Goal: Task Accomplishment & Management: Manage account settings

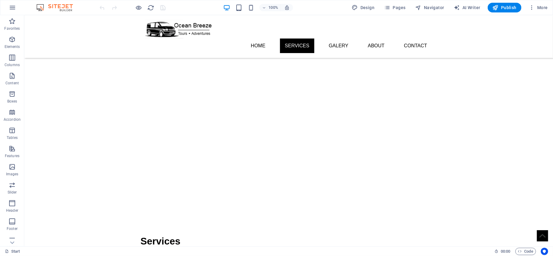
scroll to position [776, 0]
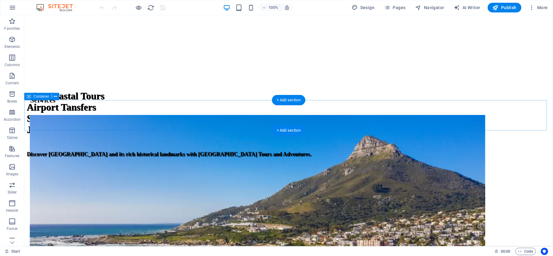
scroll to position [851, 0]
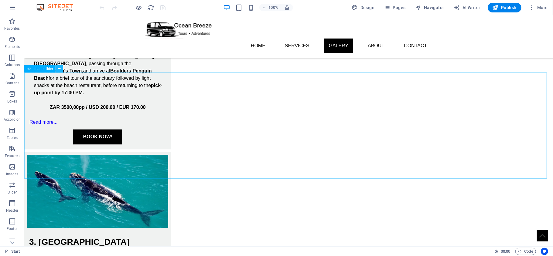
click at [58, 70] on icon at bounding box center [59, 69] width 3 height 6
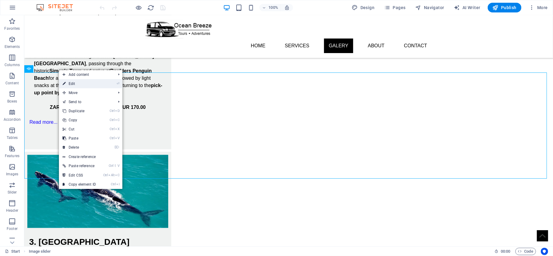
click at [86, 85] on link "⏎ Edit" at bounding box center [79, 83] width 41 height 9
select select "px"
select select "fade"
select select "ms"
select select "s"
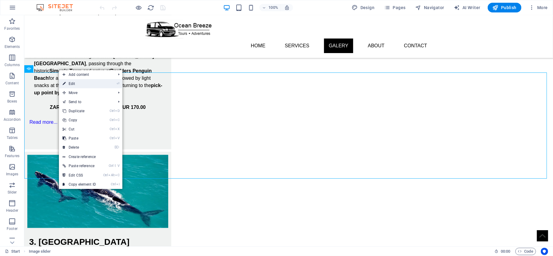
select select "progressive"
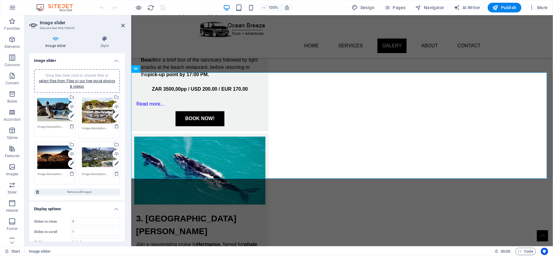
scroll to position [40, 0]
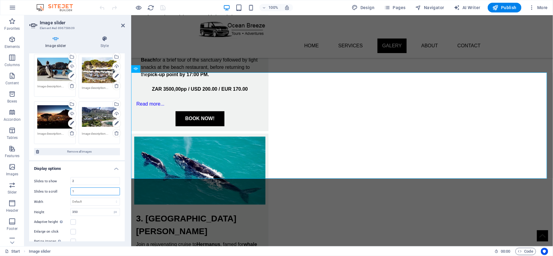
click at [82, 191] on input "1" at bounding box center [95, 191] width 49 height 7
click at [81, 191] on input "1" at bounding box center [95, 191] width 49 height 7
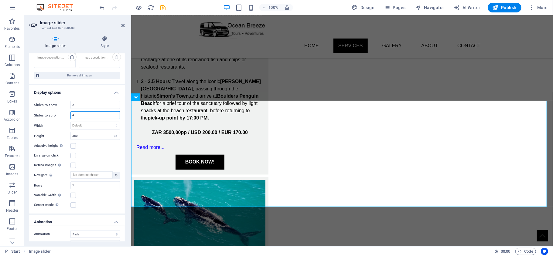
scroll to position [822, 0]
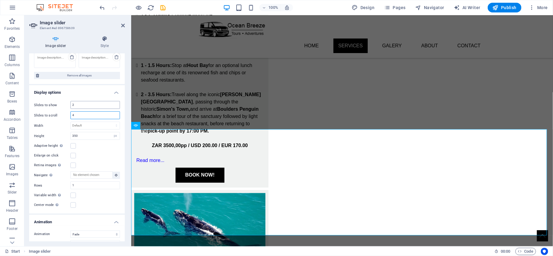
type input "4"
click at [85, 106] on input "2" at bounding box center [95, 104] width 49 height 7
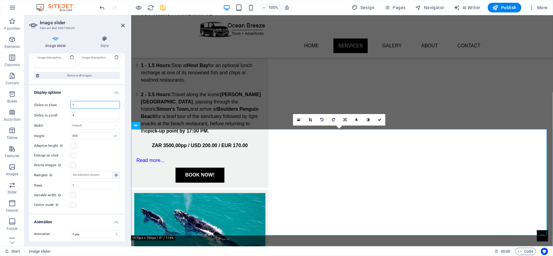
click at [99, 105] on input "1" at bounding box center [95, 104] width 49 height 7
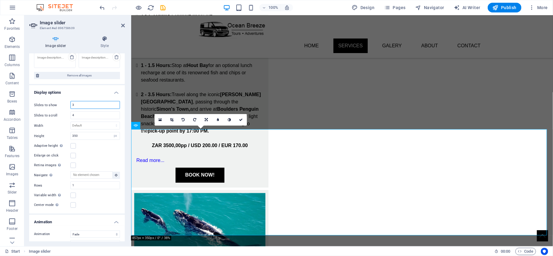
click at [86, 102] on input "3" at bounding box center [95, 104] width 49 height 7
type input "2"
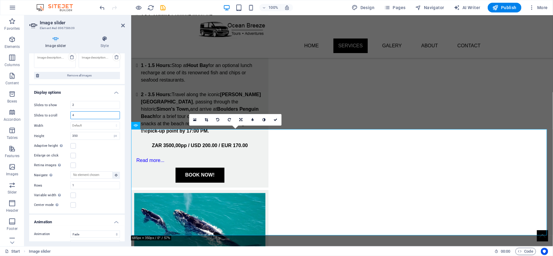
click at [84, 117] on input "4" at bounding box center [95, 115] width 49 height 7
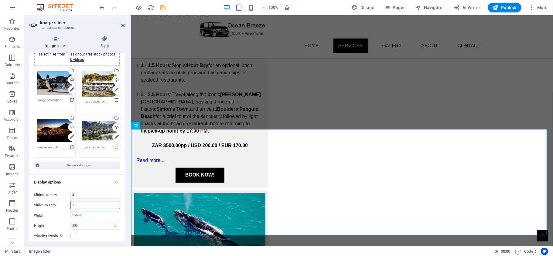
scroll to position [0, 0]
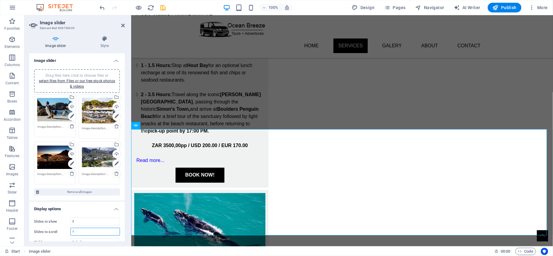
click at [59, 111] on div "Drag files here, click to choose files or select files from Files or our free s…" at bounding box center [54, 110] width 35 height 24
type input "1"
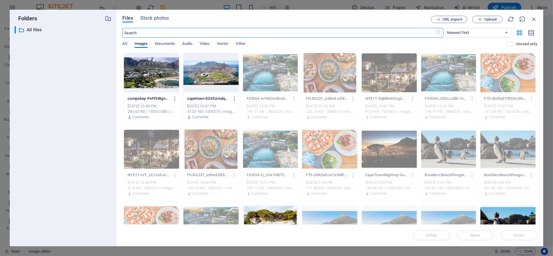
scroll to position [897, 0]
click at [532, 18] on icon "button" at bounding box center [534, 19] width 7 height 7
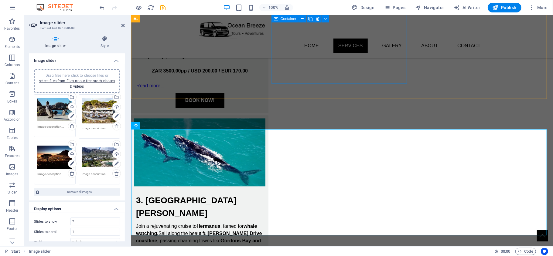
scroll to position [822, 0]
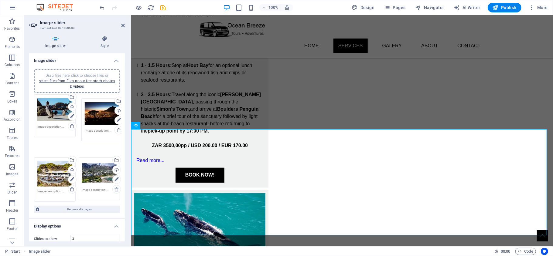
drag, startPoint x: 58, startPoint y: 149, endPoint x: 105, endPoint y: 106, distance: 64.1
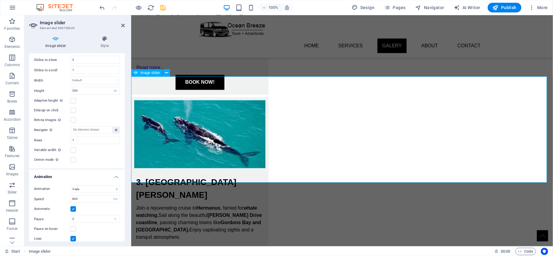
scroll to position [874, 0]
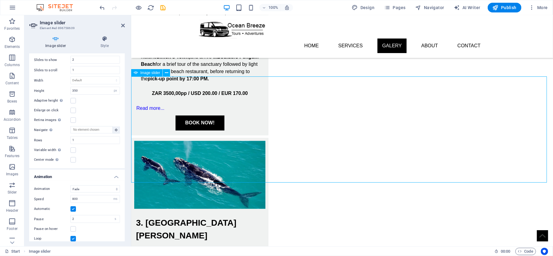
click at [162, 43] on icon at bounding box center [162, 42] width 3 height 6
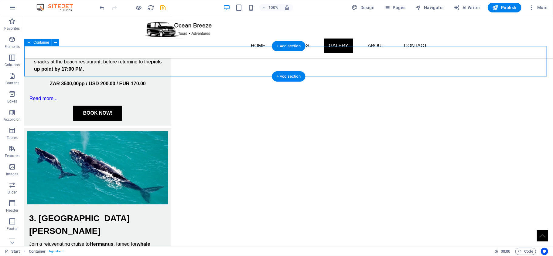
scroll to position [846, 0]
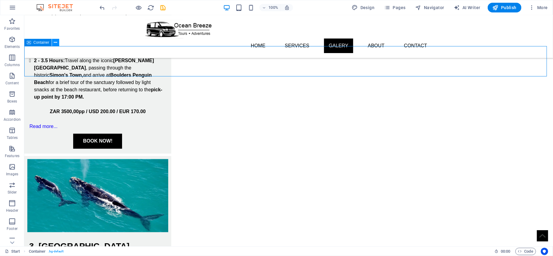
click at [56, 43] on icon at bounding box center [55, 42] width 3 height 6
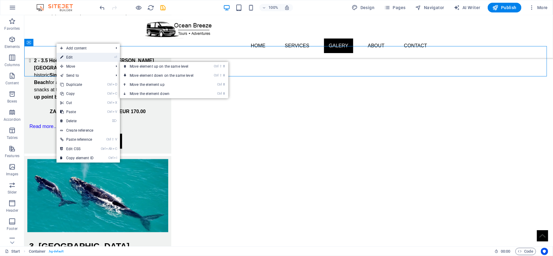
click at [75, 59] on link "⏎ Edit" at bounding box center [77, 57] width 41 height 9
select select "px"
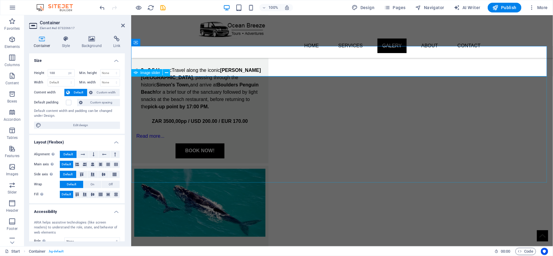
scroll to position [874, 0]
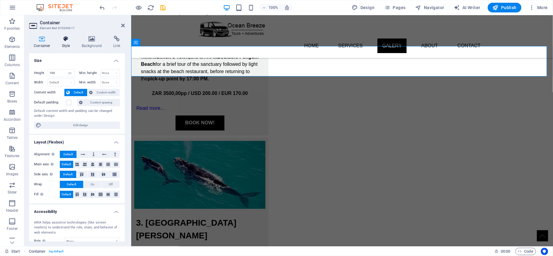
click at [67, 39] on icon at bounding box center [65, 39] width 17 height 6
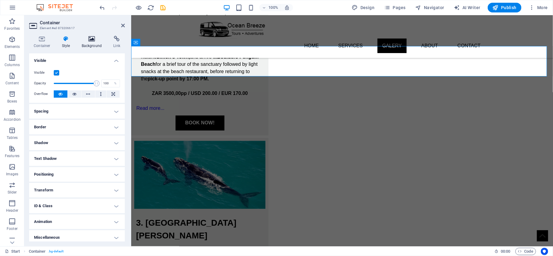
click at [91, 43] on h4 "Background" at bounding box center [93, 42] width 32 height 13
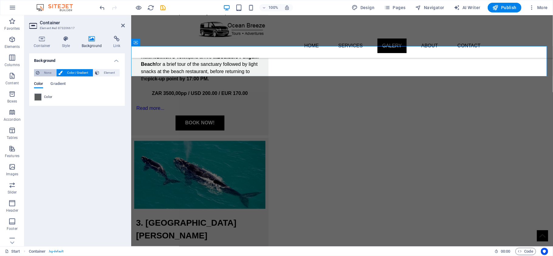
click at [45, 72] on span "None" at bounding box center [47, 72] width 13 height 7
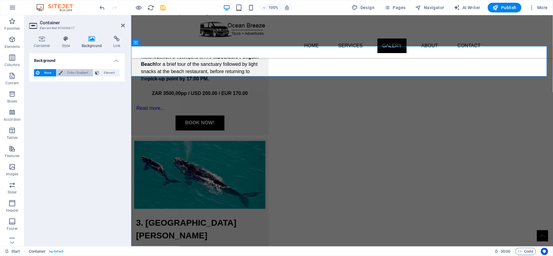
click at [76, 74] on span "Color / Gradient" at bounding box center [77, 72] width 27 height 7
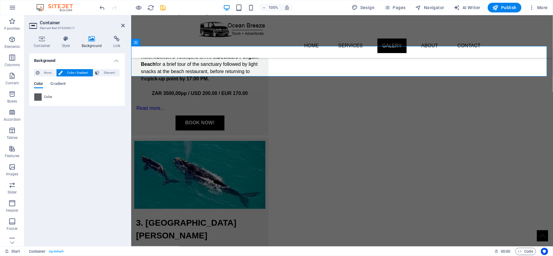
click at [41, 97] on span at bounding box center [38, 97] width 7 height 7
type input "#5a5c5b"
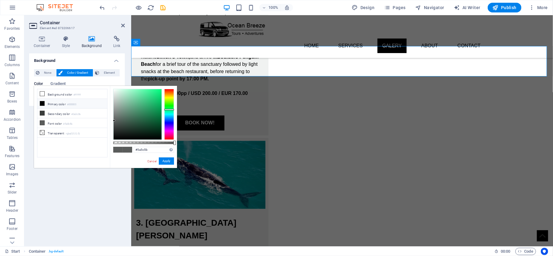
drag, startPoint x: 106, startPoint y: 152, endPoint x: 110, endPoint y: 153, distance: 3.8
drag, startPoint x: 110, startPoint y: 153, endPoint x: 81, endPoint y: 151, distance: 28.3
click at [81, 151] on ul "Background color #ffffff Primary color #000000 Secondary color #3a3c3b Font col…" at bounding box center [72, 123] width 70 height 69
click at [147, 152] on input "#5a5c5b" at bounding box center [154, 150] width 40 height 6
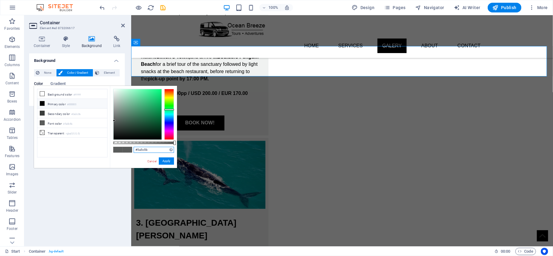
drag, startPoint x: 147, startPoint y: 152, endPoint x: 143, endPoint y: 148, distance: 6.1
click at [143, 148] on input "#5a5c5b" at bounding box center [154, 150] width 40 height 6
click at [95, 214] on div "Background None Color / Gradient Element Stretch background to full-width Color…" at bounding box center [77, 147] width 96 height 188
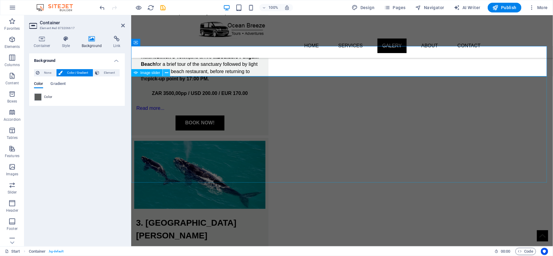
click at [167, 74] on icon at bounding box center [166, 73] width 3 height 6
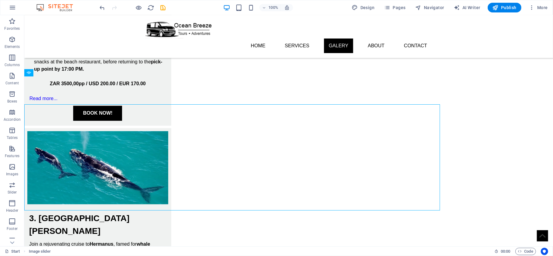
scroll to position [846, 0]
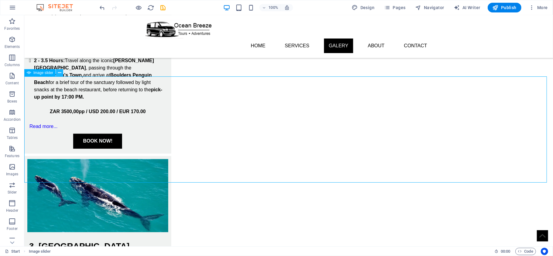
click at [59, 74] on icon at bounding box center [59, 73] width 3 height 6
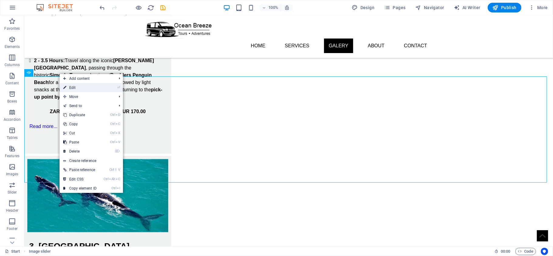
drag, startPoint x: 89, startPoint y: 90, endPoint x: 54, endPoint y: 107, distance: 39.0
click at [89, 90] on link "⏎ Edit" at bounding box center [80, 87] width 41 height 9
select select "px"
select select "fade"
select select "ms"
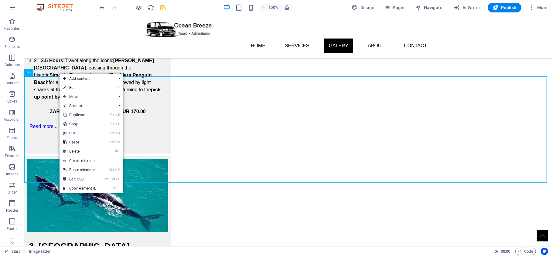
select select "s"
select select "progressive"
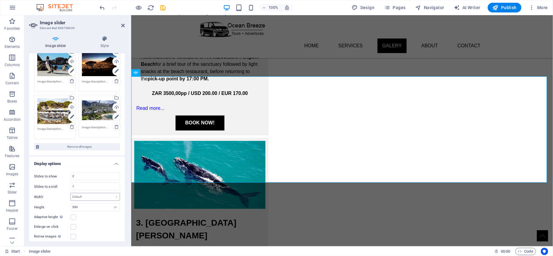
scroll to position [81, 0]
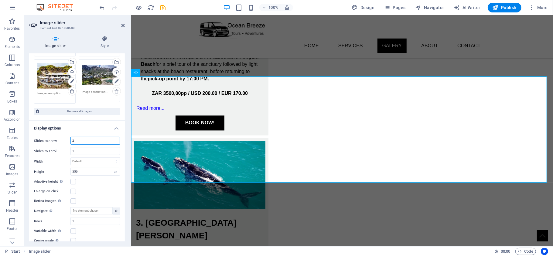
click at [87, 138] on input "2" at bounding box center [95, 140] width 49 height 7
click at [89, 159] on select "Default px % rem em vw vh" at bounding box center [95, 161] width 49 height 7
click at [71, 158] on select "Default px % rem em vw vh" at bounding box center [95, 161] width 49 height 7
select select "DISABLED_OPTION_VALUE"
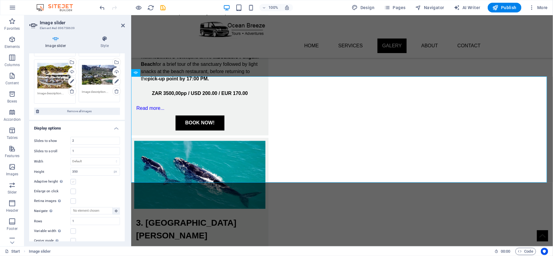
click at [72, 183] on label at bounding box center [72, 181] width 5 height 5
click at [0, 0] on input "Adaptive height Automatically adjust the height for single slide horizontal sli…" at bounding box center [0, 0] width 0 height 0
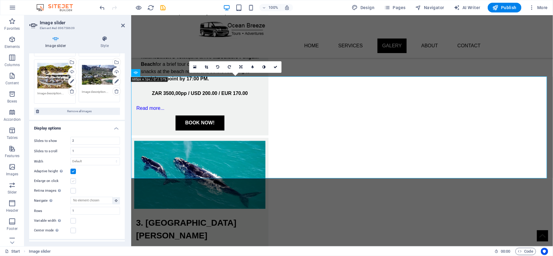
click at [75, 183] on label at bounding box center [72, 181] width 5 height 5
click at [0, 0] on input "Enlarge on click" at bounding box center [0, 0] width 0 height 0
click at [74, 183] on label at bounding box center [72, 181] width 5 height 5
click at [0, 0] on input "Enlarge on click" at bounding box center [0, 0] width 0 height 0
click at [74, 183] on label at bounding box center [72, 181] width 5 height 5
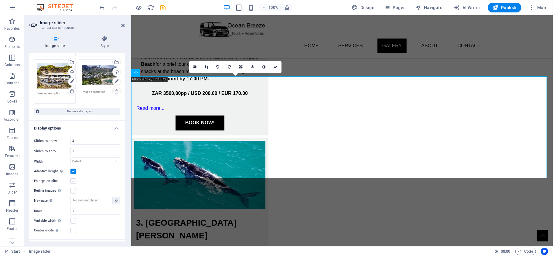
click at [0, 0] on input "Enlarge on click" at bounding box center [0, 0] width 0 height 0
click at [71, 182] on label at bounding box center [72, 181] width 5 height 5
click at [0, 0] on input "Enlarge on click" at bounding box center [0, 0] width 0 height 0
click at [74, 190] on label at bounding box center [72, 190] width 5 height 5
click at [0, 0] on input "Retina images Automatically load retina image and smartphone optimized sizes." at bounding box center [0, 0] width 0 height 0
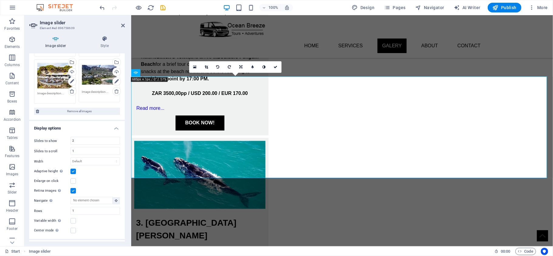
click at [72, 190] on label at bounding box center [72, 190] width 5 height 5
click at [0, 0] on input "Retina images Automatically load retina image and smartphone optimized sizes." at bounding box center [0, 0] width 0 height 0
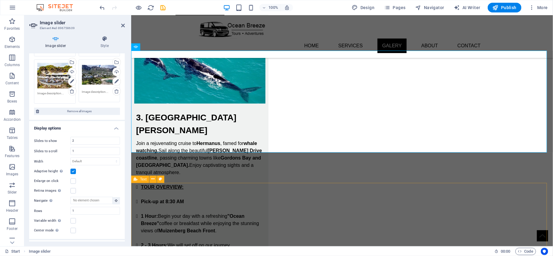
scroll to position [858, 0]
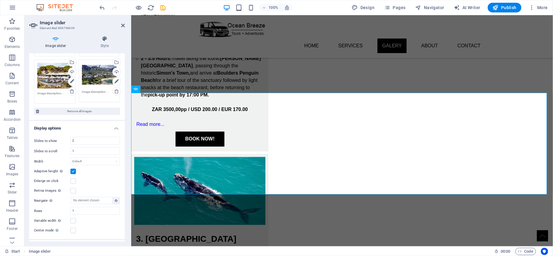
click at [74, 173] on label at bounding box center [72, 171] width 5 height 5
click at [0, 0] on input "Adaptive height Automatically adjust the height for single slide horizontal sli…" at bounding box center [0, 0] width 0 height 0
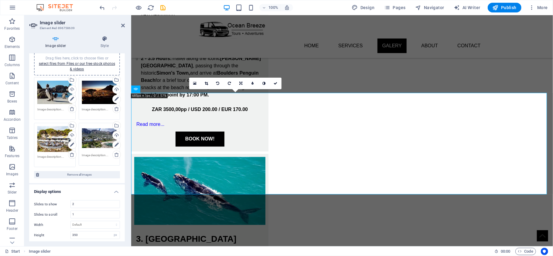
scroll to position [0, 0]
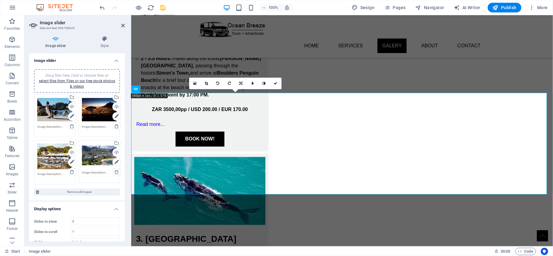
click at [57, 146] on div "Drag files here, click to choose files or select files from Files or our free s…" at bounding box center [54, 157] width 35 height 26
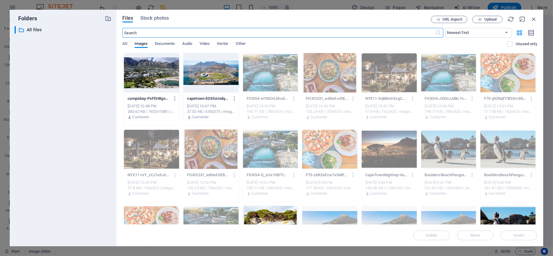
scroll to position [948, 0]
drag, startPoint x: 534, startPoint y: 21, endPoint x: 388, endPoint y: 16, distance: 145.6
click at [534, 21] on icon "button" at bounding box center [534, 19] width 7 height 7
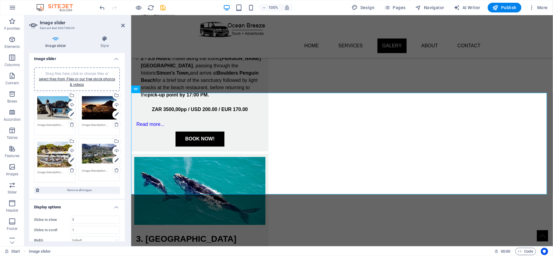
scroll to position [0, 0]
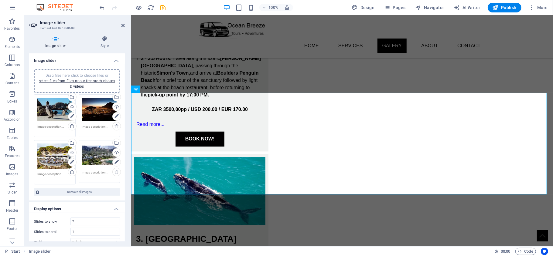
click at [79, 77] on span "Drag files here, click to choose files or select files from Files or our free s…" at bounding box center [77, 81] width 76 height 15
click at [109, 43] on h4 "Style" at bounding box center [104, 42] width 40 height 13
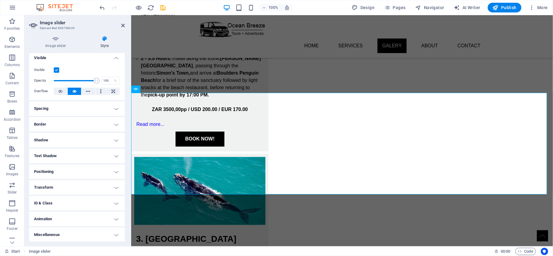
scroll to position [3, 0]
click at [242, 84] on icon at bounding box center [240, 84] width 3 height 4
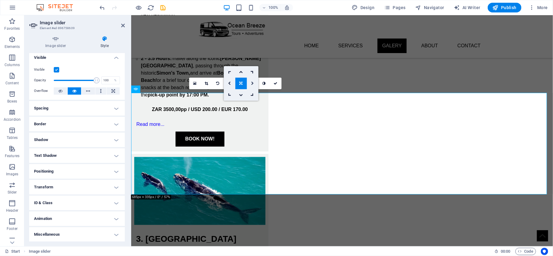
click at [249, 84] on link at bounding box center [253, 84] width 12 height 12
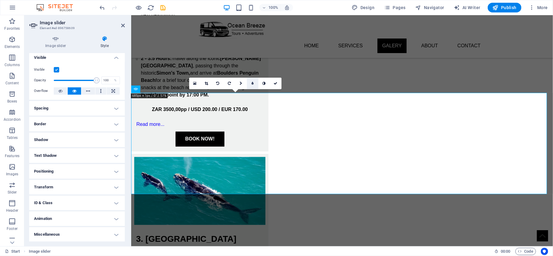
click at [252, 84] on icon at bounding box center [253, 84] width 2 height 4
click at [234, 84] on link at bounding box center [237, 84] width 12 height 12
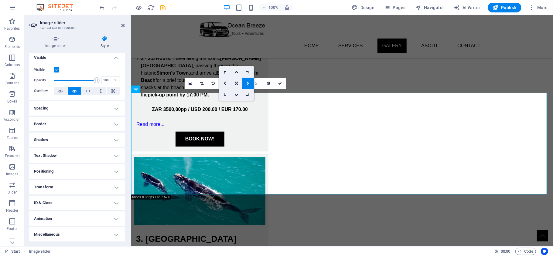
click at [256, 85] on input "5" at bounding box center [258, 83] width 9 height 11
click at [219, 83] on link at bounding box center [225, 84] width 12 height 12
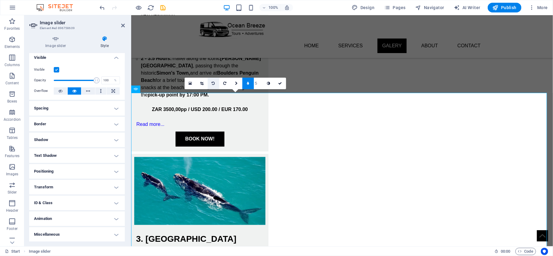
click at [216, 84] on link at bounding box center [214, 84] width 12 height 12
click at [193, 83] on link at bounding box center [191, 84] width 12 height 12
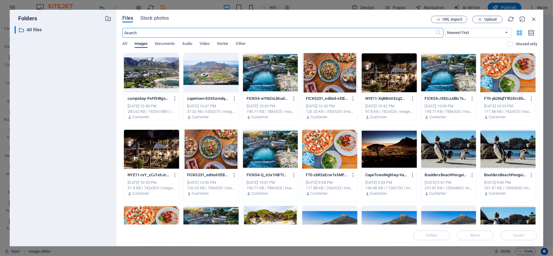
scroll to position [948, 0]
click at [534, 18] on icon "button" at bounding box center [534, 19] width 7 height 7
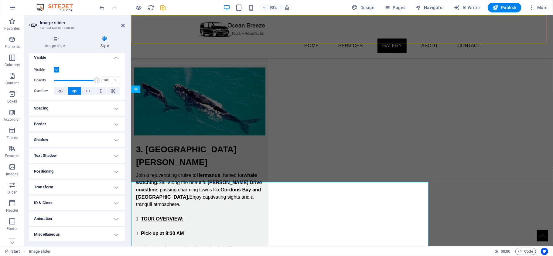
scroll to position [858, 0]
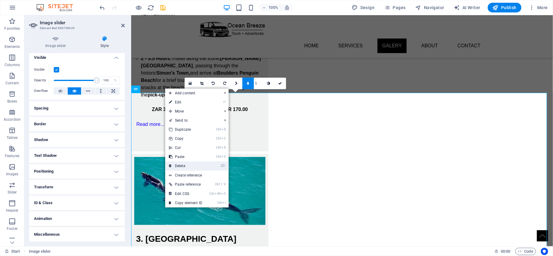
drag, startPoint x: 193, startPoint y: 168, endPoint x: 228, endPoint y: 173, distance: 35.7
click at [193, 168] on link "⌦ Delete" at bounding box center [185, 166] width 41 height 9
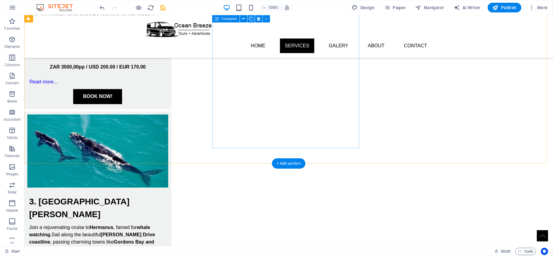
scroll to position [729, 0]
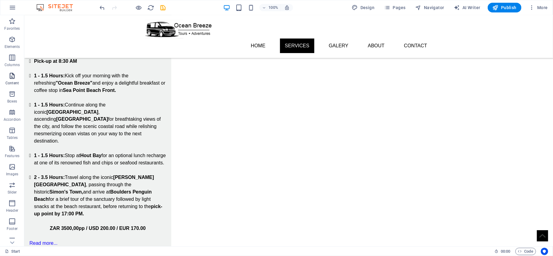
click at [12, 75] on icon "button" at bounding box center [12, 75] width 7 height 7
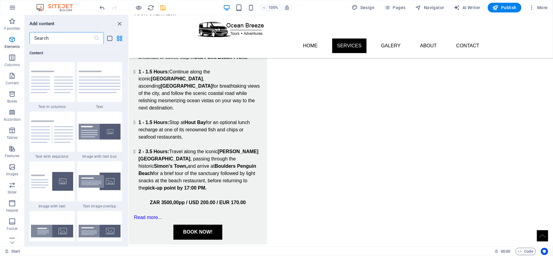
scroll to position [1063, 0]
click at [159, 153] on icon at bounding box center [160, 153] width 3 height 6
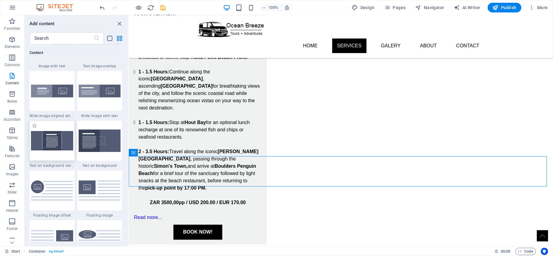
scroll to position [1225, 0]
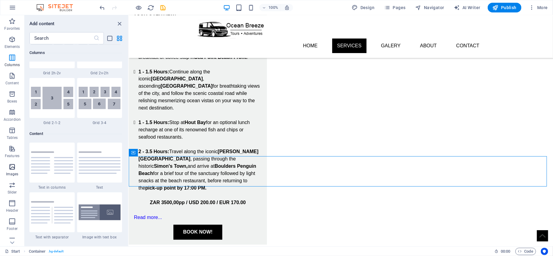
click at [4, 171] on span "Images" at bounding box center [12, 170] width 24 height 15
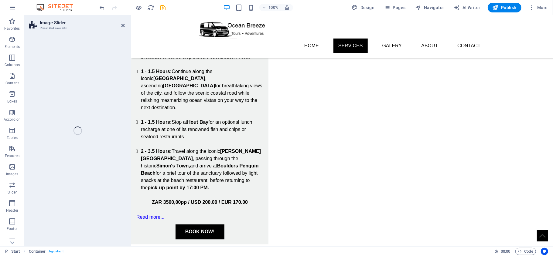
scroll to position [764, 0]
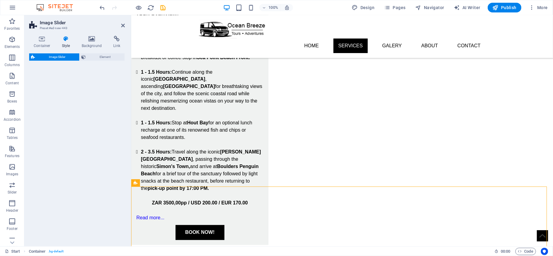
select select "rem"
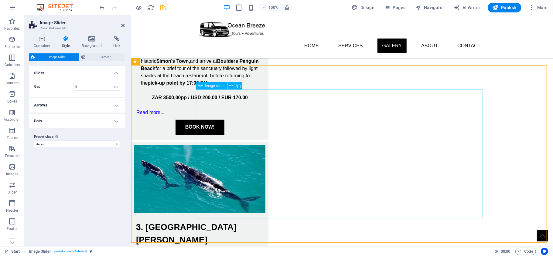
scroll to position [886, 0]
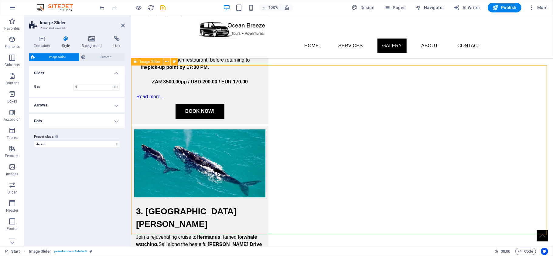
click at [165, 61] on icon at bounding box center [166, 62] width 3 height 6
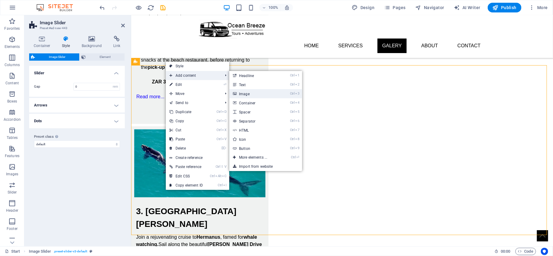
click at [255, 94] on link "Ctrl 3 Image" at bounding box center [254, 93] width 50 height 9
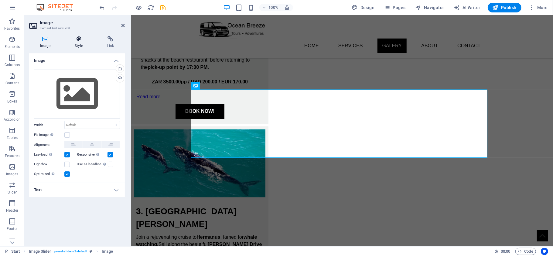
click at [82, 45] on h4 "Style" at bounding box center [80, 42] width 32 height 13
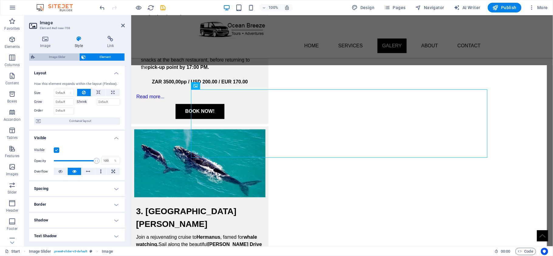
click at [63, 58] on span "Image Slider" at bounding box center [57, 56] width 41 height 7
select select "rem"
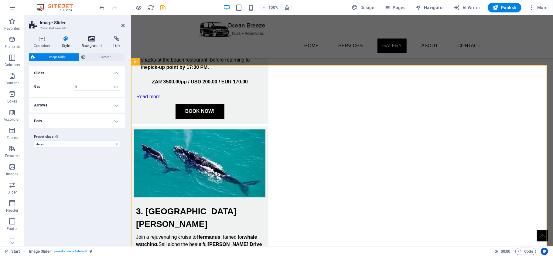
click at [89, 44] on h4 "Background" at bounding box center [93, 42] width 32 height 13
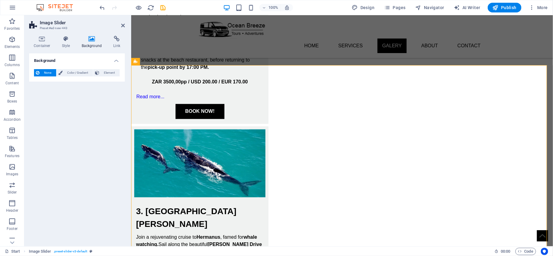
click at [53, 73] on span "None" at bounding box center [47, 72] width 13 height 7
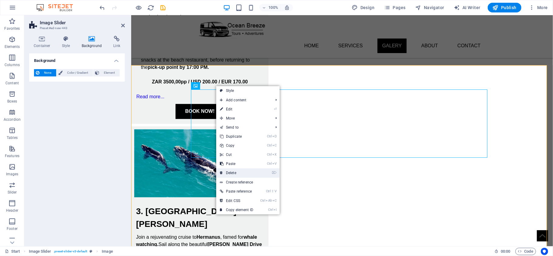
click at [247, 170] on link "⌦ Delete" at bounding box center [236, 173] width 41 height 9
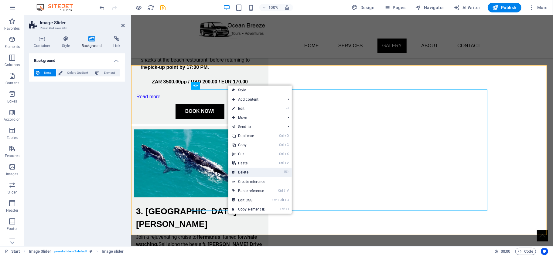
click at [255, 171] on link "⌦ Delete" at bounding box center [248, 172] width 41 height 9
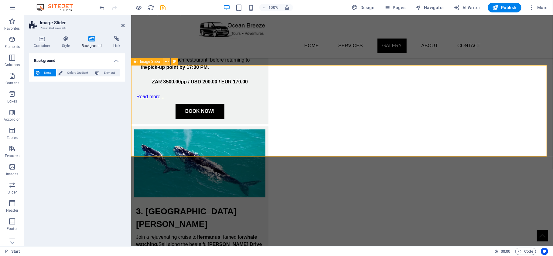
click at [167, 62] on icon at bounding box center [166, 62] width 3 height 6
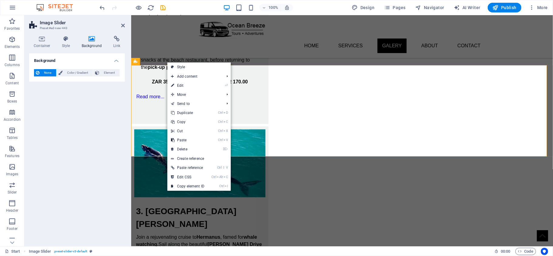
click at [94, 79] on div "None Color / Gradient Element Stretch background to full-width Color overlay Pl…" at bounding box center [77, 72] width 96 height 17
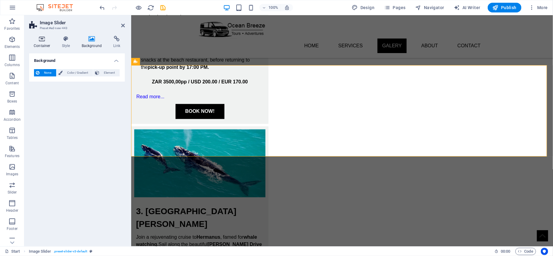
click at [48, 43] on h4 "Container" at bounding box center [43, 42] width 28 height 13
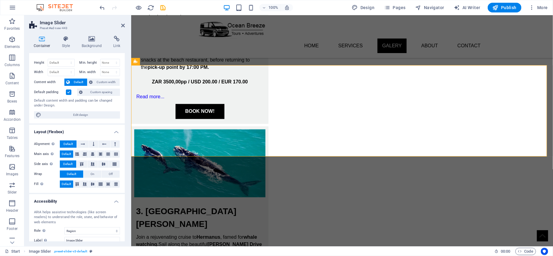
scroll to position [0, 0]
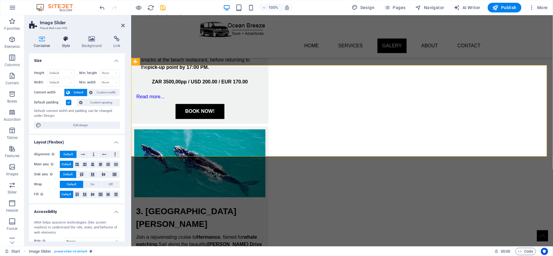
click at [70, 42] on icon at bounding box center [65, 39] width 17 height 6
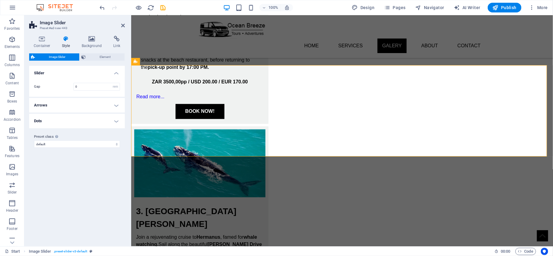
click at [68, 57] on span "Image Slider" at bounding box center [57, 56] width 41 height 7
click at [98, 88] on input "0" at bounding box center [97, 86] width 46 height 7
click at [114, 75] on h4 "Slider" at bounding box center [77, 71] width 96 height 11
click at [115, 73] on h4 "Slider" at bounding box center [77, 73] width 96 height 15
click at [89, 55] on span "Element" at bounding box center [104, 56] width 35 height 7
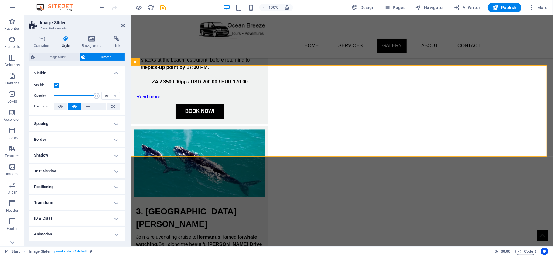
click at [60, 52] on div "Container Style Background Link Size Height Default px rem % vh vw Min. height …" at bounding box center [77, 139] width 96 height 206
click at [61, 55] on span "Image Slider" at bounding box center [57, 56] width 41 height 7
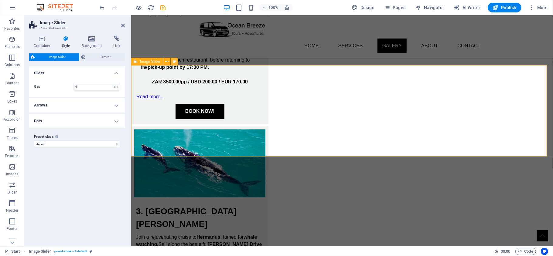
click at [173, 62] on icon at bounding box center [174, 62] width 3 height 6
click at [88, 45] on h4 "Background" at bounding box center [93, 42] width 32 height 13
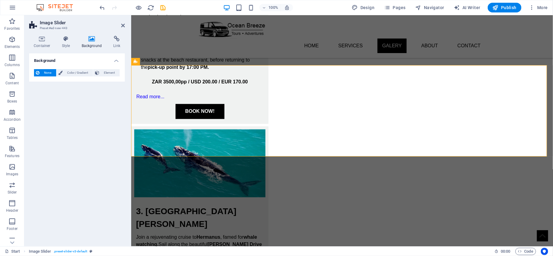
click at [53, 69] on span "None" at bounding box center [47, 72] width 13 height 7
click at [70, 75] on span "Color / Gradient" at bounding box center [77, 72] width 27 height 7
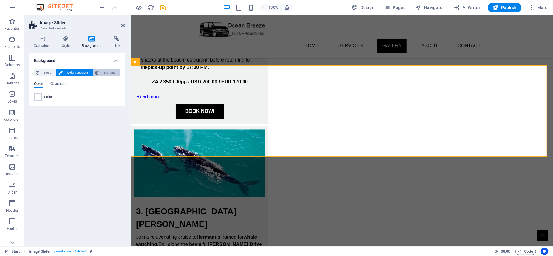
click at [108, 74] on span "Element" at bounding box center [109, 72] width 17 height 7
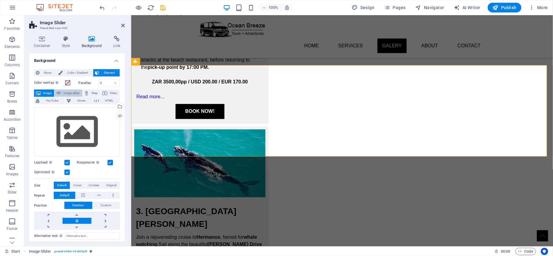
click at [68, 93] on span "Image slider" at bounding box center [71, 93] width 17 height 7
select select "ms"
select select "s"
select select "progressive"
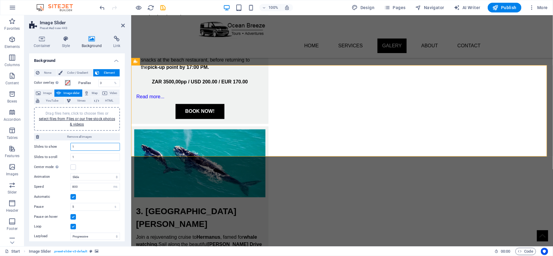
click at [79, 152] on div "Slides to show 1 Slides to scroll 1 Center mode Enables centered view with part…" at bounding box center [77, 156] width 86 height 30
click at [79, 112] on span "Drag files here, click to choose files or select files from Files or our free s…" at bounding box center [77, 118] width 76 height 15
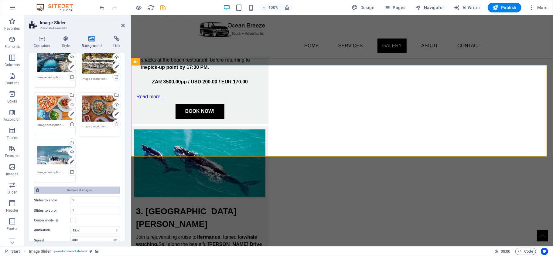
scroll to position [202, 0]
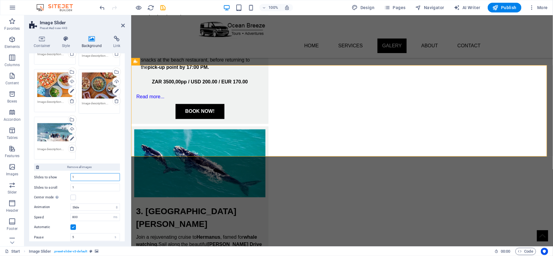
click at [84, 177] on input "1" at bounding box center [95, 177] width 49 height 7
type input "2"
click at [78, 187] on input "1" at bounding box center [95, 187] width 49 height 7
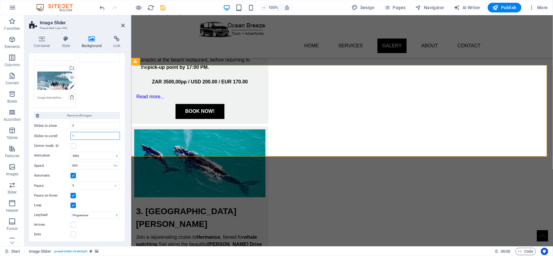
scroll to position [255, 0]
click at [75, 185] on input "5" at bounding box center [95, 184] width 49 height 7
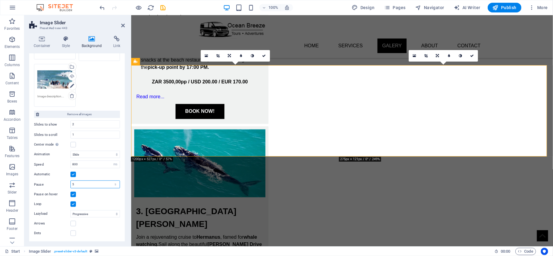
click at [75, 185] on input "5" at bounding box center [95, 184] width 49 height 7
type input "2"
click at [97, 196] on div "Pause on hover" at bounding box center [77, 194] width 86 height 7
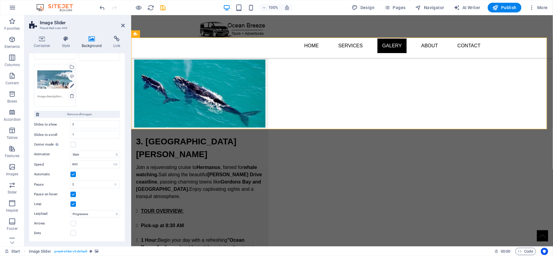
scroll to position [845, 0]
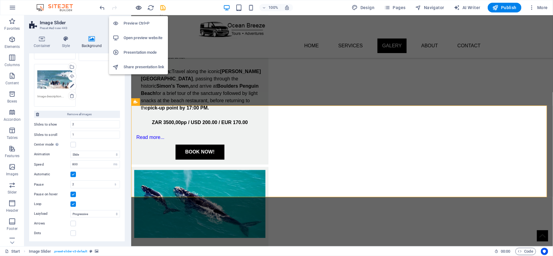
click at [139, 9] on icon "button" at bounding box center [138, 7] width 7 height 7
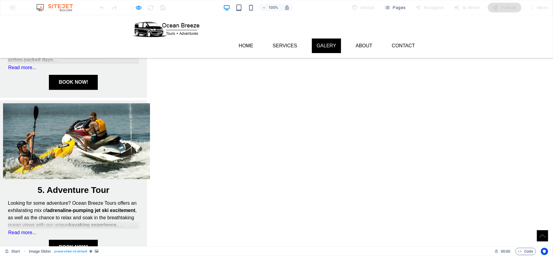
scroll to position [533, 0]
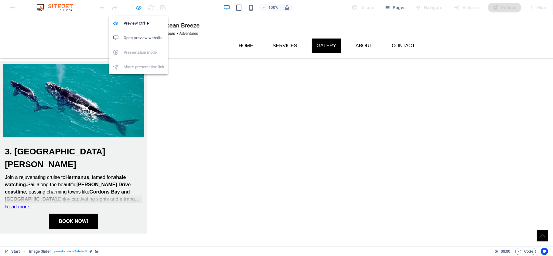
click at [137, 9] on icon "button" at bounding box center [138, 7] width 7 height 7
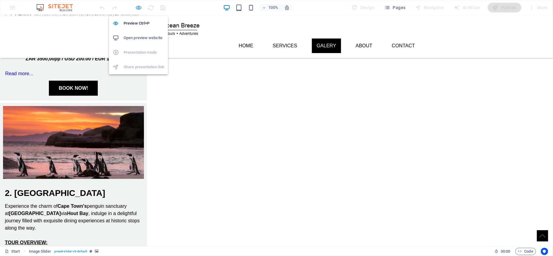
scroll to position [817, 0]
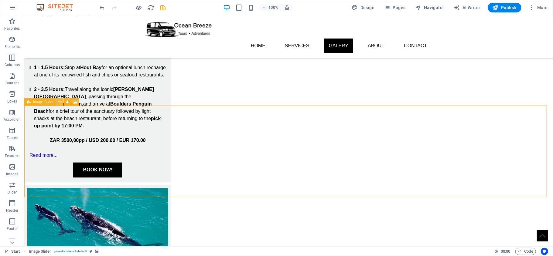
click at [59, 101] on icon at bounding box center [59, 102] width 3 height 6
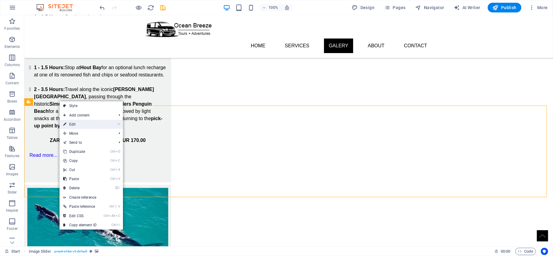
click at [84, 126] on link "⏎ Edit" at bounding box center [80, 124] width 41 height 9
select select "ms"
select select "s"
select select "progressive"
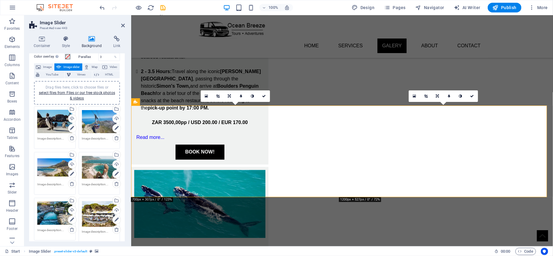
scroll to position [40, 0]
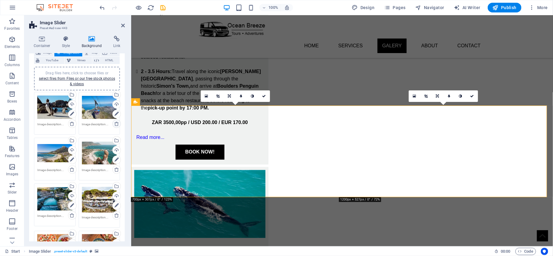
click at [116, 124] on icon at bounding box center [116, 124] width 5 height 5
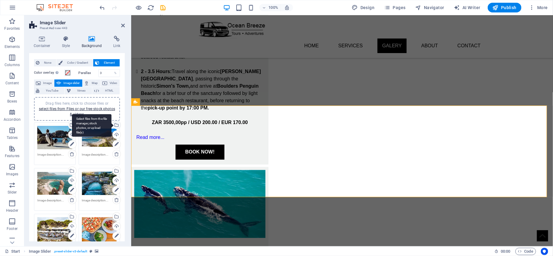
scroll to position [0, 0]
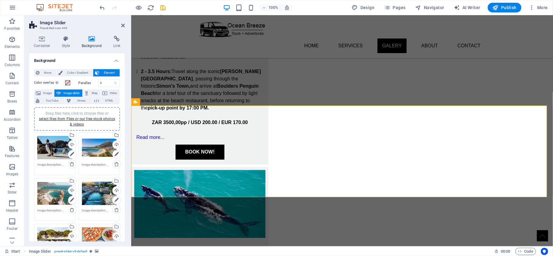
click at [82, 61] on h4 "Background" at bounding box center [77, 58] width 96 height 11
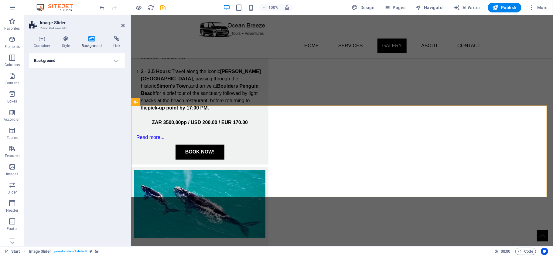
click at [85, 61] on h4 "Background" at bounding box center [77, 60] width 96 height 15
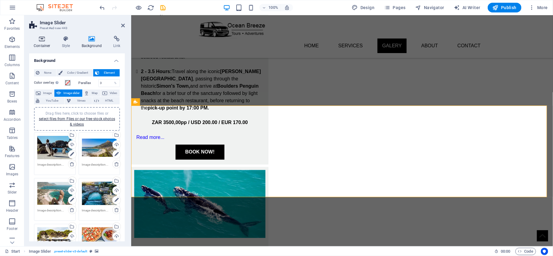
click at [46, 42] on h4 "Container" at bounding box center [43, 42] width 28 height 13
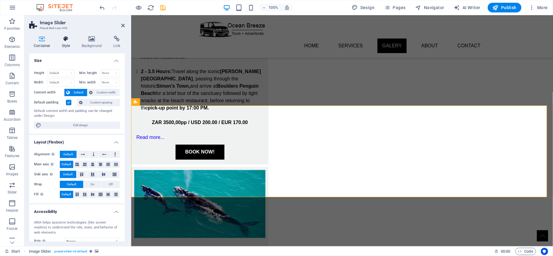
click at [68, 38] on icon at bounding box center [65, 39] width 17 height 6
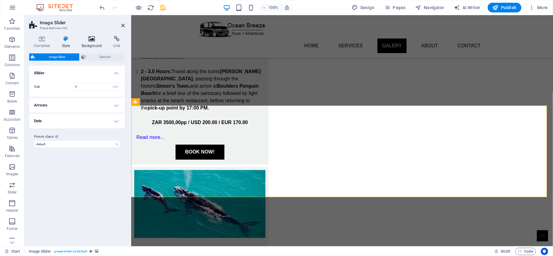
click at [92, 46] on h4 "Background" at bounding box center [93, 42] width 32 height 13
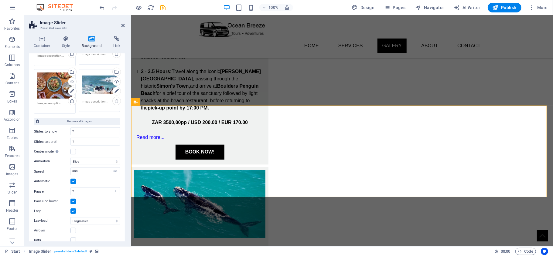
scroll to position [209, 0]
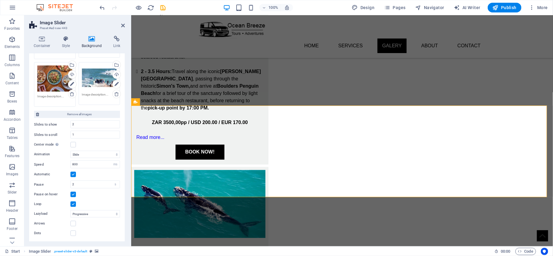
click at [70, 146] on label "Center mode Enables centered view with partial previous/next slide. Use with od…" at bounding box center [52, 144] width 36 height 7
click at [0, 0] on input "Center mode Enables centered view with partial previous/next slide. Use with od…" at bounding box center [0, 0] width 0 height 0
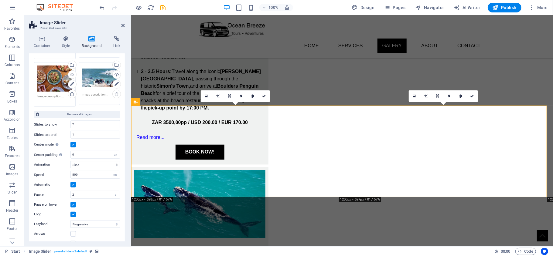
click at [70, 145] on label "Center mode Enables centered view with partial previous/next slide. Use with od…" at bounding box center [52, 144] width 36 height 7
click at [0, 0] on input "Center mode Enables centered view with partial previous/next slide. Use with od…" at bounding box center [0, 0] width 0 height 0
click at [71, 145] on label at bounding box center [72, 144] width 5 height 5
click at [0, 0] on input "Center mode Enables centered view with partial previous/next slide. Use with od…" at bounding box center [0, 0] width 0 height 0
click at [71, 145] on label at bounding box center [72, 144] width 5 height 5
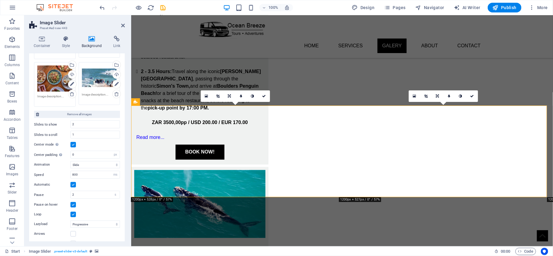
click at [0, 0] on input "Center mode Enables centered view with partial previous/next slide. Use with od…" at bounding box center [0, 0] width 0 height 0
click at [90, 214] on select "Off On demand Progressive" at bounding box center [95, 214] width 50 height 7
click at [92, 213] on select "Off On demand Progressive" at bounding box center [95, 214] width 50 height 7
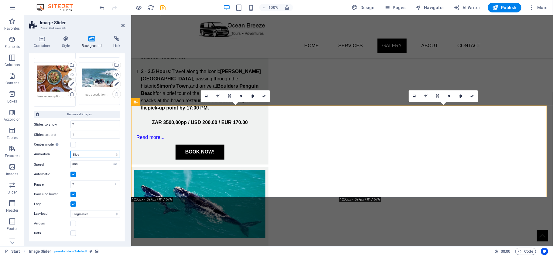
click at [83, 151] on select "Slide Fade" at bounding box center [95, 154] width 50 height 7
select select "fade"
click at [70, 151] on select "Slide Fade" at bounding box center [95, 154] width 50 height 7
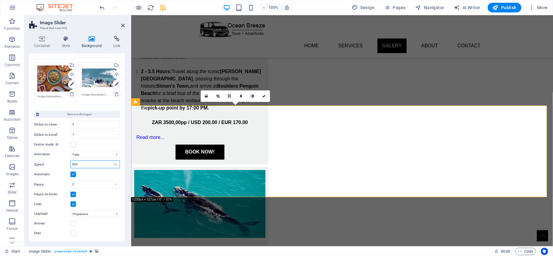
click at [88, 163] on input "800" at bounding box center [95, 164] width 49 height 7
type input "600"
click at [91, 155] on select "Slide Fade" at bounding box center [95, 154] width 50 height 7
click at [70, 151] on select "Slide Fade" at bounding box center [95, 154] width 50 height 7
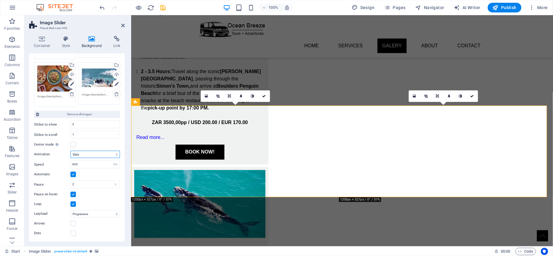
click at [95, 152] on select "Slide Fade" at bounding box center [95, 154] width 50 height 7
select select "fade"
click at [70, 151] on select "Slide Fade" at bounding box center [95, 154] width 50 height 7
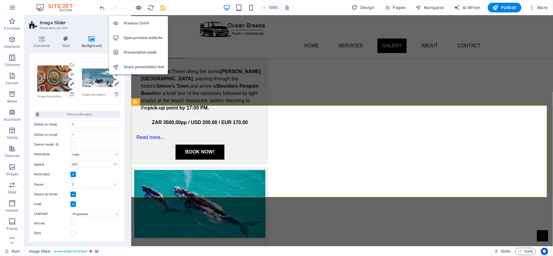
click at [140, 10] on icon "button" at bounding box center [138, 7] width 7 height 7
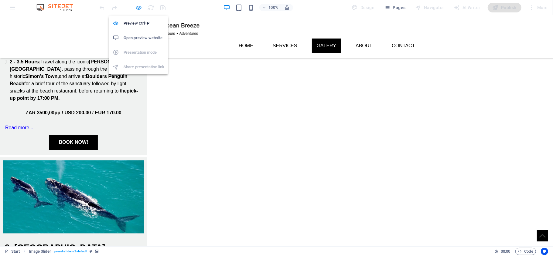
scroll to position [533, 0]
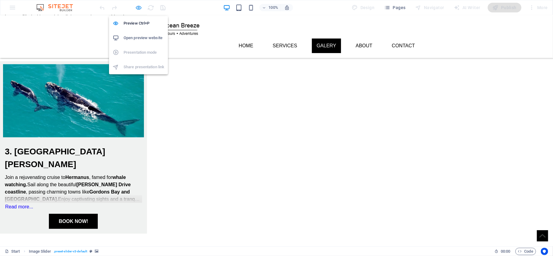
click at [137, 5] on icon "button" at bounding box center [138, 7] width 7 height 7
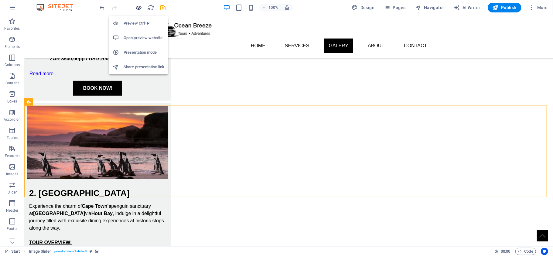
scroll to position [817, 0]
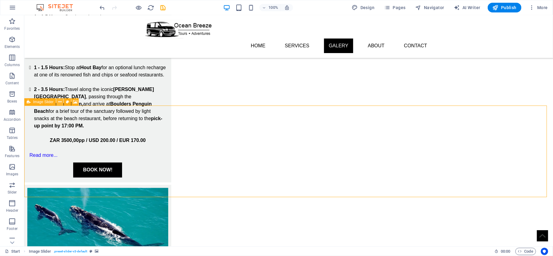
click at [60, 103] on icon at bounding box center [59, 102] width 3 height 6
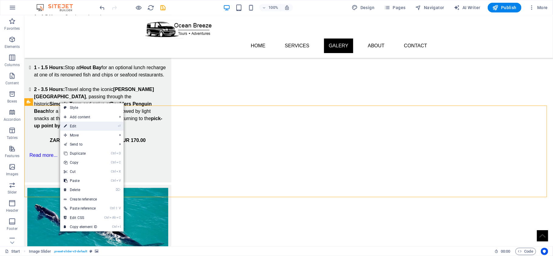
click at [80, 126] on link "⏎ Edit" at bounding box center [80, 126] width 41 height 9
select select "fade"
select select "ms"
select select "s"
select select "progressive"
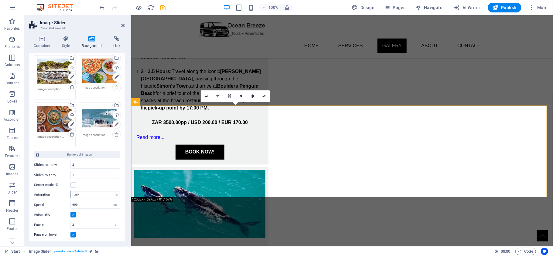
scroll to position [202, 0]
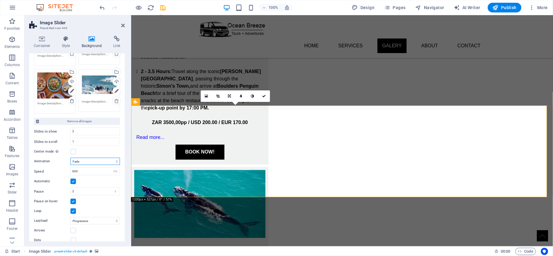
click at [83, 161] on select "Slide Fade" at bounding box center [95, 161] width 50 height 7
select select "slide"
click at [70, 158] on select "Slide Fade" at bounding box center [95, 161] width 50 height 7
click at [165, 104] on icon at bounding box center [166, 102] width 3 height 6
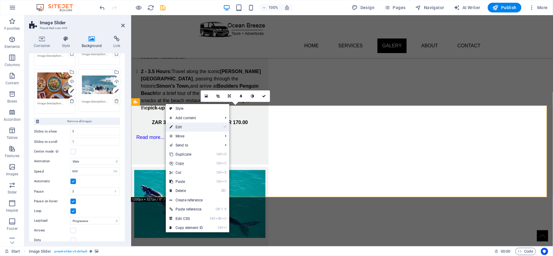
click at [179, 127] on link "⏎ Edit" at bounding box center [186, 127] width 41 height 9
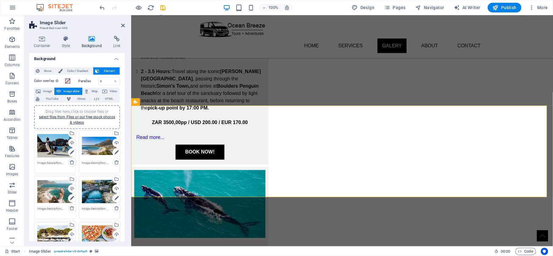
scroll to position [0, 0]
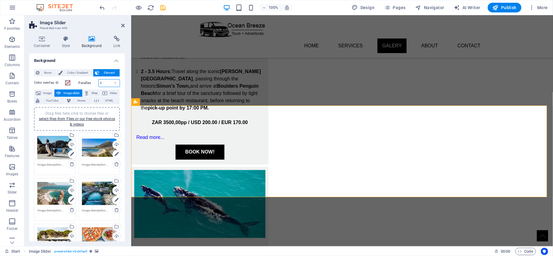
click at [104, 85] on input "0" at bounding box center [109, 83] width 21 height 7
click at [105, 85] on input "0" at bounding box center [109, 83] width 21 height 7
click at [105, 84] on input "0" at bounding box center [109, 83] width 21 height 7
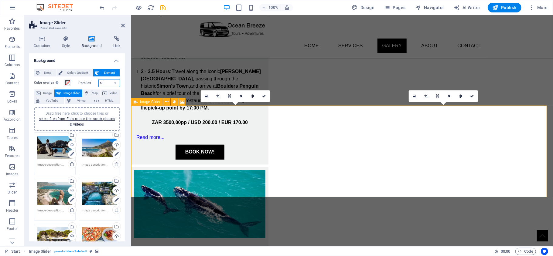
type input "50"
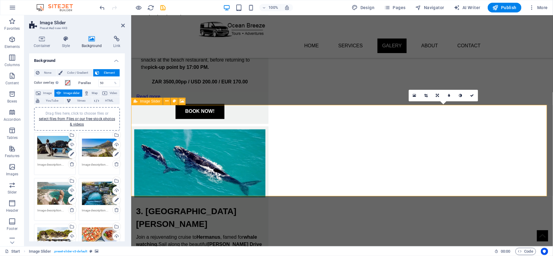
scroll to position [845, 0]
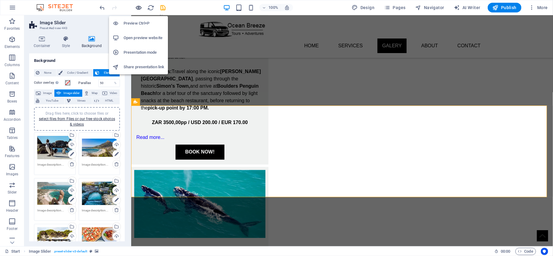
click at [140, 8] on icon "button" at bounding box center [138, 7] width 7 height 7
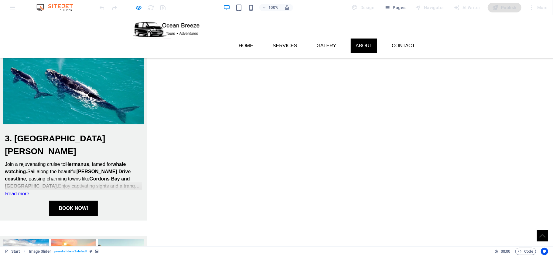
scroll to position [533, 0]
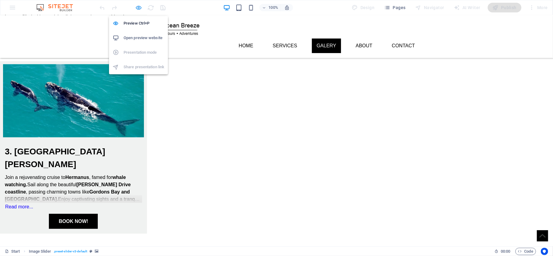
click at [139, 9] on icon "button" at bounding box center [138, 7] width 7 height 7
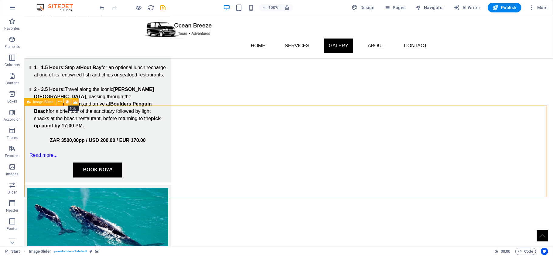
click at [67, 101] on icon at bounding box center [67, 102] width 3 height 6
select select "rem"
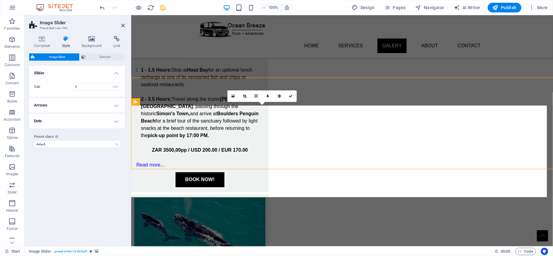
scroll to position [845, 0]
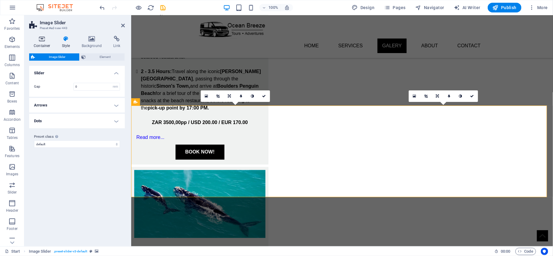
click at [40, 45] on h4 "Container" at bounding box center [43, 42] width 28 height 13
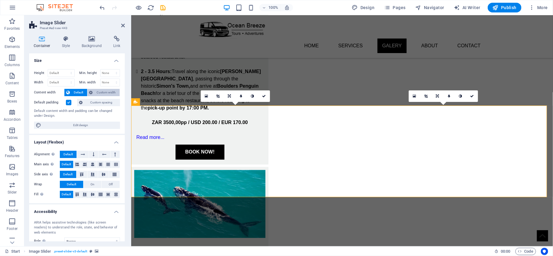
click at [102, 94] on span "Custom width" at bounding box center [106, 92] width 23 height 7
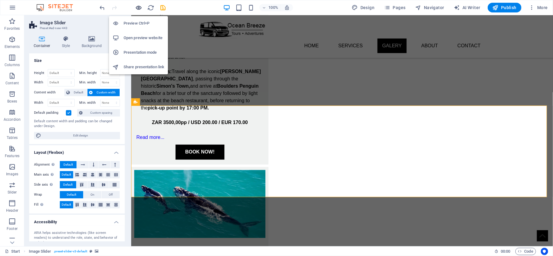
click at [137, 5] on icon "button" at bounding box center [138, 7] width 7 height 7
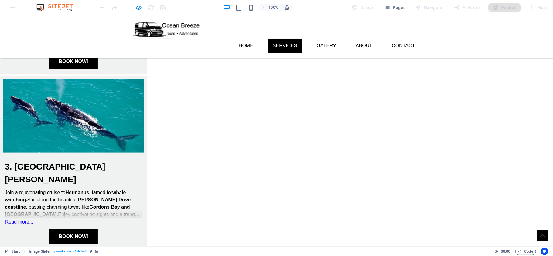
scroll to position [452, 0]
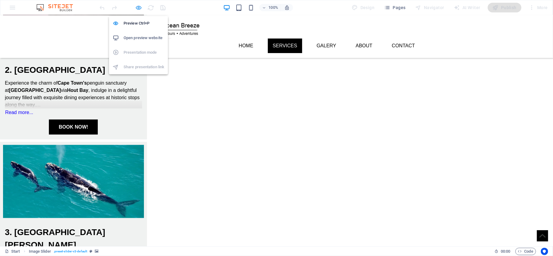
click at [139, 8] on icon "button" at bounding box center [138, 7] width 7 height 7
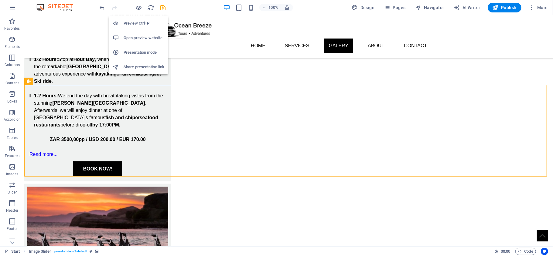
scroll to position [838, 0]
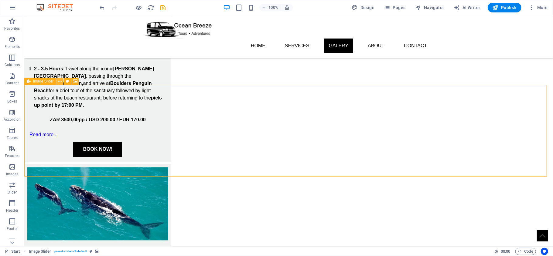
click at [59, 82] on icon at bounding box center [59, 81] width 3 height 6
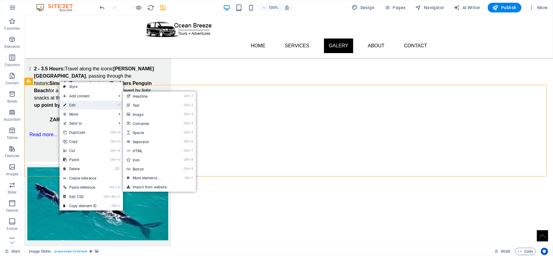
click at [74, 101] on link "⏎ Edit" at bounding box center [80, 105] width 41 height 9
select select "region"
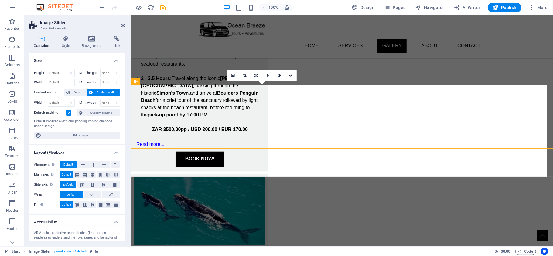
scroll to position [866, 0]
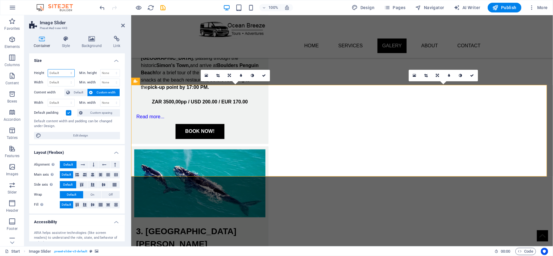
click at [54, 73] on select "Default px rem % vh vw" at bounding box center [61, 73] width 26 height 7
select select "px"
click at [65, 70] on select "Default px rem % vh vw" at bounding box center [61, 73] width 26 height 7
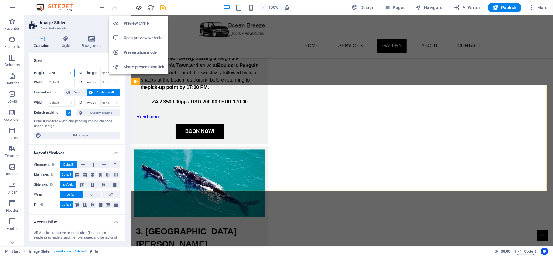
type input "350"
click at [137, 8] on icon "button" at bounding box center [138, 7] width 7 height 7
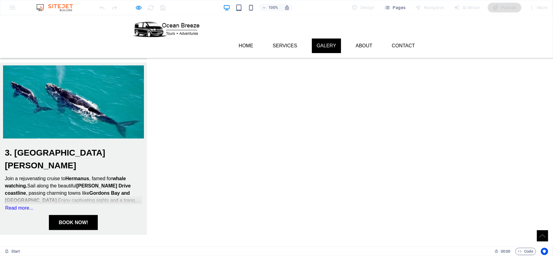
scroll to position [526, 0]
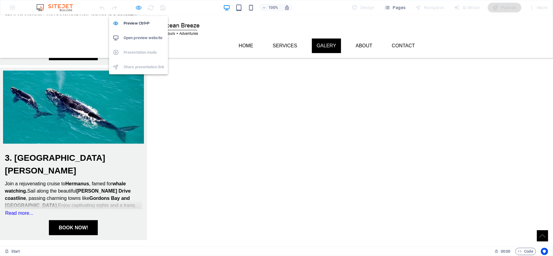
click at [140, 7] on icon "button" at bounding box center [138, 7] width 7 height 7
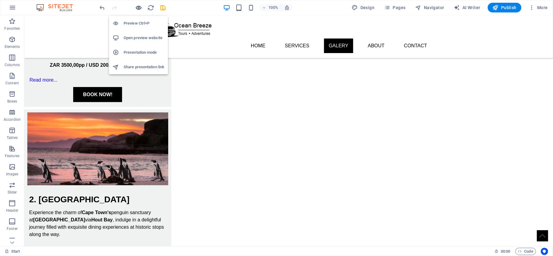
scroll to position [811, 0]
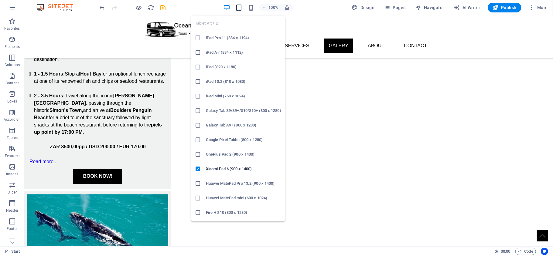
click at [241, 7] on icon "button" at bounding box center [238, 7] width 7 height 7
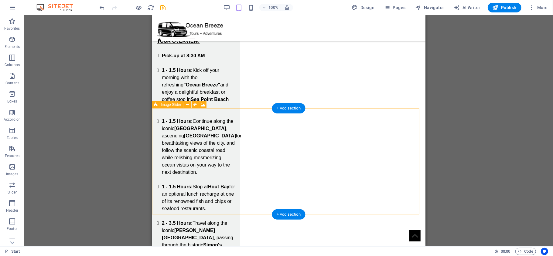
scroll to position [1044, 0]
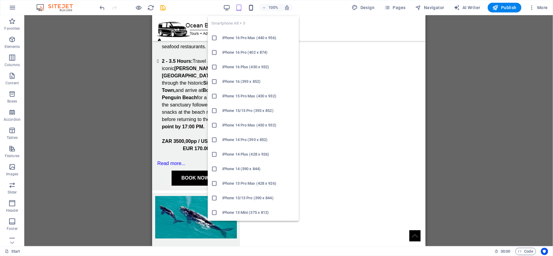
click at [252, 10] on icon "button" at bounding box center [251, 7] width 7 height 7
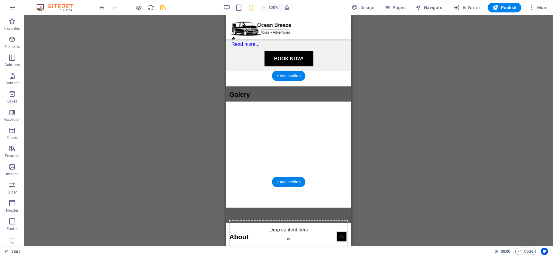
scroll to position [1935, 0]
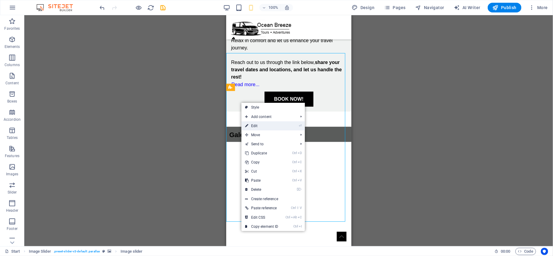
click at [265, 128] on link "⏎ Edit" at bounding box center [261, 126] width 41 height 9
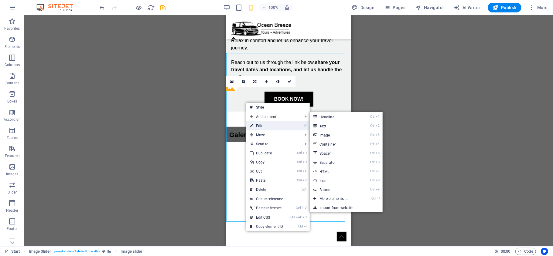
click at [270, 124] on link "⏎ Edit" at bounding box center [266, 126] width 41 height 9
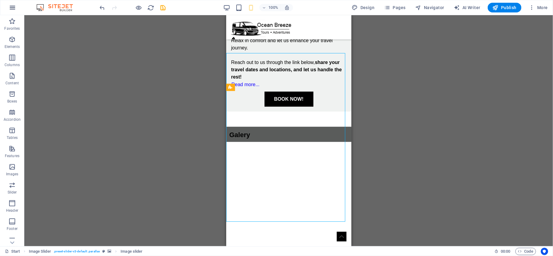
click at [12, 15] on button "button" at bounding box center [12, 7] width 15 height 15
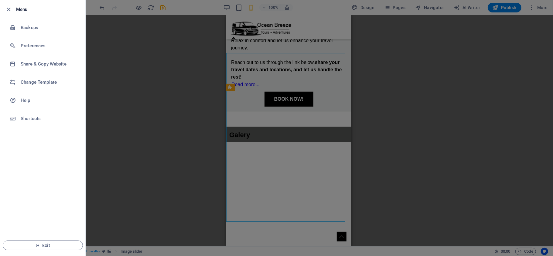
click at [169, 95] on div at bounding box center [276, 128] width 553 height 256
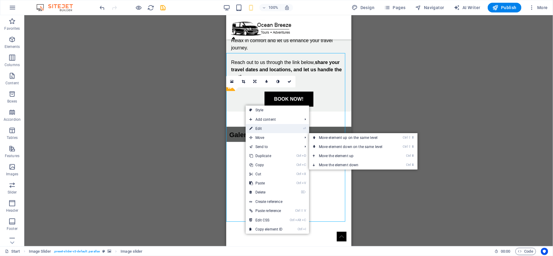
drag, startPoint x: 41, startPoint y: 109, endPoint x: 268, endPoint y: 125, distance: 226.8
click at [268, 125] on link "⏎ Edit" at bounding box center [266, 128] width 41 height 9
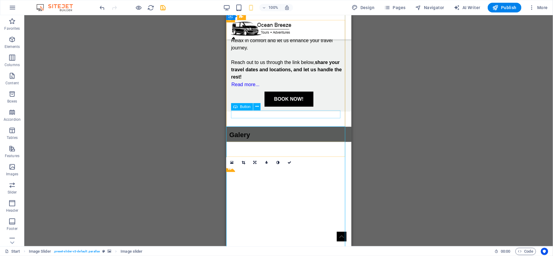
scroll to position [1854, 0]
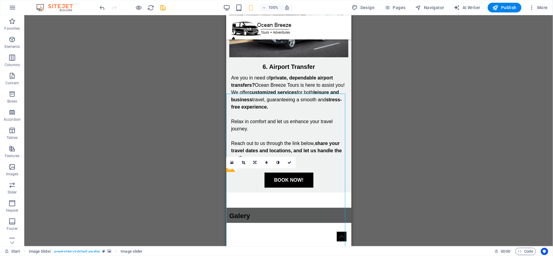
click at [230, 169] on div "16:10 16:9 4:3 1:1 1:2 0" at bounding box center [260, 163] width 69 height 12
click at [166, 145] on img "2/8" at bounding box center [137, 145] width 60 height 0
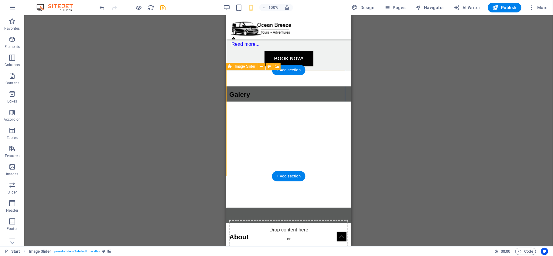
scroll to position [1935, 0]
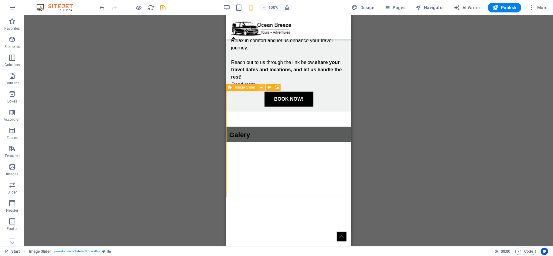
click at [263, 87] on icon at bounding box center [261, 87] width 3 height 6
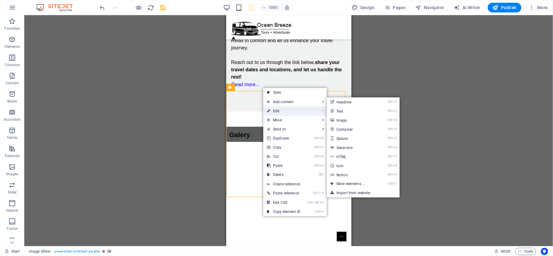
click at [277, 112] on link "⏎ Edit" at bounding box center [283, 111] width 41 height 9
select select "px"
select select "region"
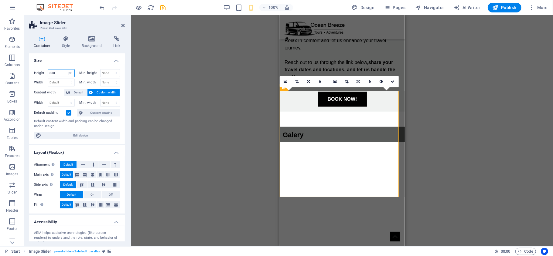
click at [55, 74] on input "350" at bounding box center [61, 73] width 26 height 7
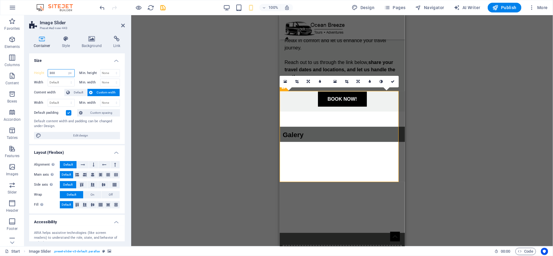
click at [55, 74] on input "300" at bounding box center [61, 73] width 26 height 7
type input "350"
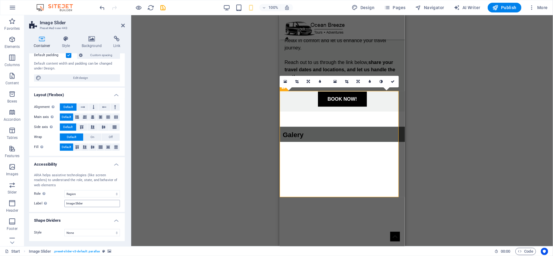
scroll to position [0, 0]
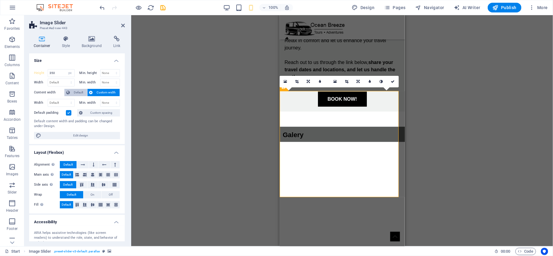
click at [73, 94] on span "Default" at bounding box center [79, 92] width 14 height 7
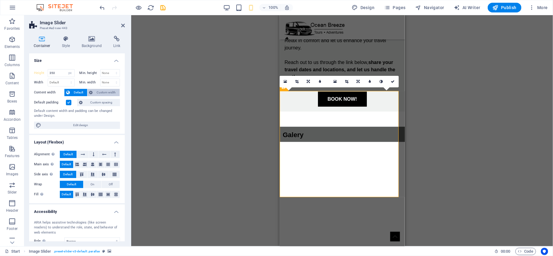
click at [101, 94] on span "Custom width" at bounding box center [106, 92] width 23 height 7
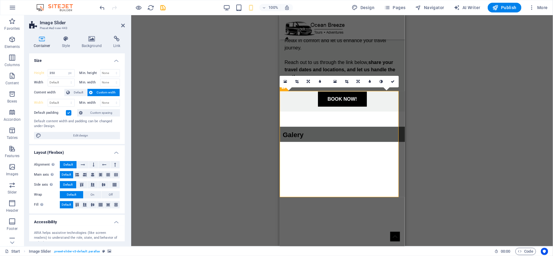
click at [66, 113] on label at bounding box center [68, 112] width 5 height 5
click at [0, 0] on input "Default padding" at bounding box center [0, 0] width 0 height 0
click at [67, 112] on label at bounding box center [68, 112] width 5 height 5
click at [0, 0] on input "Default padding" at bounding box center [0, 0] width 0 height 0
click at [61, 43] on h4 "Style" at bounding box center [67, 42] width 20 height 13
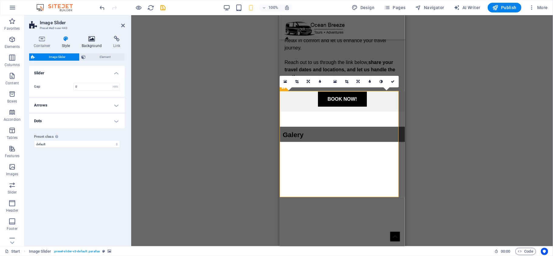
click at [88, 47] on h4 "Background" at bounding box center [93, 42] width 32 height 13
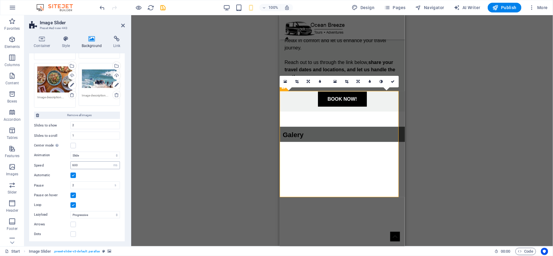
scroll to position [209, 0]
click at [81, 123] on input "2" at bounding box center [95, 124] width 49 height 7
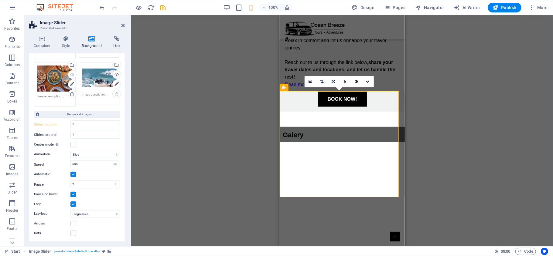
click at [72, 195] on label at bounding box center [72, 194] width 5 height 5
click at [0, 0] on input "Pause on hover" at bounding box center [0, 0] width 0 height 0
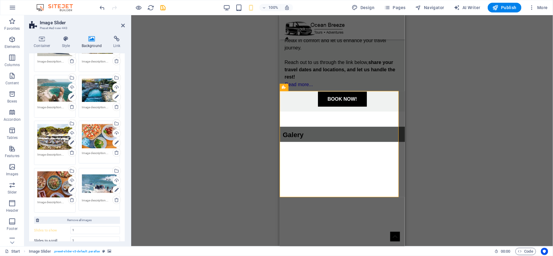
scroll to position [88, 0]
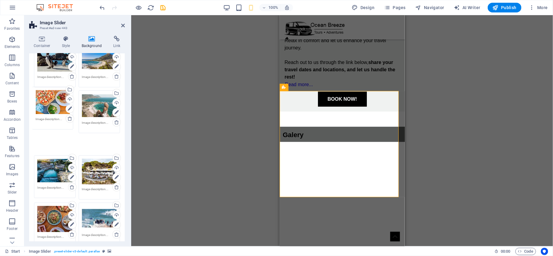
drag, startPoint x: 95, startPoint y: 149, endPoint x: 49, endPoint y: 100, distance: 67.3
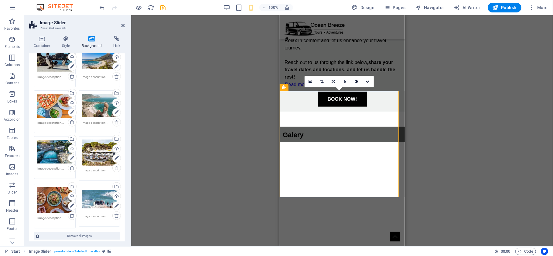
drag, startPoint x: 60, startPoint y: 156, endPoint x: 54, endPoint y: 153, distance: 6.5
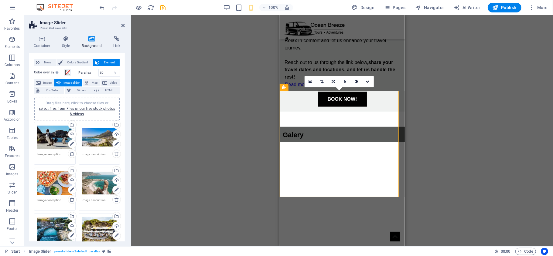
scroll to position [7, 0]
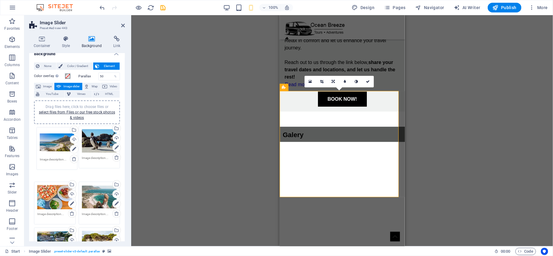
drag, startPoint x: 95, startPoint y: 138, endPoint x: 54, endPoint y: 139, distance: 41.3
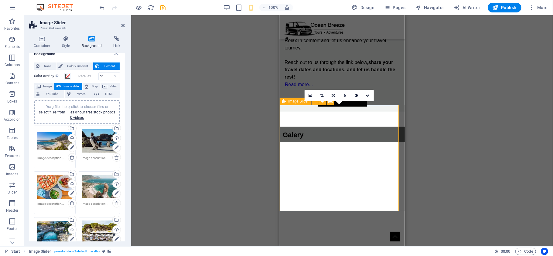
scroll to position [1894, 0]
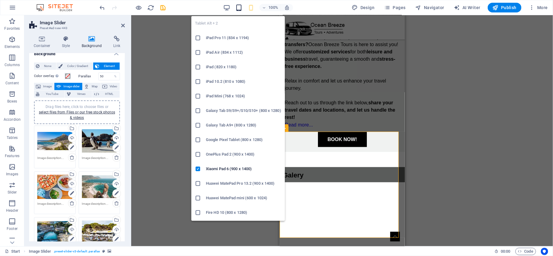
click at [242, 9] on icon "button" at bounding box center [238, 7] width 7 height 7
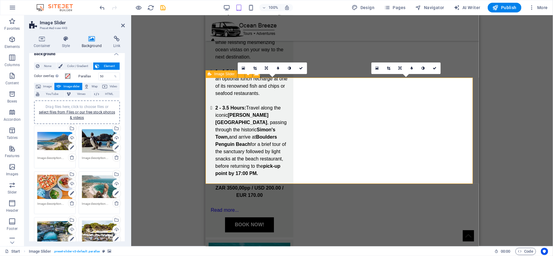
type input "2"
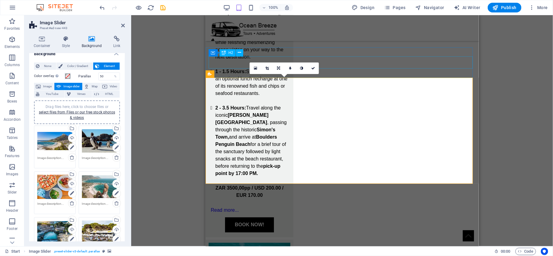
click at [232, 6] on div "100%" at bounding box center [258, 8] width 70 height 10
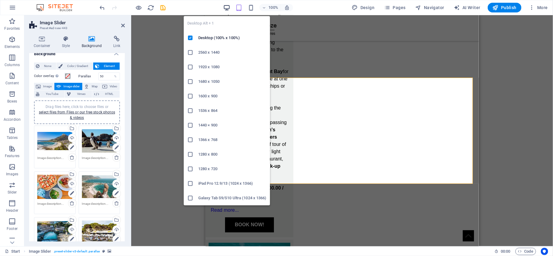
click at [227, 6] on icon "button" at bounding box center [226, 7] width 7 height 7
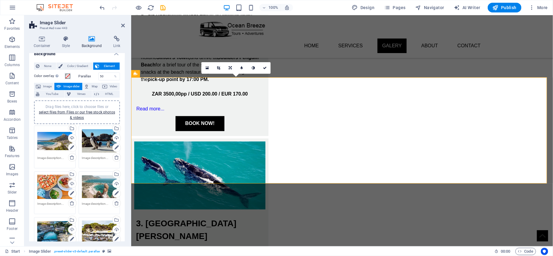
scroll to position [209, 0]
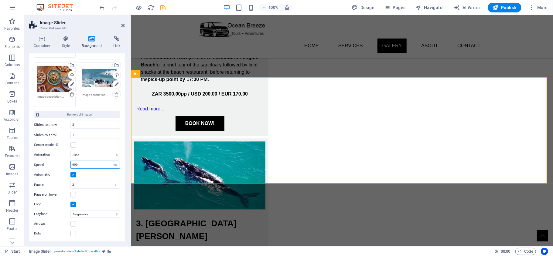
click at [79, 163] on input "600" at bounding box center [95, 164] width 49 height 7
type input "800"
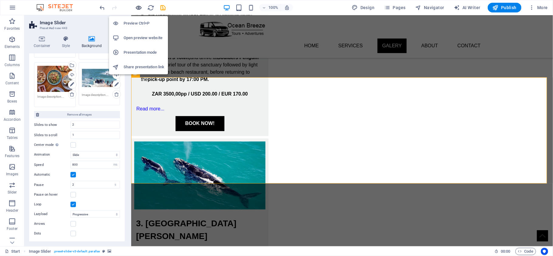
click at [140, 8] on icon "button" at bounding box center [138, 7] width 7 height 7
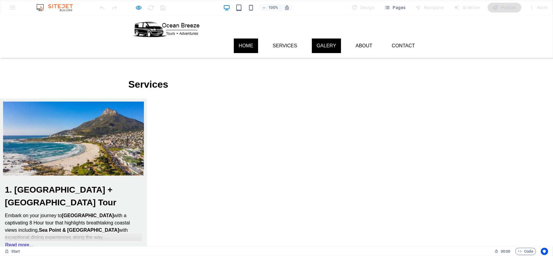
scroll to position [0, 0]
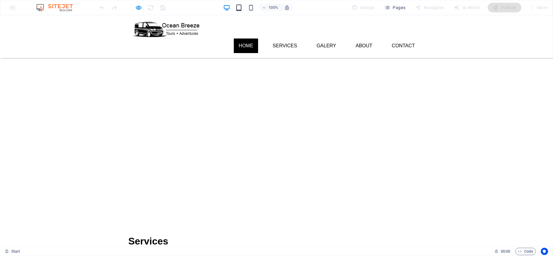
click at [242, 9] on icon "button" at bounding box center [238, 7] width 7 height 7
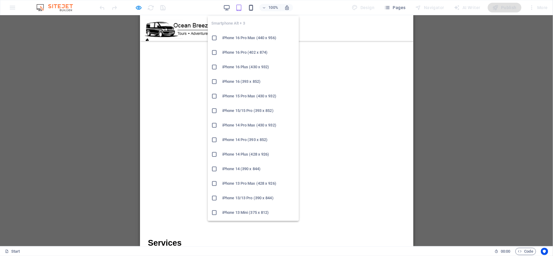
drag, startPoint x: 250, startPoint y: 10, endPoint x: 94, endPoint y: 36, distance: 158.3
click at [250, 10] on icon "button" at bounding box center [251, 7] width 7 height 7
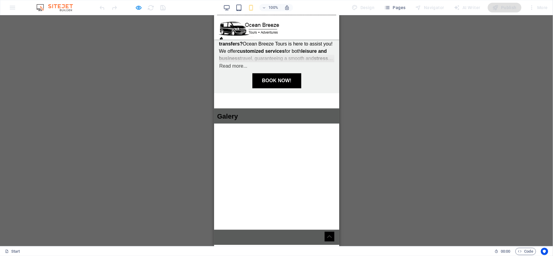
scroll to position [972, 0]
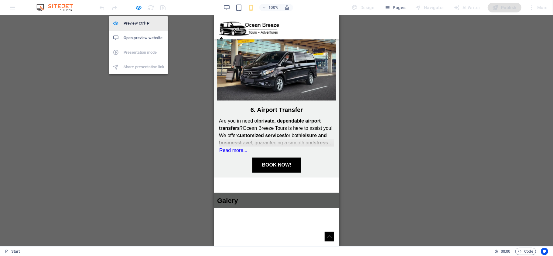
drag, startPoint x: 139, startPoint y: 9, endPoint x: 159, endPoint y: 20, distance: 23.8
click at [139, 9] on icon "button" at bounding box center [138, 7] width 7 height 7
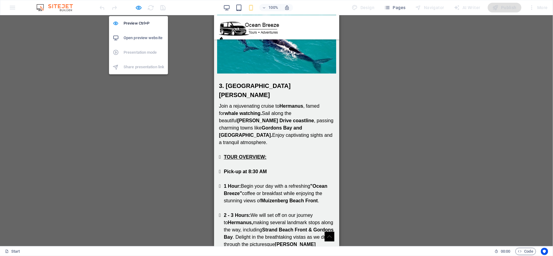
scroll to position [1810, 0]
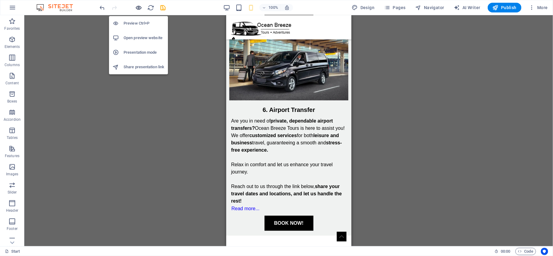
click at [138, 7] on icon "button" at bounding box center [138, 7] width 7 height 7
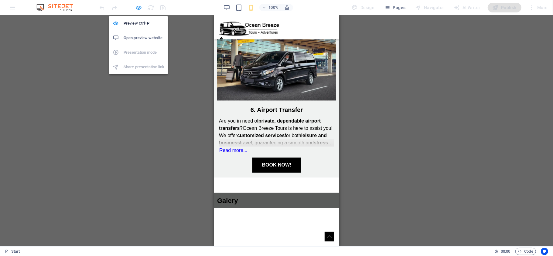
click at [141, 8] on icon "button" at bounding box center [138, 7] width 7 height 7
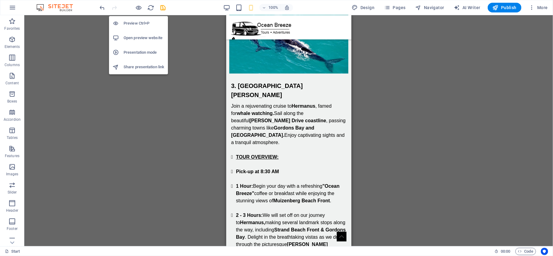
scroll to position [1810, 0]
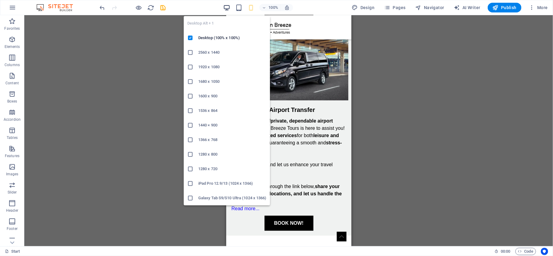
click at [224, 7] on icon "button" at bounding box center [226, 7] width 7 height 7
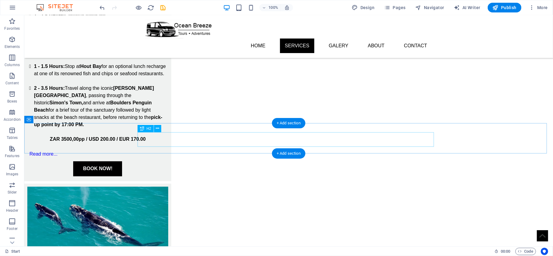
scroll to position [769, 0]
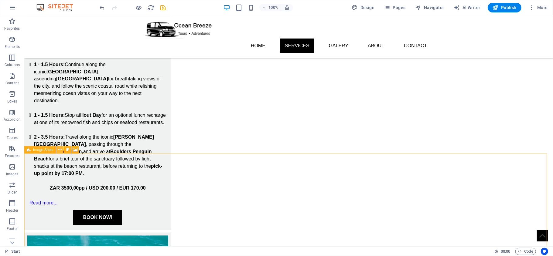
click at [60, 149] on icon at bounding box center [59, 150] width 3 height 6
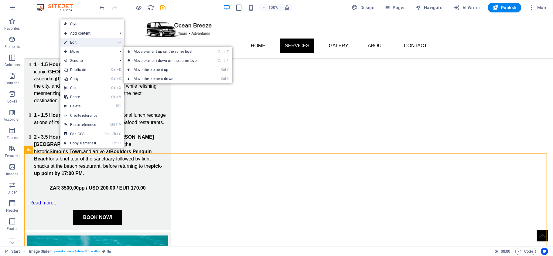
click at [79, 44] on link "⏎ Edit" at bounding box center [80, 42] width 41 height 9
select select "ms"
select select "s"
select select "progressive"
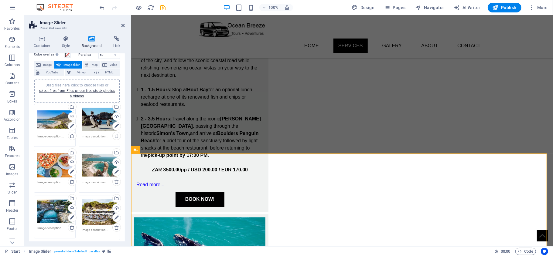
scroll to position [0, 0]
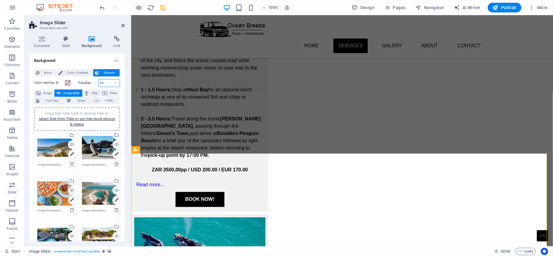
click at [101, 83] on input "50" at bounding box center [109, 83] width 21 height 7
type input "20"
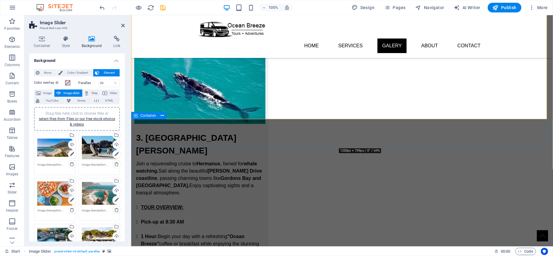
scroll to position [919, 0]
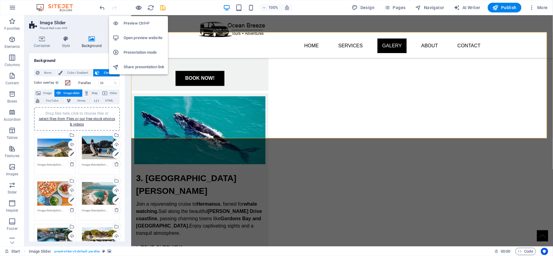
drag, startPoint x: 139, startPoint y: 10, endPoint x: 263, endPoint y: 36, distance: 126.8
click at [139, 10] on icon "button" at bounding box center [138, 7] width 7 height 7
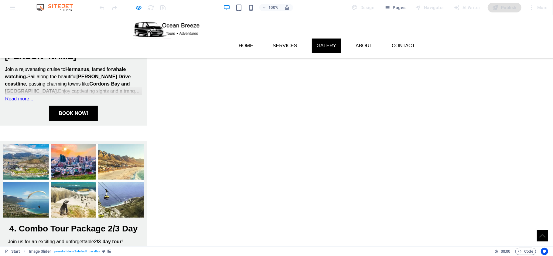
scroll to position [647, 0]
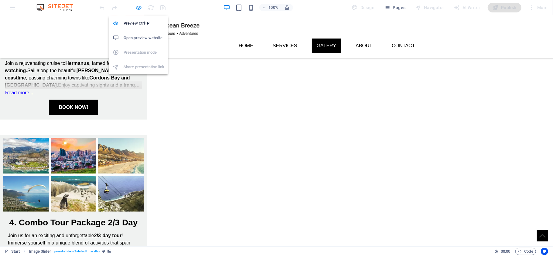
click at [140, 9] on icon "button" at bounding box center [138, 7] width 7 height 7
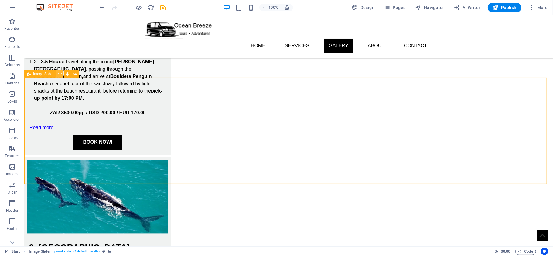
click at [63, 76] on button at bounding box center [59, 73] width 7 height 7
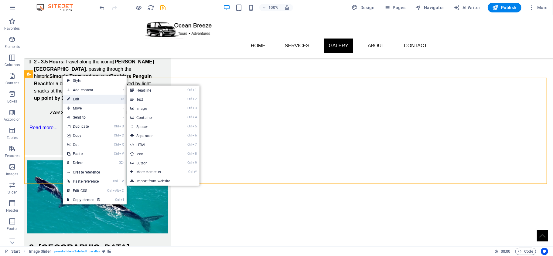
click at [79, 98] on link "⏎ Edit" at bounding box center [83, 99] width 41 height 9
select select "ms"
select select "s"
select select "progressive"
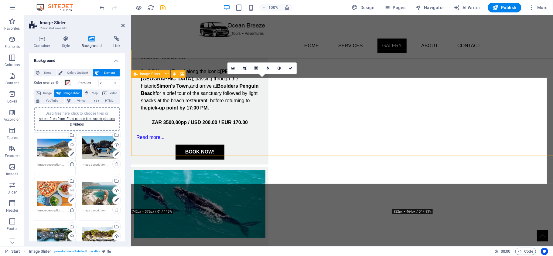
scroll to position [873, 0]
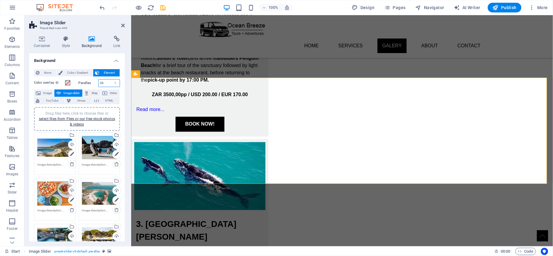
click at [103, 84] on input "20" at bounding box center [109, 83] width 21 height 7
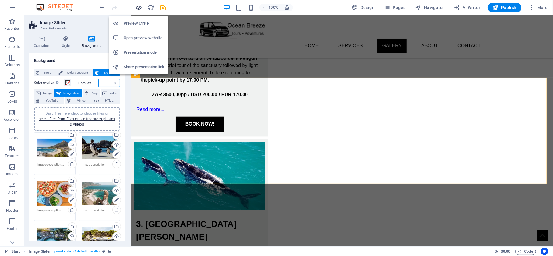
type input "40"
click at [138, 9] on icon "button" at bounding box center [138, 7] width 7 height 7
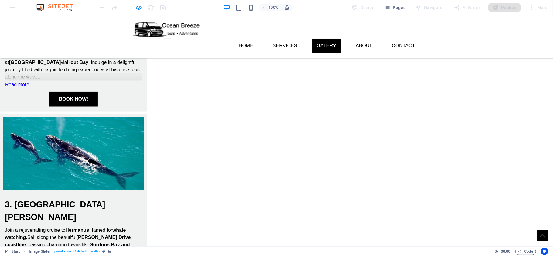
scroll to position [561, 0]
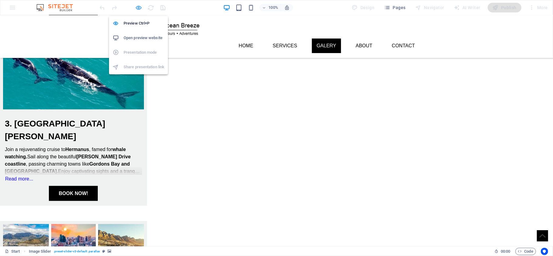
click at [139, 5] on icon "button" at bounding box center [138, 7] width 7 height 7
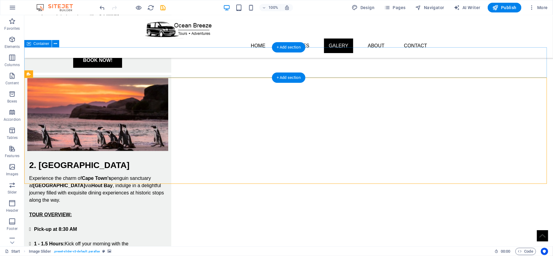
scroll to position [845, 0]
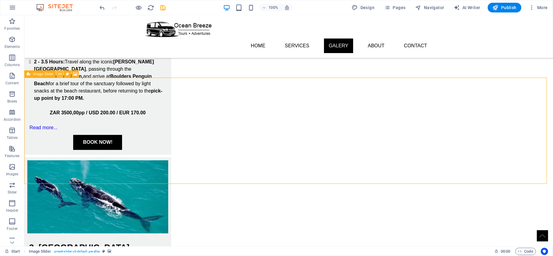
click at [57, 75] on button at bounding box center [59, 73] width 7 height 7
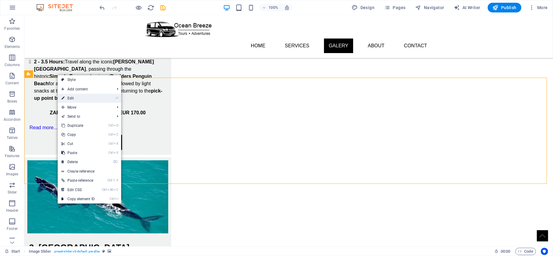
click at [81, 98] on link "⏎ Edit" at bounding box center [78, 98] width 41 height 9
select select "ms"
select select "s"
select select "progressive"
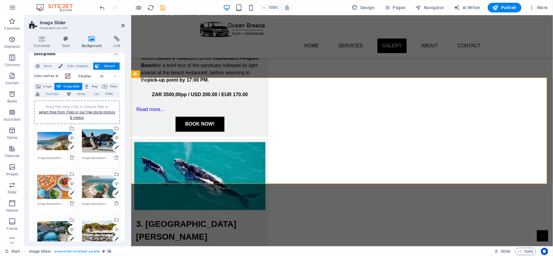
scroll to position [0, 0]
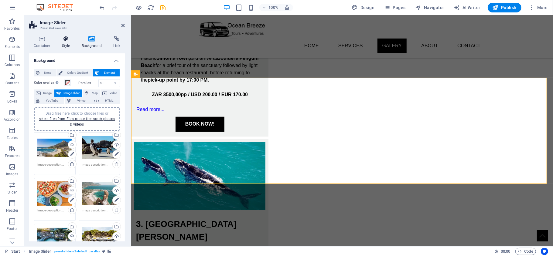
click at [67, 39] on icon at bounding box center [65, 39] width 17 height 6
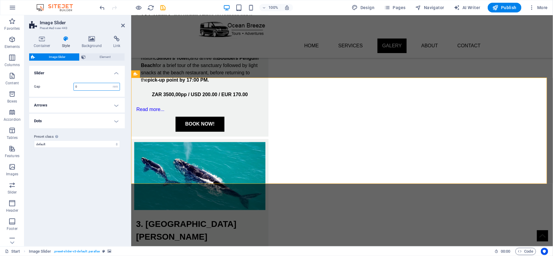
click at [84, 87] on input "0" at bounding box center [97, 86] width 46 height 7
click at [85, 87] on input "0" at bounding box center [97, 86] width 46 height 7
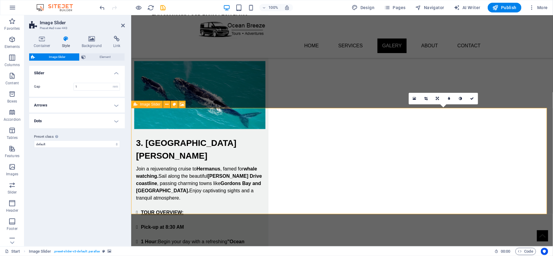
scroll to position [833, 0]
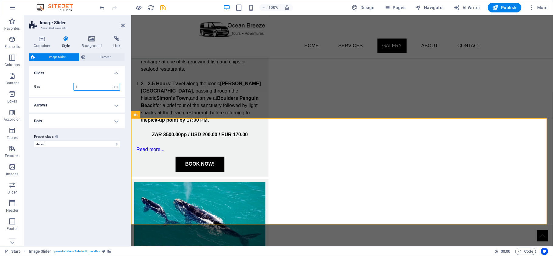
click at [79, 88] on input "1" at bounding box center [97, 86] width 46 height 7
type input "5"
click at [92, 180] on div "Variants Default Slider Gap 5 rem px % vh vw Arrows These settings are effectiv…" at bounding box center [77, 154] width 96 height 176
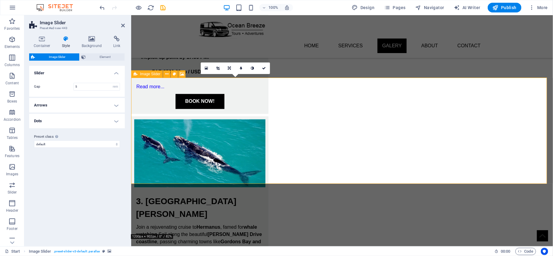
scroll to position [873, 0]
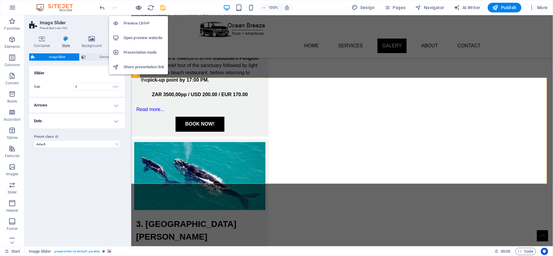
drag, startPoint x: 139, startPoint y: 9, endPoint x: 291, endPoint y: 80, distance: 168.0
click at [139, 9] on icon "button" at bounding box center [138, 7] width 7 height 7
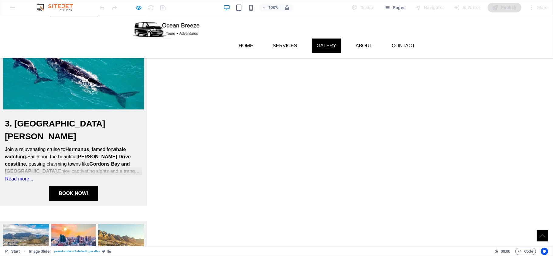
scroll to position [480, 0]
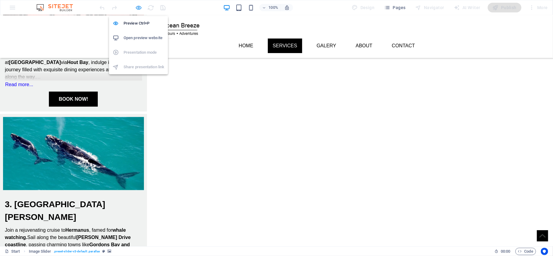
click at [139, 9] on icon "button" at bounding box center [138, 7] width 7 height 7
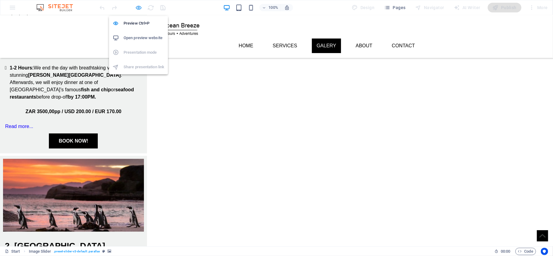
scroll to position [845, 0]
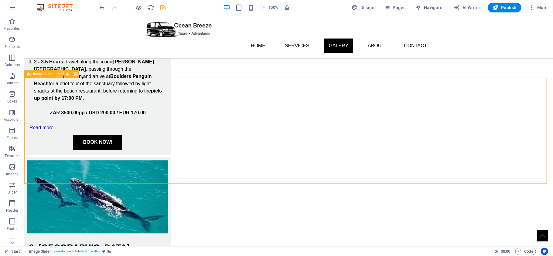
click at [62, 73] on button at bounding box center [59, 73] width 7 height 7
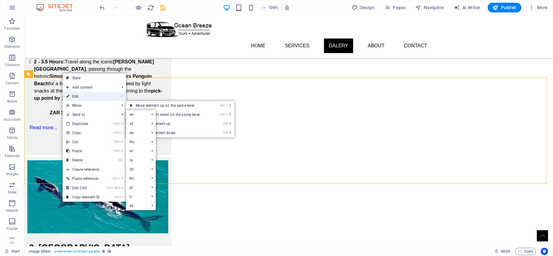
click at [81, 98] on link "⏎ Edit" at bounding box center [83, 96] width 41 height 9
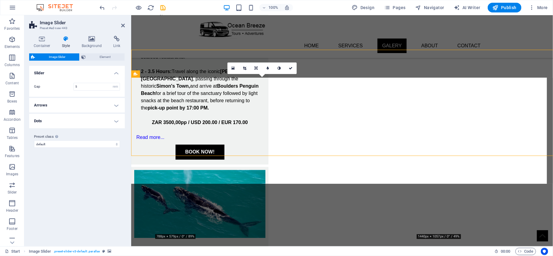
scroll to position [873, 0]
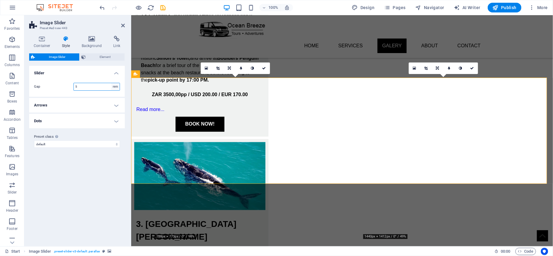
click at [117, 86] on select "rem px % vh vw" at bounding box center [115, 86] width 9 height 7
select select "px"
click at [111, 83] on select "rem px % vh vw" at bounding box center [115, 86] width 9 height 7
type input "5"
click at [73, 185] on div "Variants Default Slider Gap 5 rem px % vh vw Arrows These settings are effectiv…" at bounding box center [77, 154] width 96 height 176
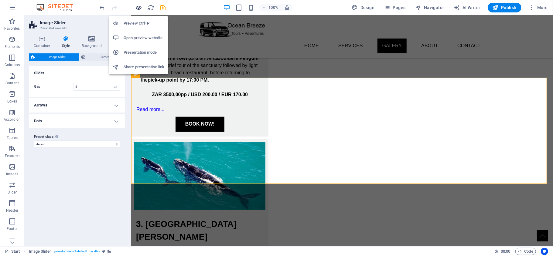
click at [138, 6] on icon "button" at bounding box center [138, 7] width 7 height 7
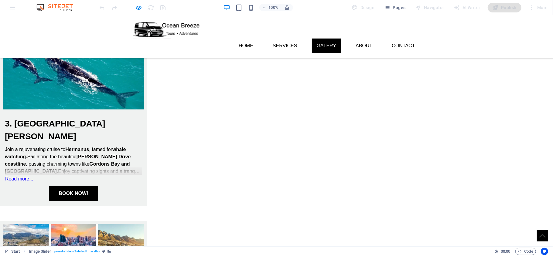
scroll to position [520, 0]
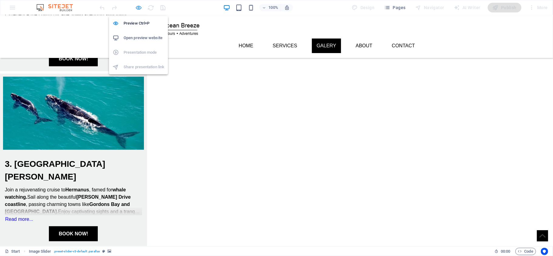
click at [140, 7] on icon "button" at bounding box center [138, 7] width 7 height 7
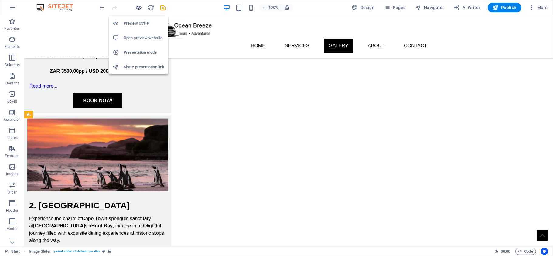
scroll to position [805, 0]
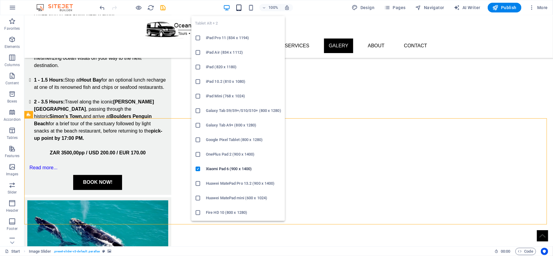
drag, startPoint x: 239, startPoint y: 9, endPoint x: 138, endPoint y: 85, distance: 126.4
click at [239, 9] on icon "button" at bounding box center [238, 7] width 7 height 7
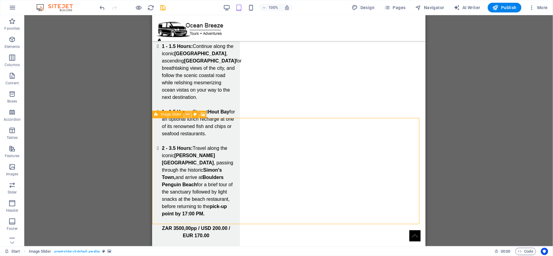
click at [188, 114] on icon at bounding box center [187, 114] width 3 height 6
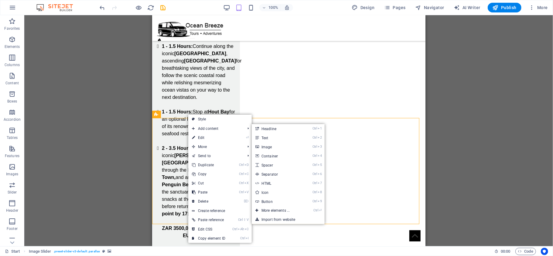
drag, startPoint x: 218, startPoint y: 138, endPoint x: 181, endPoint y: 136, distance: 36.5
click at [218, 138] on link "⏎ Edit" at bounding box center [208, 137] width 41 height 9
select select "px"
select select "ms"
select select "s"
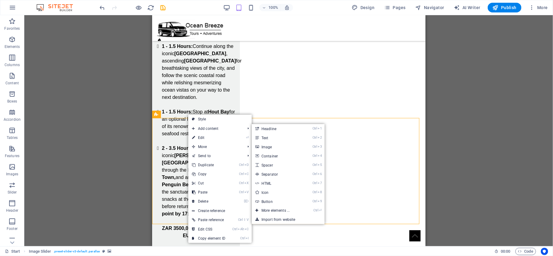
select select "progressive"
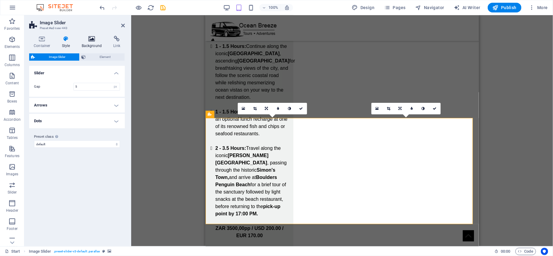
click at [89, 41] on icon at bounding box center [91, 39] width 29 height 6
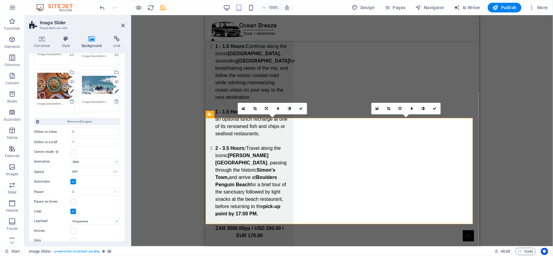
scroll to position [0, 0]
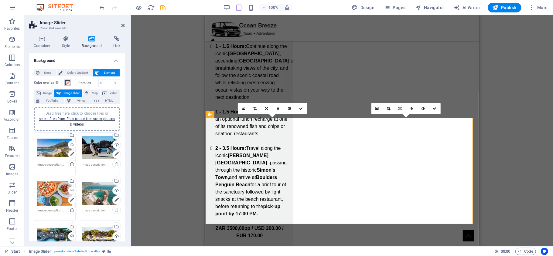
click at [66, 83] on span at bounding box center [67, 82] width 5 height 5
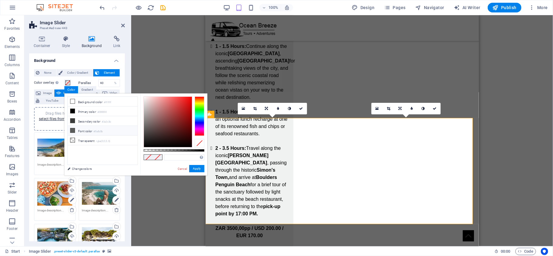
click at [86, 131] on li "Font color #5a5c5b" at bounding box center [103, 131] width 70 height 10
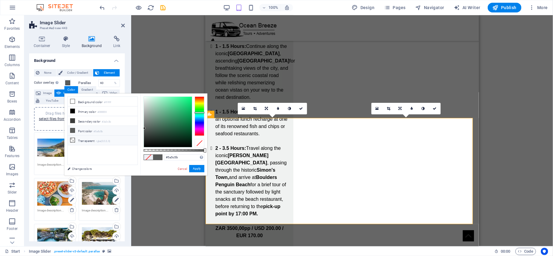
click at [85, 142] on li "Transparent rgba(0,0,0,.0)" at bounding box center [103, 141] width 70 height 10
type input "rgba(0, 0, 0, 0)"
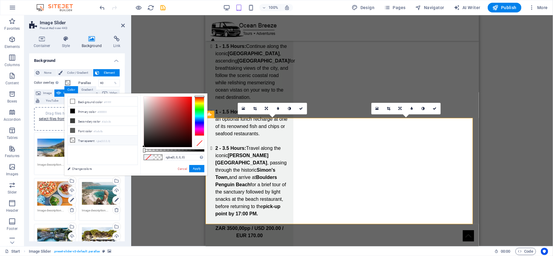
click at [85, 82] on label "Parallax" at bounding box center [89, 82] width 20 height 3
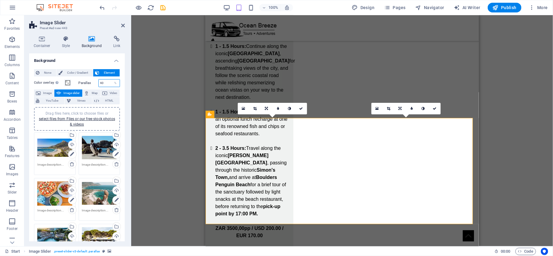
click at [101, 82] on input "40" at bounding box center [109, 83] width 21 height 7
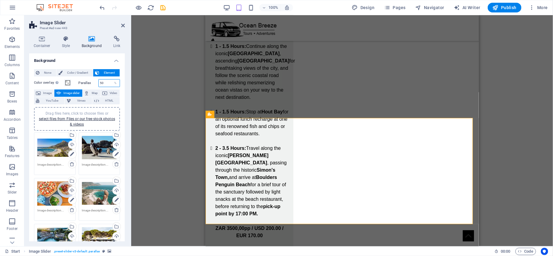
drag, startPoint x: 103, startPoint y: 83, endPoint x: 83, endPoint y: 80, distance: 20.5
click at [83, 80] on div "Parallax 50 %" at bounding box center [100, 83] width 42 height 8
drag, startPoint x: 105, startPoint y: 82, endPoint x: 83, endPoint y: 77, distance: 22.2
type input "20"
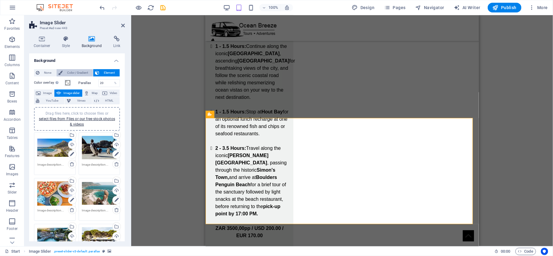
click at [78, 72] on span "Color / Gradient" at bounding box center [77, 72] width 27 height 7
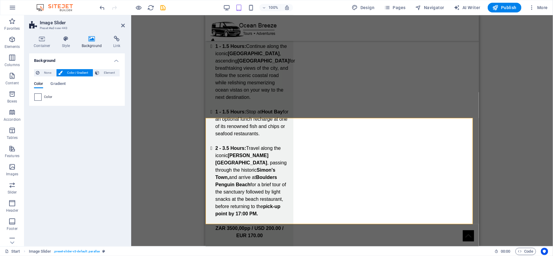
click at [39, 98] on span at bounding box center [38, 97] width 7 height 7
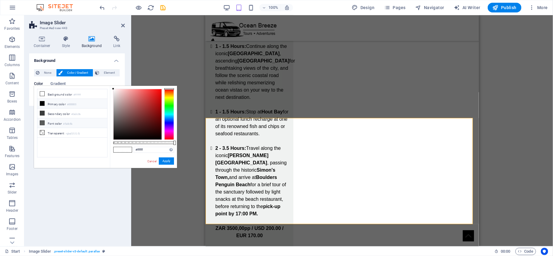
click at [54, 124] on li "Font color #5a5c5b" at bounding box center [72, 123] width 70 height 10
type input "#5a5c5b"
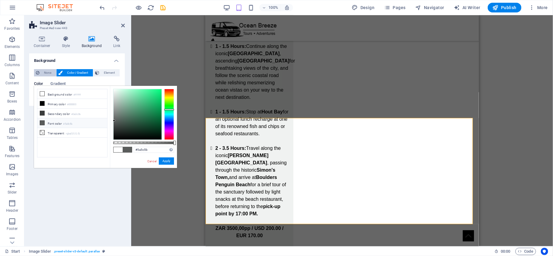
click at [46, 71] on span "None" at bounding box center [47, 72] width 13 height 7
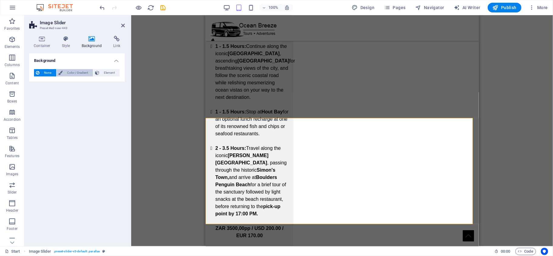
click at [65, 73] on span "Color / Gradient" at bounding box center [77, 72] width 27 height 7
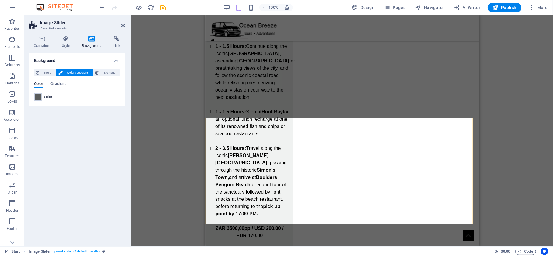
click at [79, 126] on div "Background None Color / Gradient Element Stretch background to full-width Color…" at bounding box center [77, 147] width 96 height 188
click at [50, 42] on h4 "Container" at bounding box center [43, 42] width 28 height 13
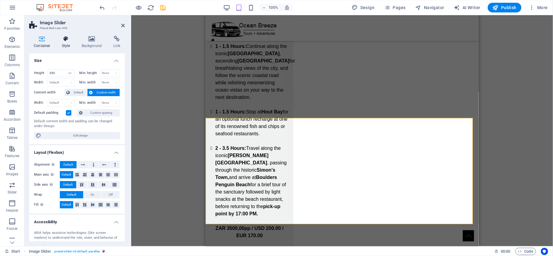
click at [63, 42] on h4 "Style" at bounding box center [67, 42] width 20 height 13
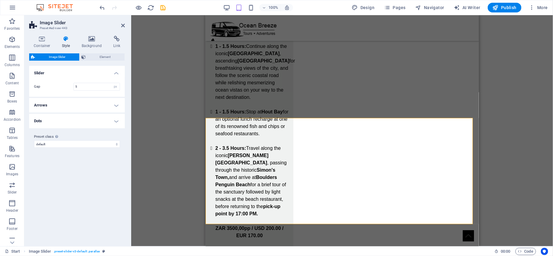
click at [88, 49] on div "Container Style Background Link Size Height 350 Default px rem % vh vw Min. hei…" at bounding box center [77, 139] width 96 height 206
click at [91, 44] on h4 "Background" at bounding box center [93, 42] width 32 height 13
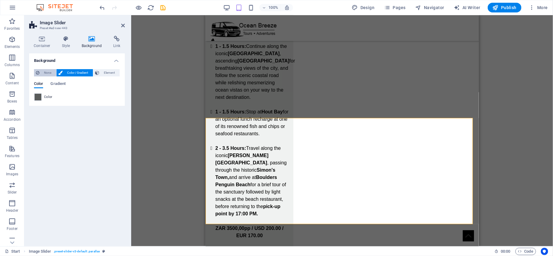
click at [47, 74] on span "None" at bounding box center [47, 72] width 13 height 7
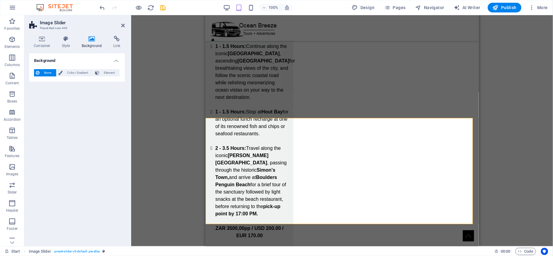
click at [76, 130] on div "Background None Color / Gradient Element Stretch background to full-width Color…" at bounding box center [77, 147] width 96 height 188
click at [46, 46] on h4 "Container" at bounding box center [43, 42] width 28 height 13
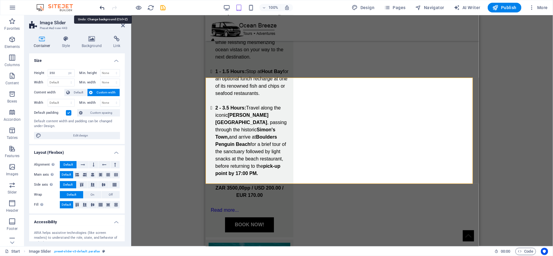
click at [103, 7] on icon "undo" at bounding box center [102, 7] width 7 height 7
click at [102, 7] on icon "undo" at bounding box center [102, 7] width 7 height 7
click at [103, 9] on icon "undo" at bounding box center [102, 7] width 7 height 7
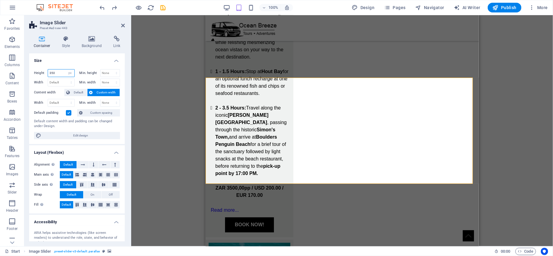
click at [57, 74] on input "350" at bounding box center [61, 73] width 26 height 7
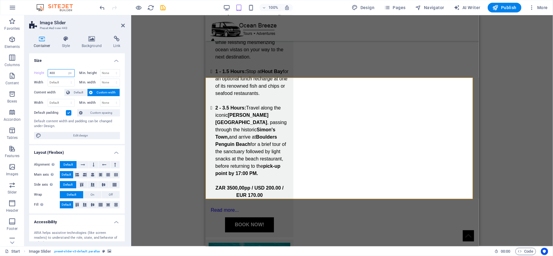
click at [59, 74] on input "400" at bounding box center [61, 73] width 26 height 7
click at [60, 74] on input "400" at bounding box center [61, 73] width 26 height 7
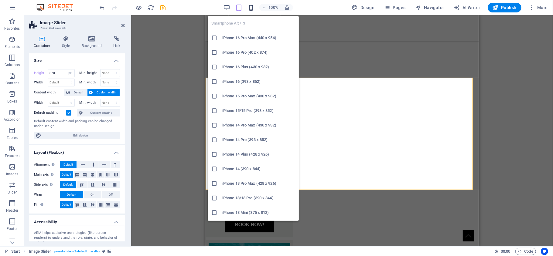
click at [251, 9] on icon "button" at bounding box center [251, 7] width 7 height 7
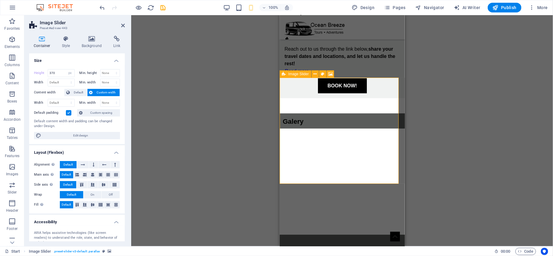
type input "350"
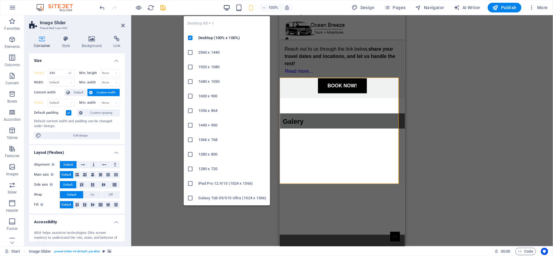
click at [228, 6] on icon "button" at bounding box center [226, 7] width 7 height 7
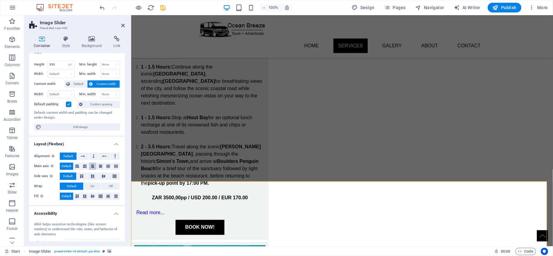
scroll to position [0, 0]
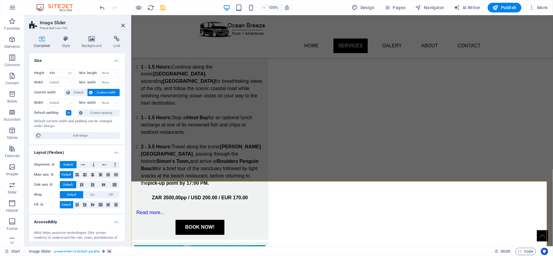
click at [67, 112] on label at bounding box center [68, 112] width 5 height 5
click at [0, 0] on input "Default padding" at bounding box center [0, 0] width 0 height 0
click at [67, 112] on label at bounding box center [68, 112] width 5 height 5
click at [0, 0] on input "Default padding" at bounding box center [0, 0] width 0 height 0
click at [67, 45] on h4 "Style" at bounding box center [67, 42] width 20 height 13
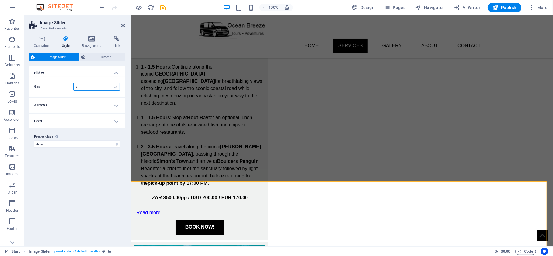
click at [83, 85] on input "5" at bounding box center [97, 86] width 46 height 7
type input "3"
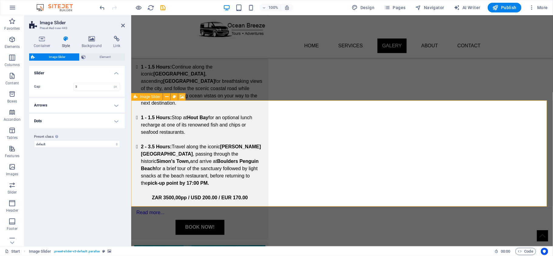
scroll to position [851, 0]
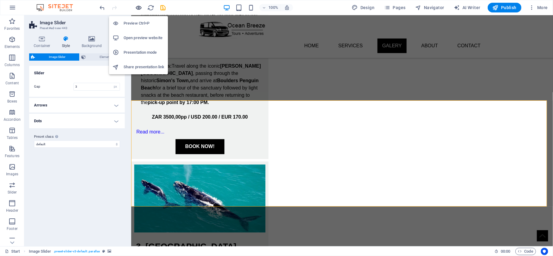
click at [139, 8] on icon "button" at bounding box center [138, 7] width 7 height 7
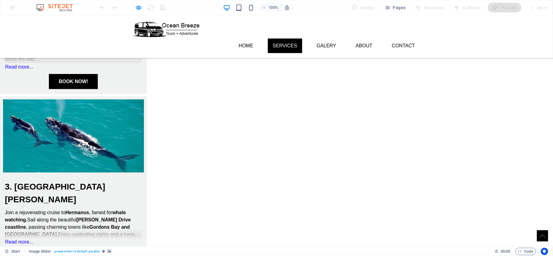
scroll to position [457, 0]
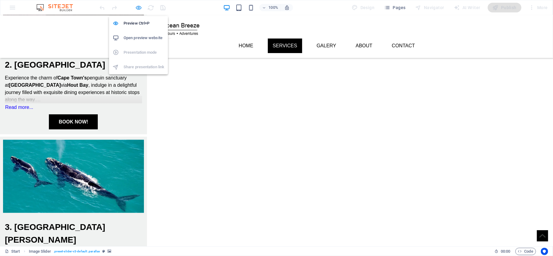
click at [139, 10] on icon "button" at bounding box center [138, 7] width 7 height 7
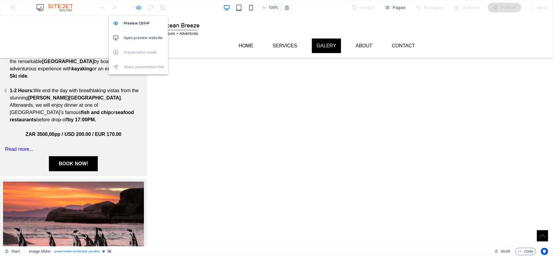
select select "px"
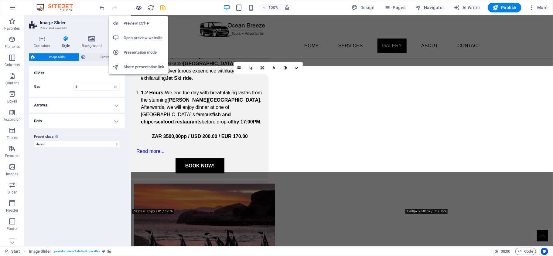
scroll to position [874, 0]
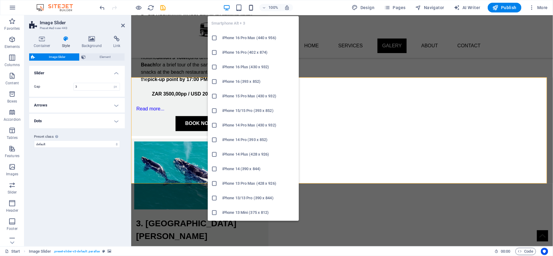
drag, startPoint x: 252, startPoint y: 8, endPoint x: 30, endPoint y: 79, distance: 232.4
click at [252, 8] on icon "button" at bounding box center [251, 7] width 7 height 7
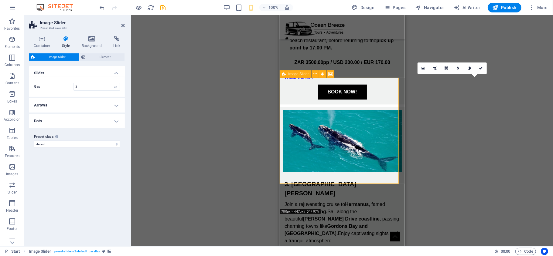
scroll to position [1948, 0]
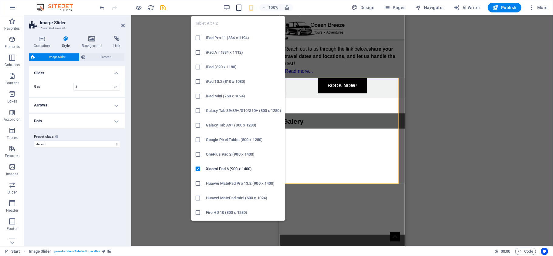
drag, startPoint x: 239, startPoint y: 6, endPoint x: 217, endPoint y: 82, distance: 79.2
click at [239, 6] on icon "button" at bounding box center [238, 7] width 7 height 7
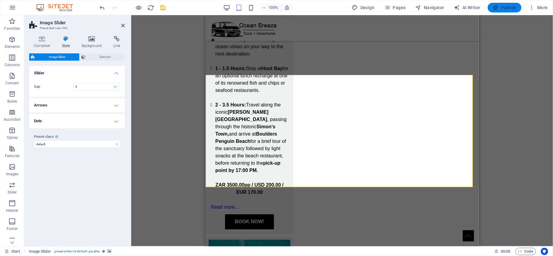
click at [498, 8] on icon "button" at bounding box center [496, 8] width 6 height 6
select select "px"
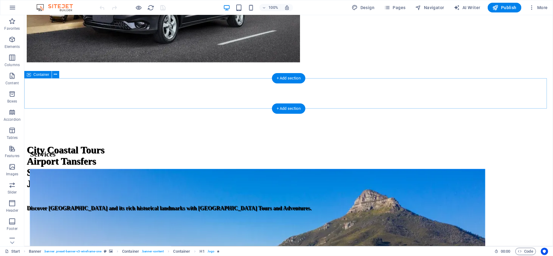
scroll to position [810, 0]
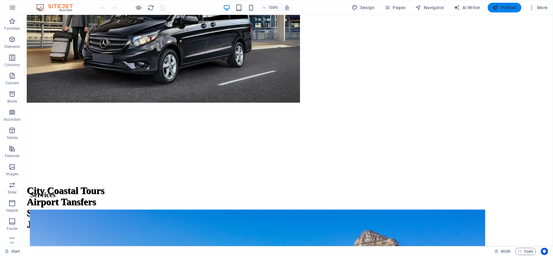
click at [503, 10] on span "Publish" at bounding box center [505, 8] width 24 height 6
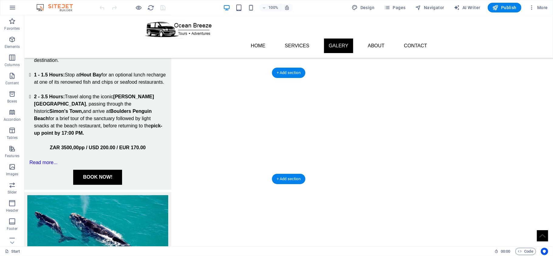
scroll to position [851, 0]
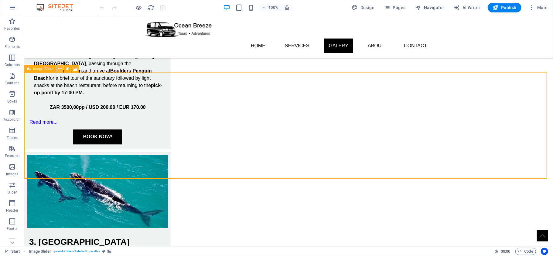
click at [60, 71] on icon at bounding box center [59, 69] width 3 height 6
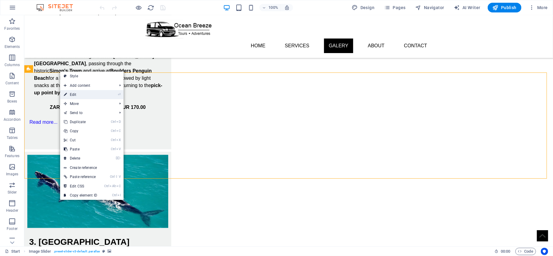
click at [78, 97] on link "⏎ Edit" at bounding box center [80, 94] width 41 height 9
select select "px"
select select "region"
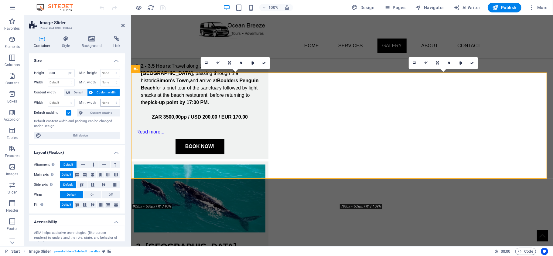
scroll to position [878, 0]
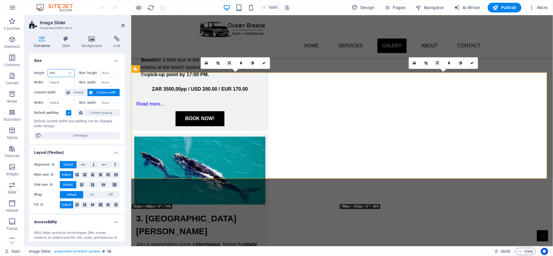
click at [57, 74] on input "350" at bounding box center [61, 73] width 26 height 7
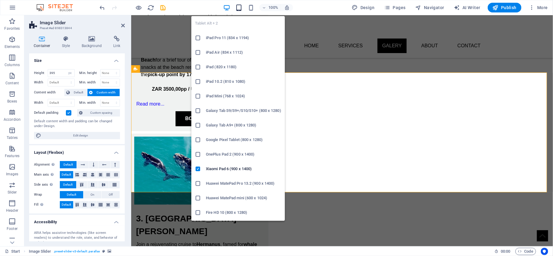
drag, startPoint x: 238, startPoint y: 8, endPoint x: 92, endPoint y: 35, distance: 148.4
click at [238, 8] on icon "button" at bounding box center [238, 7] width 7 height 7
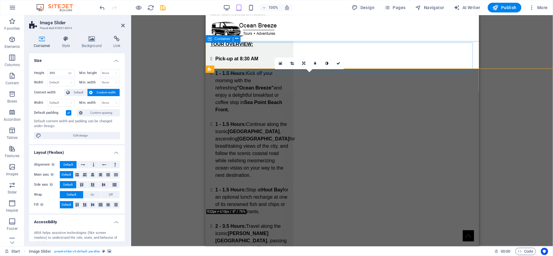
scroll to position [1002, 0]
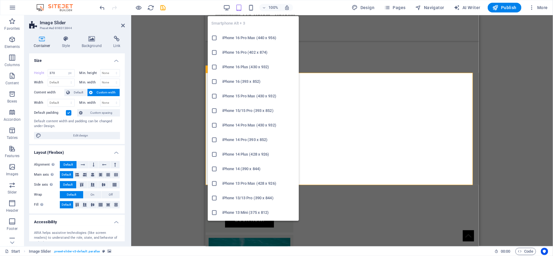
drag, startPoint x: 250, startPoint y: 6, endPoint x: 279, endPoint y: 39, distance: 43.5
click at [250, 6] on icon "button" at bounding box center [251, 7] width 7 height 7
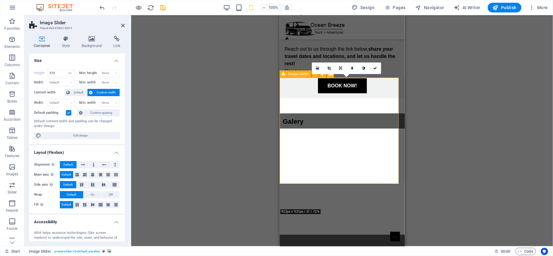
type input "350"
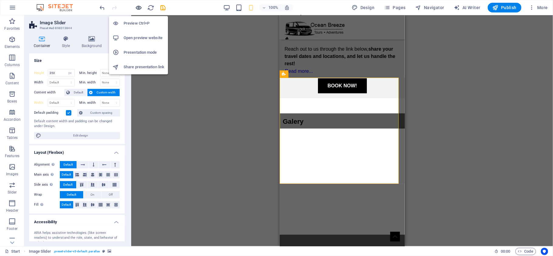
click at [142, 8] on icon "button" at bounding box center [138, 7] width 7 height 7
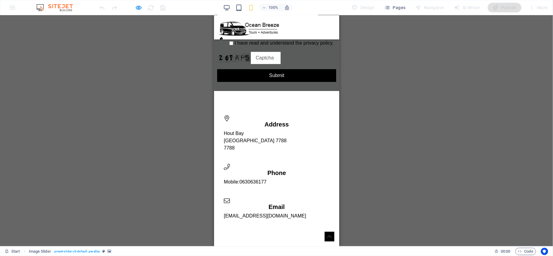
scroll to position [1051, 0]
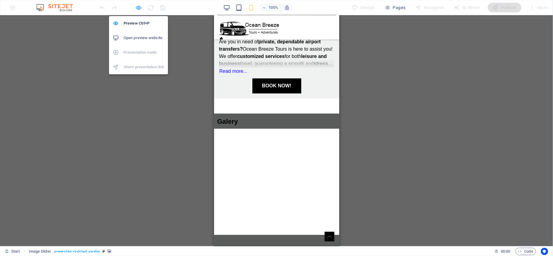
click at [136, 9] on icon "button" at bounding box center [138, 7] width 7 height 7
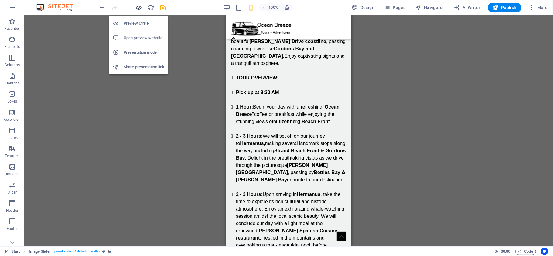
scroll to position [1948, 0]
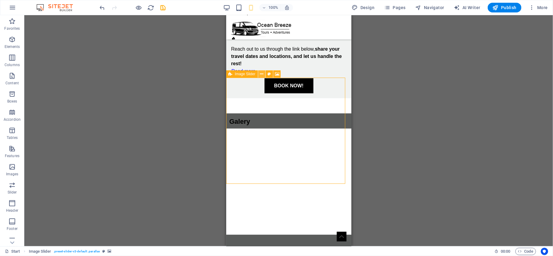
click at [261, 76] on icon at bounding box center [261, 74] width 3 height 6
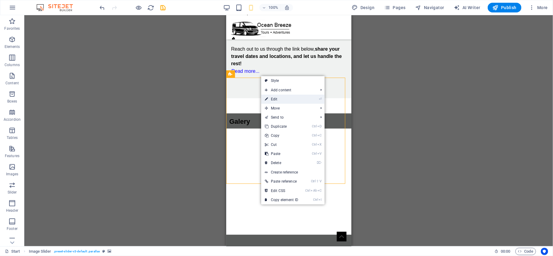
drag, startPoint x: 284, startPoint y: 102, endPoint x: 4, endPoint y: 86, distance: 280.5
click at [284, 102] on link "⏎ Edit" at bounding box center [281, 99] width 41 height 9
select select "px"
select select "region"
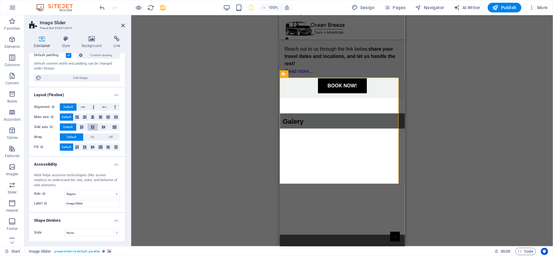
scroll to position [0, 0]
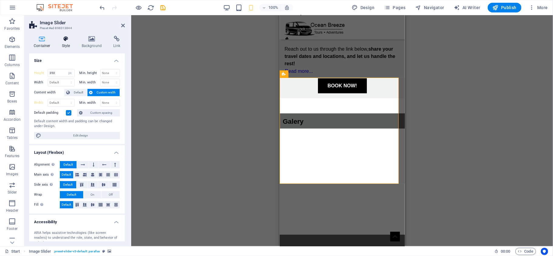
click at [69, 43] on h4 "Style" at bounding box center [67, 42] width 20 height 13
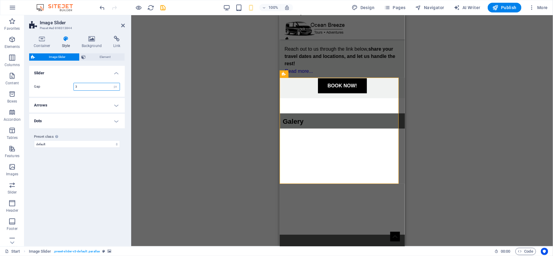
click at [89, 87] on input "3" at bounding box center [97, 86] width 46 height 7
type input "2"
click at [98, 176] on div "Variants Default Slider Gap 2 rem px % vh vw Arrows These settings are effectiv…" at bounding box center [77, 154] width 96 height 176
click at [84, 45] on h4 "Background" at bounding box center [93, 42] width 32 height 13
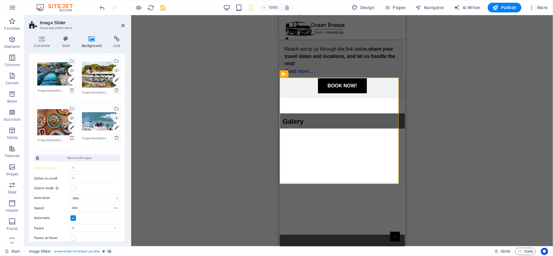
scroll to position [209, 0]
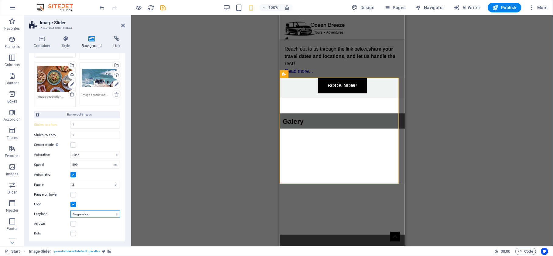
click at [89, 213] on select "Off On demand Progressive" at bounding box center [95, 214] width 50 height 7
click at [84, 152] on select "Slide Fade" at bounding box center [95, 154] width 50 height 7
select select "fade"
click at [70, 151] on select "Slide Fade" at bounding box center [95, 154] width 50 height 7
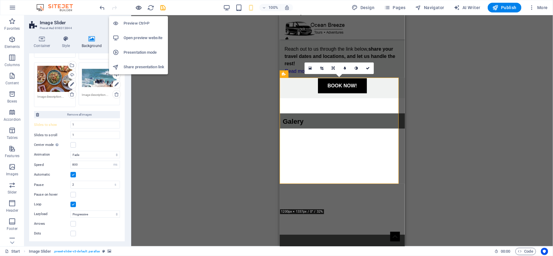
click at [139, 8] on icon "button" at bounding box center [138, 7] width 7 height 7
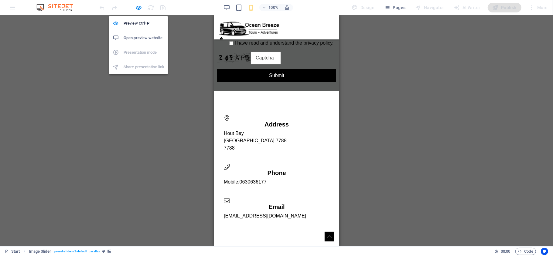
scroll to position [1051, 0]
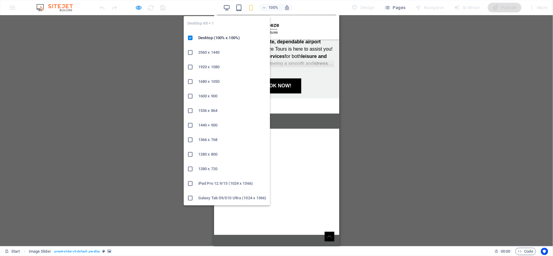
click at [229, 11] on div "Desktop Alt + 1 Desktop (100% x 100%) 2560 x 1440 1920 x 1080 1680 x 1050 1600 …" at bounding box center [227, 108] width 86 height 194
click at [229, 7] on icon "button" at bounding box center [226, 7] width 7 height 7
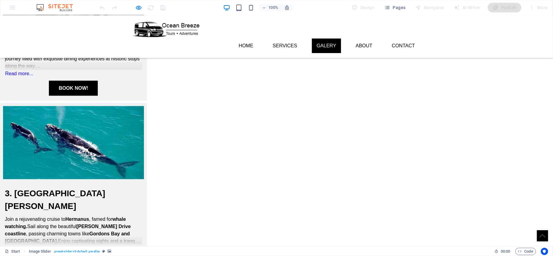
scroll to position [568, 0]
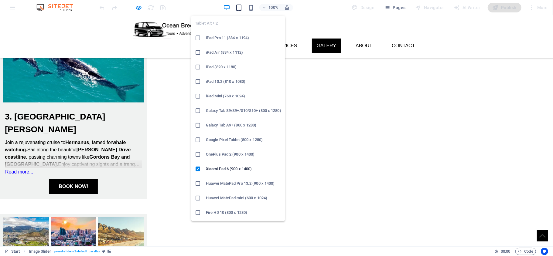
click at [238, 8] on icon "button" at bounding box center [238, 7] width 7 height 7
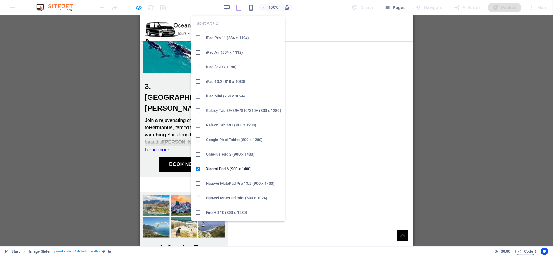
scroll to position [515, 0]
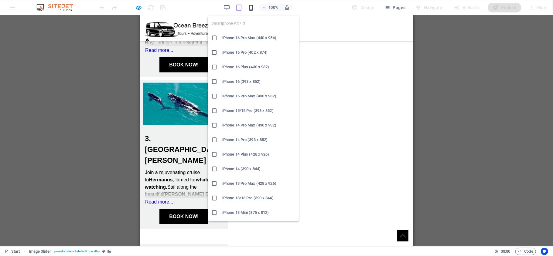
drag, startPoint x: 253, startPoint y: 8, endPoint x: 83, endPoint y: 19, distance: 170.5
click at [253, 8] on icon "button" at bounding box center [251, 7] width 7 height 7
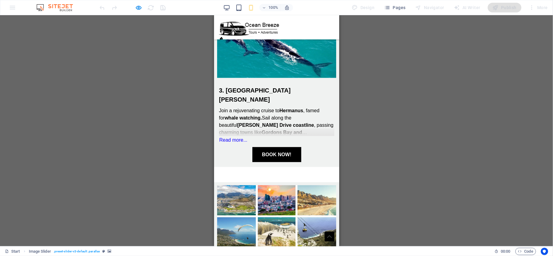
scroll to position [1051, 0]
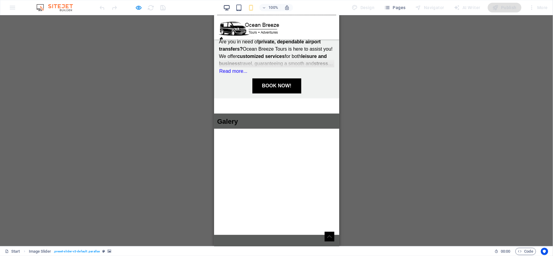
click at [230, 10] on icon "button" at bounding box center [226, 7] width 7 height 7
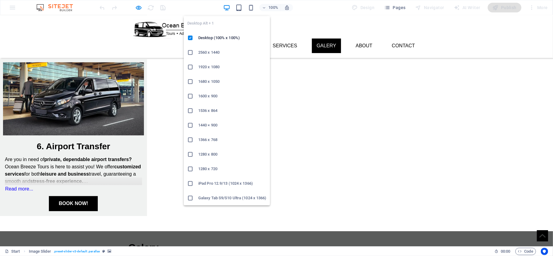
scroll to position [568, 0]
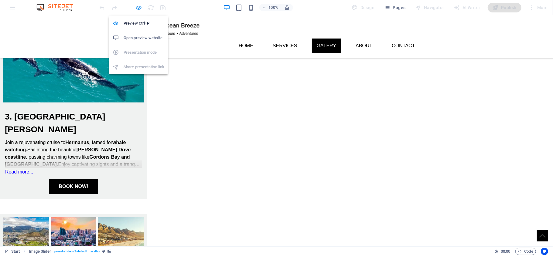
click at [138, 10] on icon "button" at bounding box center [138, 7] width 7 height 7
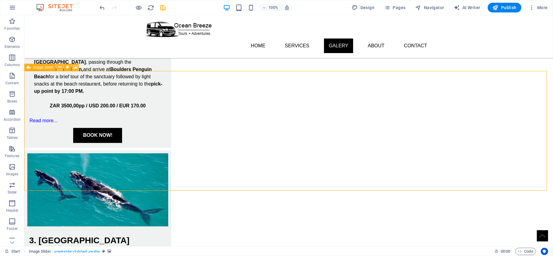
click at [60, 67] on icon at bounding box center [59, 67] width 3 height 6
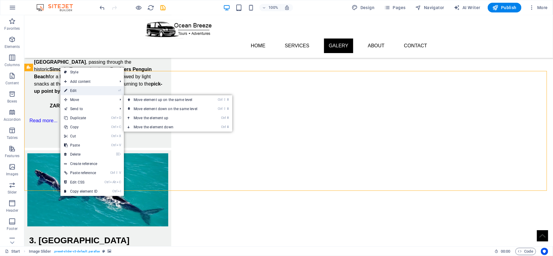
click at [87, 92] on link "⏎ Edit" at bounding box center [80, 90] width 41 height 9
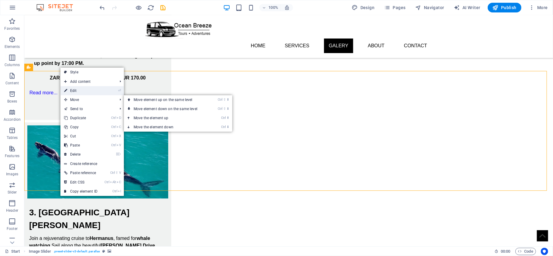
select select "fade"
select select "ms"
select select "s"
select select "progressive"
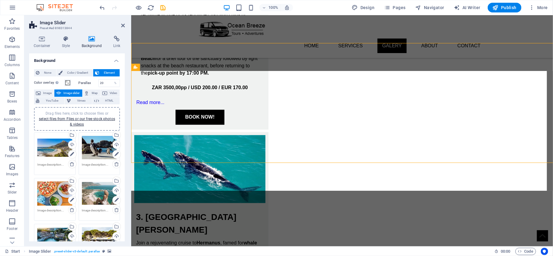
type input "2"
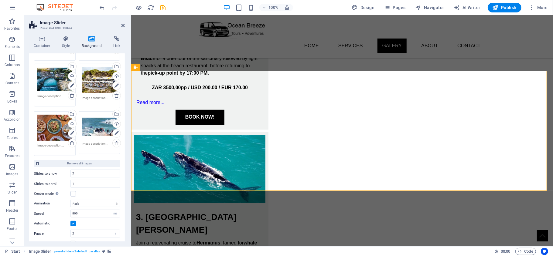
scroll to position [209, 0]
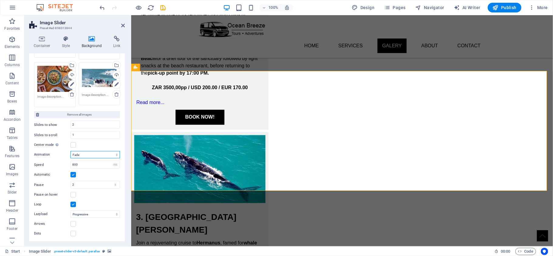
click at [92, 154] on select "Slide Fade" at bounding box center [95, 154] width 50 height 7
click at [74, 175] on label at bounding box center [72, 174] width 5 height 5
click at [0, 0] on input "Automatic" at bounding box center [0, 0] width 0 height 0
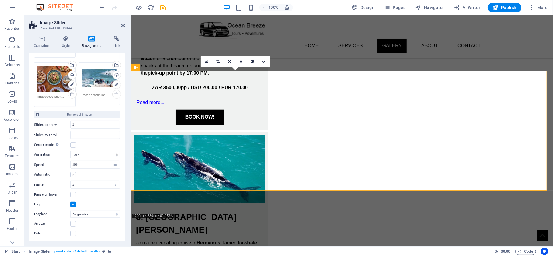
click at [74, 175] on label at bounding box center [72, 174] width 5 height 5
click at [0, 0] on input "Automatic" at bounding box center [0, 0] width 0 height 0
click at [91, 152] on select "Slide Fade" at bounding box center [95, 154] width 50 height 7
select select "slide"
click at [70, 151] on select "Slide Fade" at bounding box center [95, 154] width 50 height 7
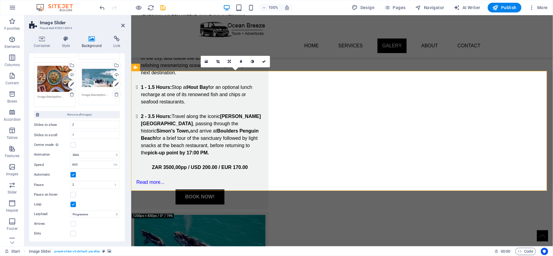
scroll to position [880, 0]
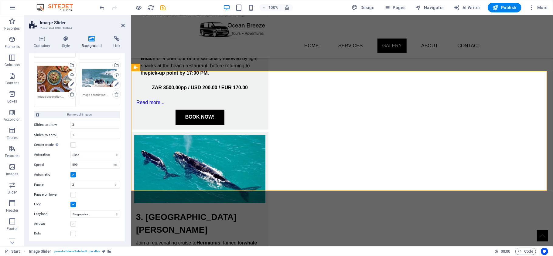
click at [72, 225] on label at bounding box center [72, 223] width 5 height 5
click at [0, 0] on input "Arrows" at bounding box center [0, 0] width 0 height 0
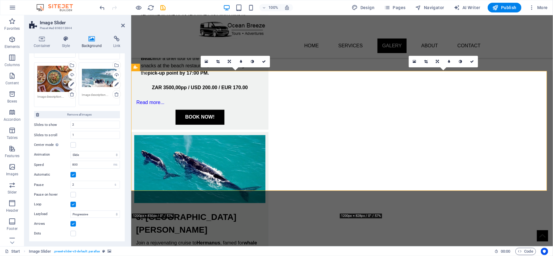
click at [72, 225] on label at bounding box center [72, 223] width 5 height 5
click at [0, 0] on input "Arrows" at bounding box center [0, 0] width 0 height 0
click at [72, 233] on label at bounding box center [72, 233] width 5 height 5
click at [0, 0] on input "Dots" at bounding box center [0, 0] width 0 height 0
click at [72, 233] on label at bounding box center [72, 233] width 5 height 5
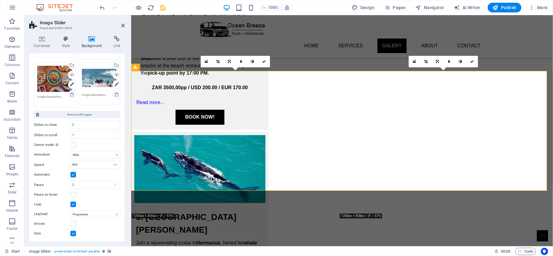
click at [0, 0] on input "Dots" at bounding box center [0, 0] width 0 height 0
click at [72, 223] on label at bounding box center [72, 223] width 5 height 5
click at [0, 0] on input "Arrows" at bounding box center [0, 0] width 0 height 0
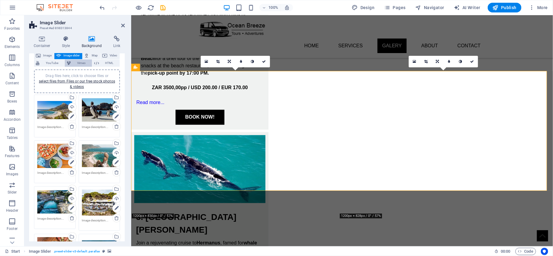
scroll to position [7, 0]
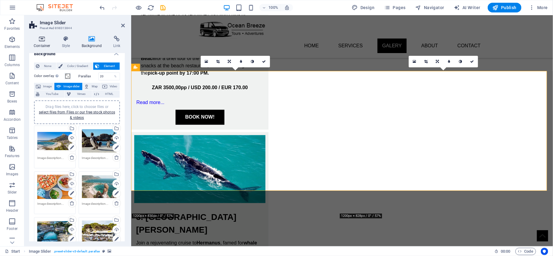
click at [44, 45] on h4 "Container" at bounding box center [43, 42] width 28 height 13
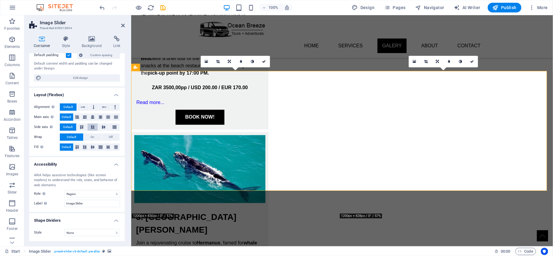
scroll to position [0, 0]
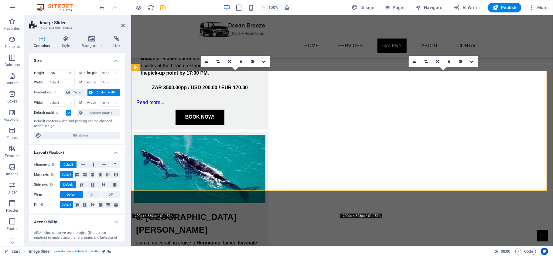
click at [70, 114] on label at bounding box center [68, 112] width 5 height 5
click at [0, 0] on input "Default padding" at bounding box center [0, 0] width 0 height 0
click at [70, 114] on label at bounding box center [68, 112] width 5 height 5
click at [0, 0] on input "Default padding" at bounding box center [0, 0] width 0 height 0
click at [70, 114] on label at bounding box center [68, 112] width 5 height 5
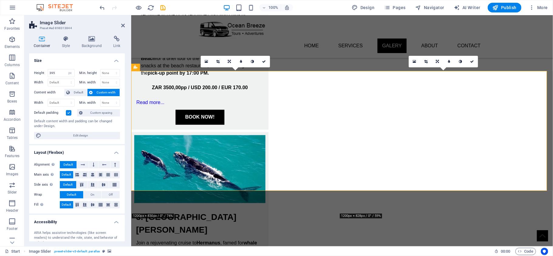
click at [0, 0] on input "Default padding" at bounding box center [0, 0] width 0 height 0
click at [70, 114] on label at bounding box center [68, 112] width 5 height 5
click at [0, 0] on input "Default padding" at bounding box center [0, 0] width 0 height 0
click at [70, 44] on h4 "Style" at bounding box center [67, 42] width 20 height 13
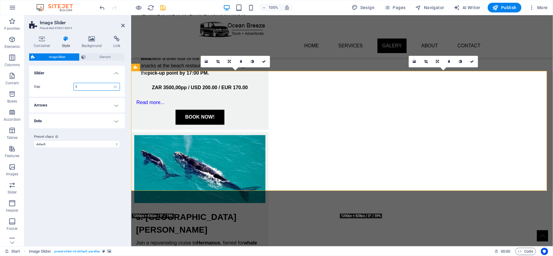
click at [90, 87] on input "3" at bounding box center [97, 86] width 46 height 7
type input "2"
click at [85, 183] on div "Variants Default Slider Gap 2 rem px % vh vw Arrows These settings are effectiv…" at bounding box center [77, 154] width 96 height 176
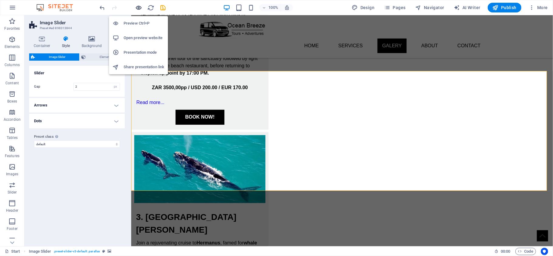
click at [139, 6] on icon "button" at bounding box center [138, 7] width 7 height 7
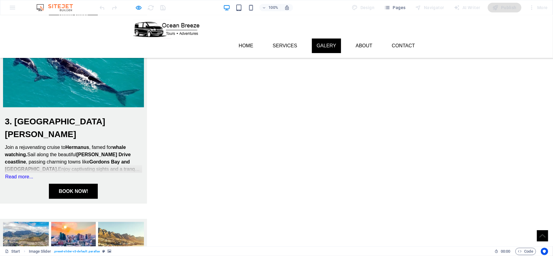
scroll to position [527, 0]
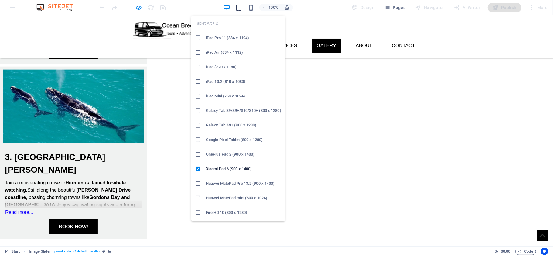
click at [237, 6] on icon "button" at bounding box center [238, 7] width 7 height 7
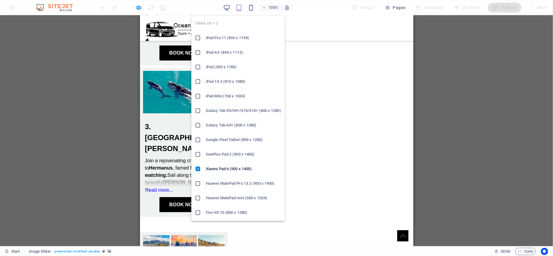
scroll to position [483, 0]
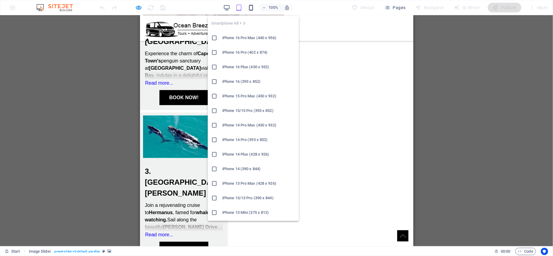
click at [254, 8] on icon "button" at bounding box center [251, 7] width 7 height 7
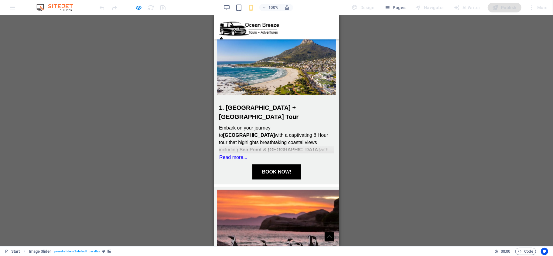
scroll to position [39, 0]
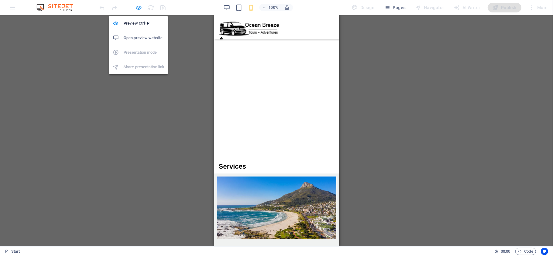
click at [135, 9] on icon "button" at bounding box center [138, 7] width 7 height 7
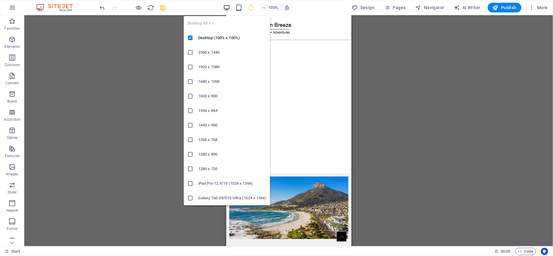
click at [225, 6] on icon "button" at bounding box center [226, 7] width 7 height 7
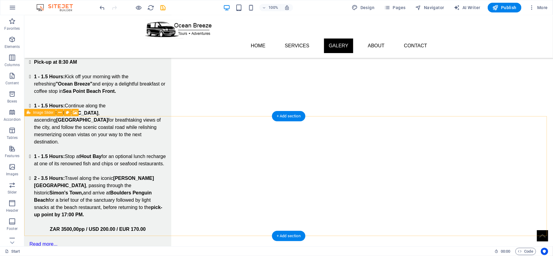
scroll to position [808, 0]
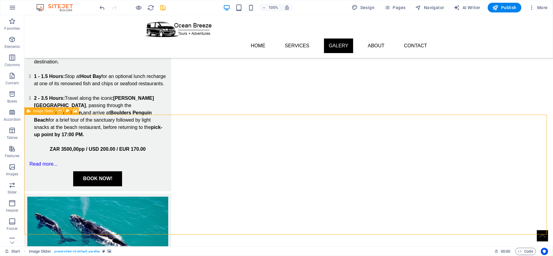
click at [60, 111] on icon at bounding box center [59, 111] width 3 height 6
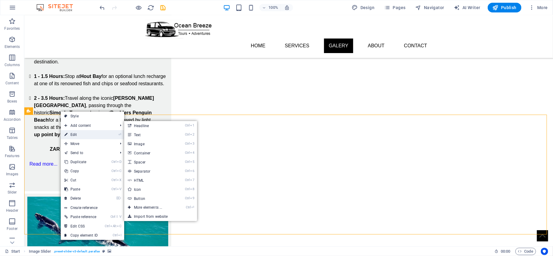
click at [83, 133] on link "⏎ Edit" at bounding box center [81, 134] width 41 height 9
select select "px"
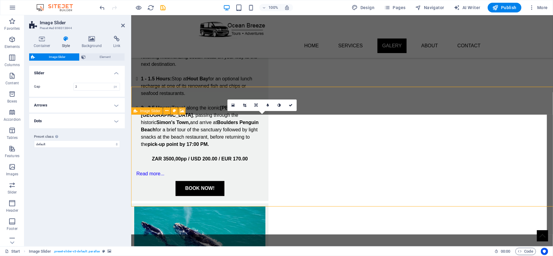
scroll to position [836, 0]
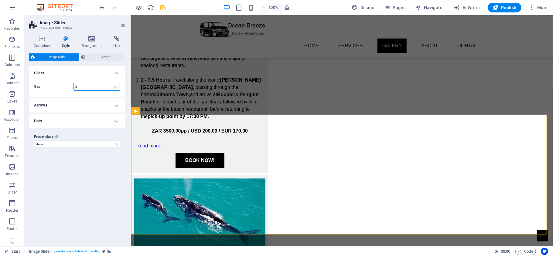
click at [83, 87] on input "2" at bounding box center [97, 86] width 46 height 7
click at [83, 86] on input "2" at bounding box center [97, 86] width 46 height 7
type input "1"
click at [94, 185] on div "Variants Default Slider Gap 1 rem px % vh vw Arrows These settings are effectiv…" at bounding box center [77, 154] width 96 height 176
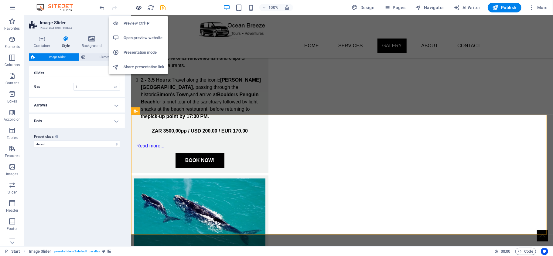
click at [138, 7] on icon "button" at bounding box center [138, 7] width 7 height 7
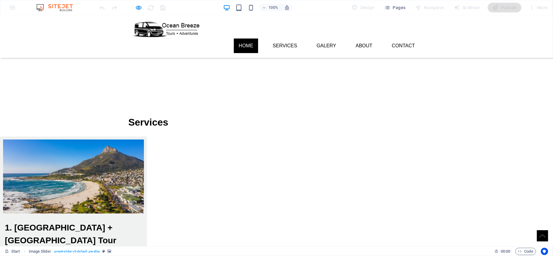
scroll to position [0, 0]
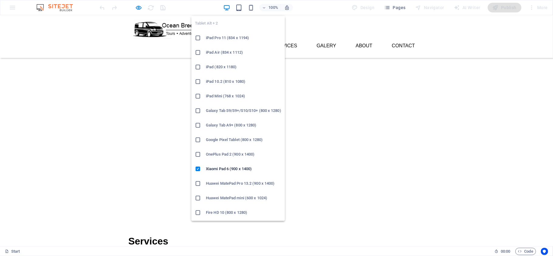
drag, startPoint x: 238, startPoint y: 9, endPoint x: 242, endPoint y: 12, distance: 5.7
click at [238, 9] on icon "button" at bounding box center [238, 7] width 7 height 7
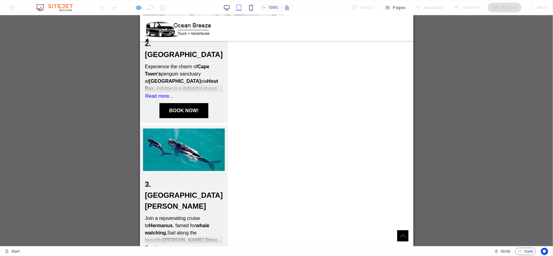
scroll to position [186, 0]
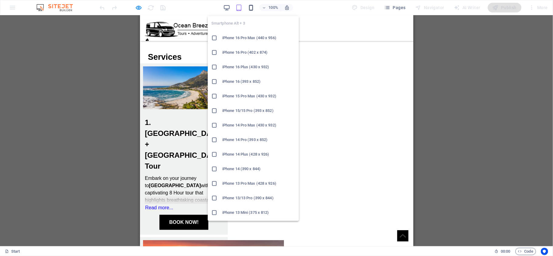
click at [255, 11] on div "Smartphone Alt + 3 iPhone 16 Pro Max (440 x 956) iPhone 16 Pro (402 x 874) iPho…" at bounding box center [253, 116] width 91 height 210
click at [250, 10] on icon "button" at bounding box center [251, 7] width 7 height 7
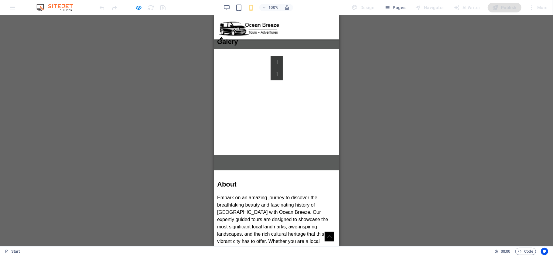
scroll to position [1158, 0]
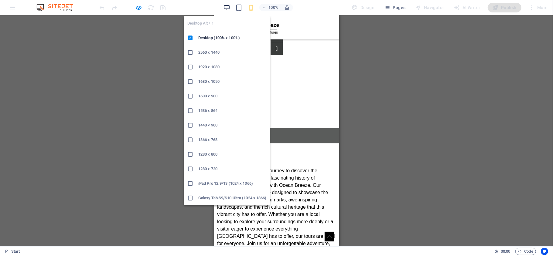
click at [227, 10] on icon "button" at bounding box center [226, 7] width 7 height 7
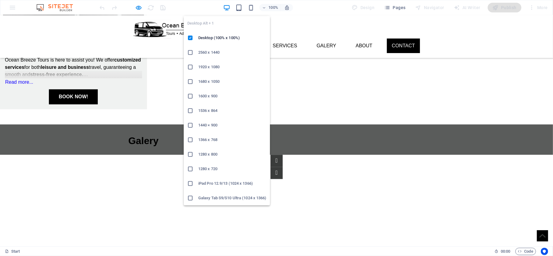
scroll to position [859, 0]
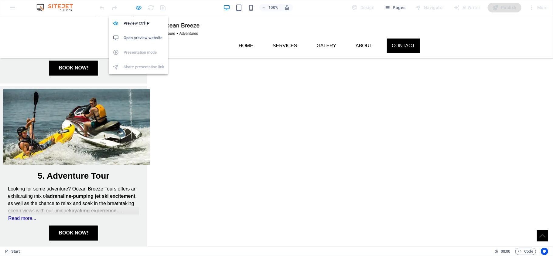
click at [137, 7] on icon "button" at bounding box center [138, 7] width 7 height 7
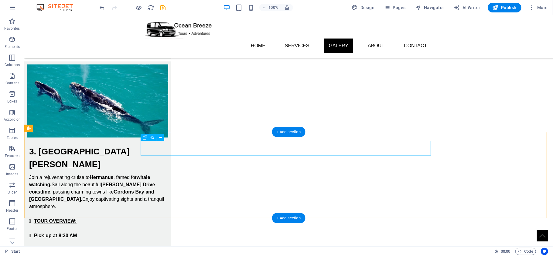
scroll to position [820, 0]
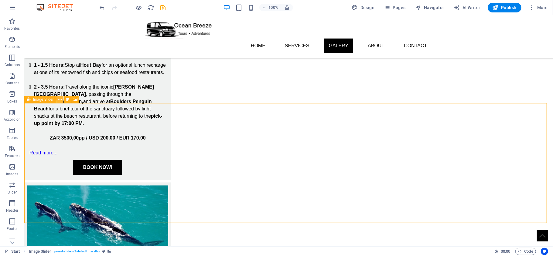
click at [60, 101] on icon at bounding box center [59, 100] width 3 height 6
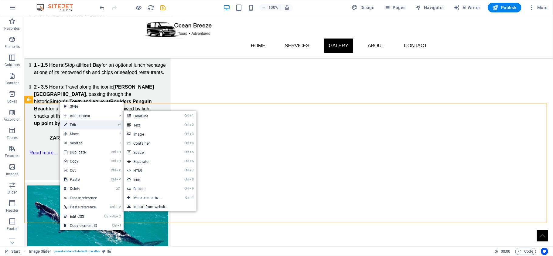
click at [83, 122] on link "⏎ Edit" at bounding box center [80, 125] width 41 height 9
select select "px"
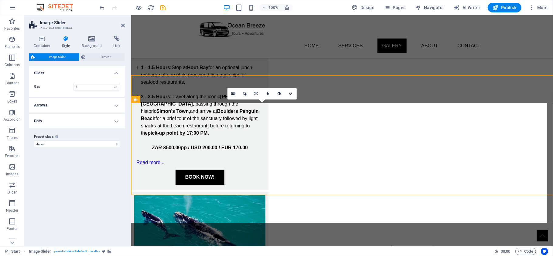
scroll to position [848, 0]
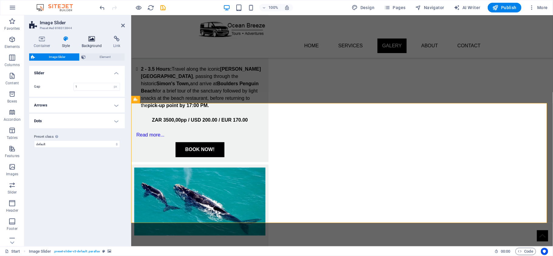
click at [89, 40] on icon at bounding box center [91, 39] width 29 height 6
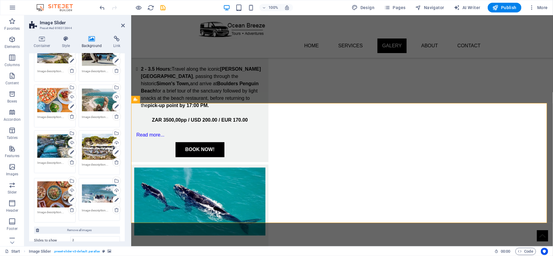
scroll to position [122, 0]
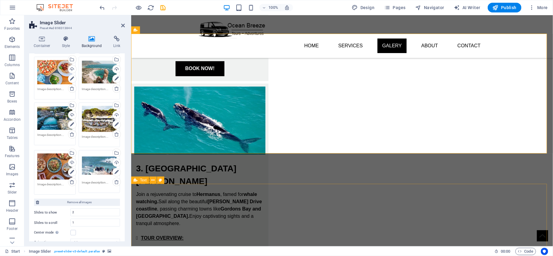
scroll to position [888, 0]
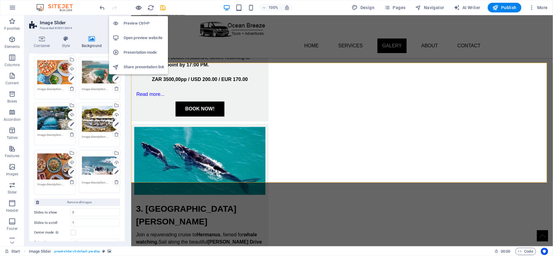
click at [135, 7] on icon "button" at bounding box center [138, 7] width 7 height 7
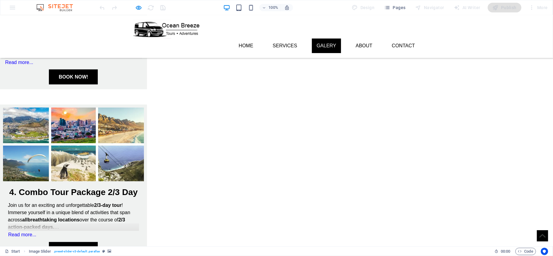
scroll to position [556, 0]
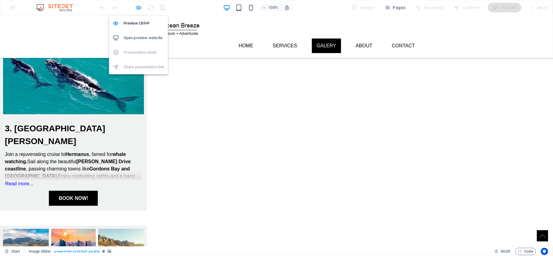
click at [141, 7] on icon "button" at bounding box center [138, 7] width 7 height 7
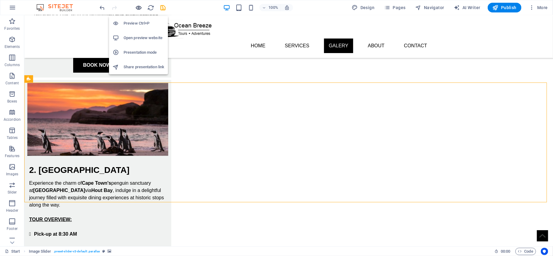
scroll to position [840, 0]
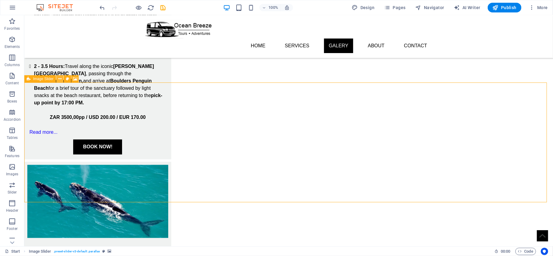
click at [58, 78] on icon at bounding box center [59, 79] width 3 height 6
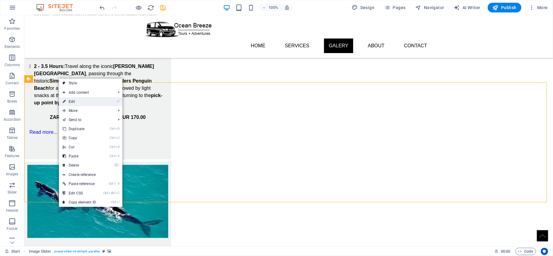
click at [69, 102] on link "⏎ Edit" at bounding box center [79, 101] width 41 height 9
select select "ms"
select select "s"
select select "progressive"
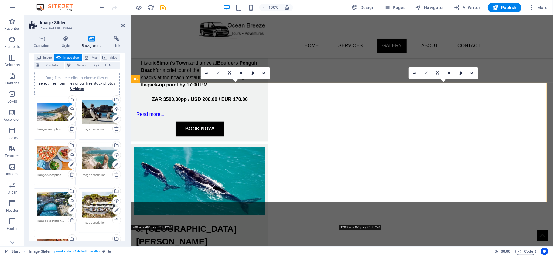
scroll to position [81, 0]
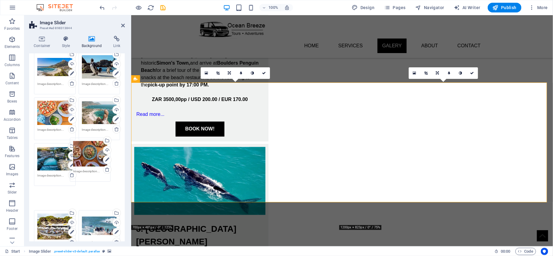
drag, startPoint x: 57, startPoint y: 208, endPoint x: 106, endPoint y: 194, distance: 50.7
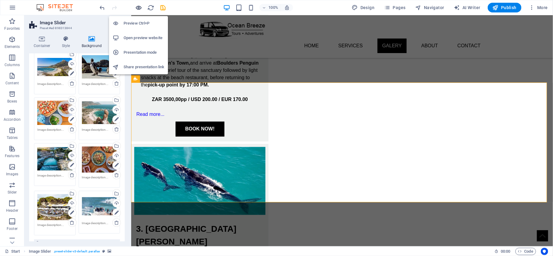
click at [139, 6] on icon "button" at bounding box center [138, 7] width 7 height 7
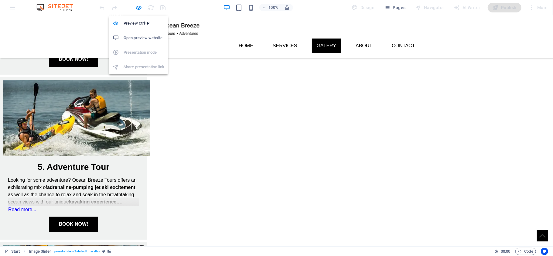
scroll to position [556, 0]
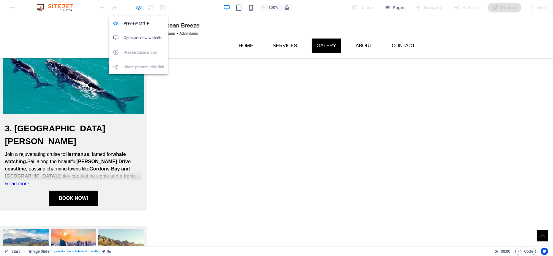
click at [139, 8] on icon "button" at bounding box center [138, 7] width 7 height 7
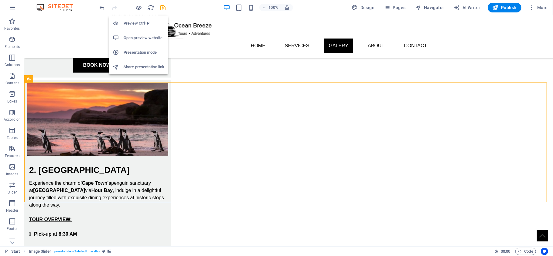
scroll to position [840, 0]
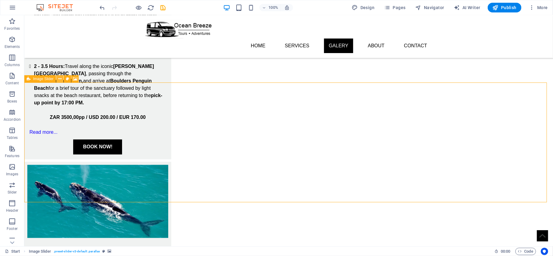
click at [58, 80] on icon at bounding box center [59, 79] width 3 height 6
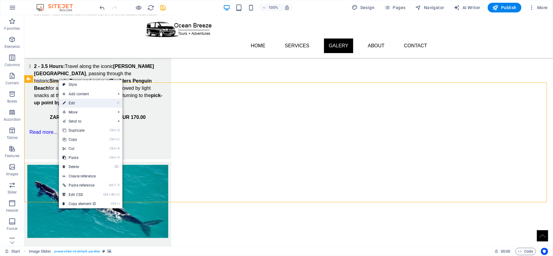
click at [72, 104] on link "⏎ Edit" at bounding box center [79, 103] width 41 height 9
select select "ms"
select select "s"
select select "progressive"
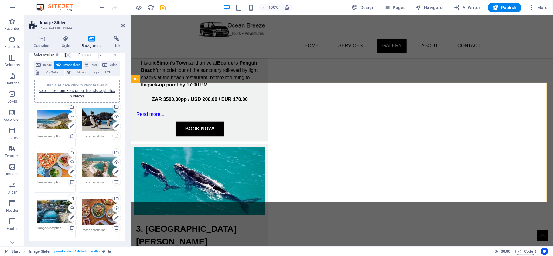
scroll to position [40, 0]
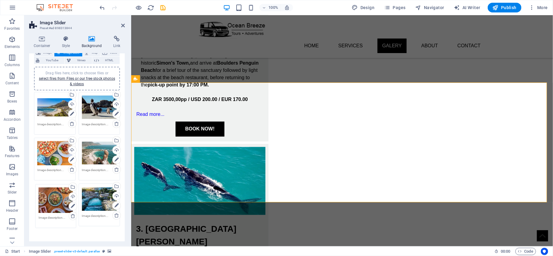
drag, startPoint x: 102, startPoint y: 200, endPoint x: 60, endPoint y: 200, distance: 42.5
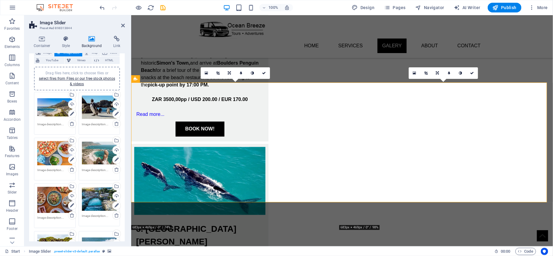
scroll to position [122, 0]
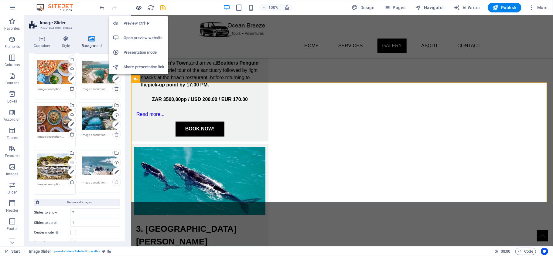
drag, startPoint x: 136, startPoint y: 6, endPoint x: 200, endPoint y: 31, distance: 69.0
click at [136, 6] on icon "button" at bounding box center [138, 7] width 7 height 7
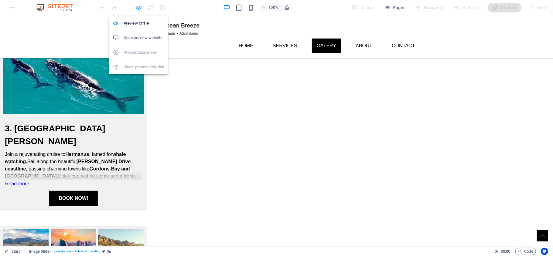
click at [138, 8] on icon "button" at bounding box center [138, 7] width 7 height 7
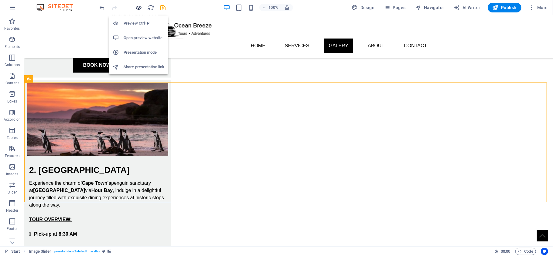
scroll to position [840, 0]
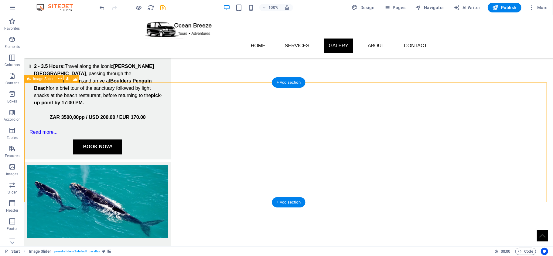
click at [60, 80] on icon at bounding box center [59, 79] width 3 height 6
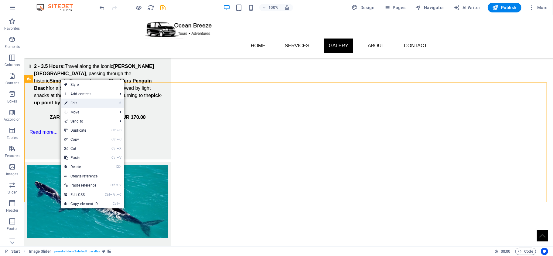
click at [77, 103] on link "⏎ Edit" at bounding box center [81, 103] width 41 height 9
select select "ms"
select select "s"
select select "progressive"
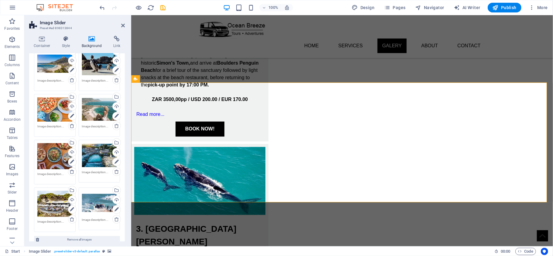
scroll to position [40, 0]
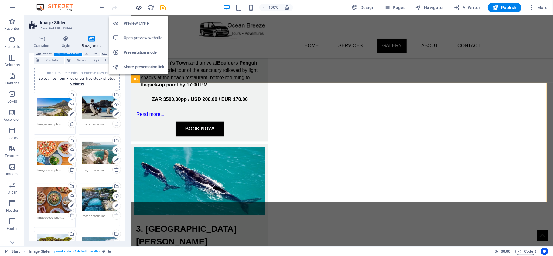
click at [139, 6] on icon "button" at bounding box center [138, 7] width 7 height 7
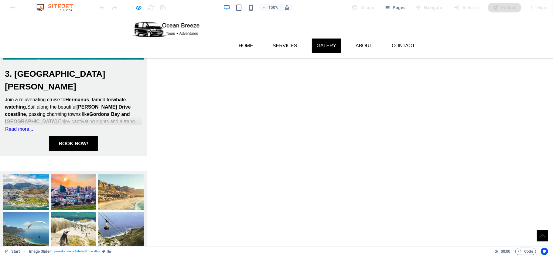
scroll to position [515, 0]
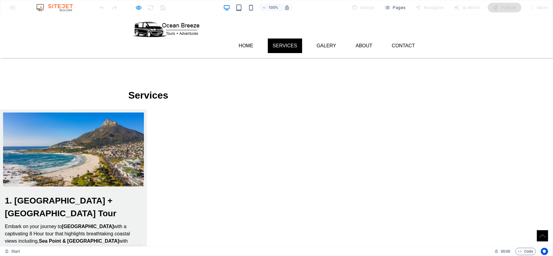
scroll to position [130, 0]
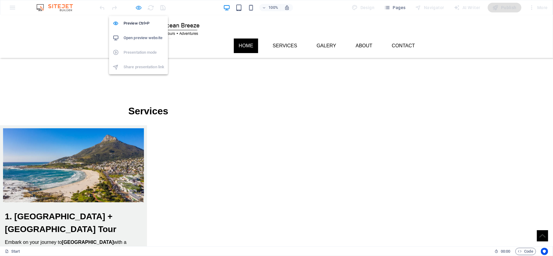
click at [142, 7] on icon "button" at bounding box center [138, 7] width 7 height 7
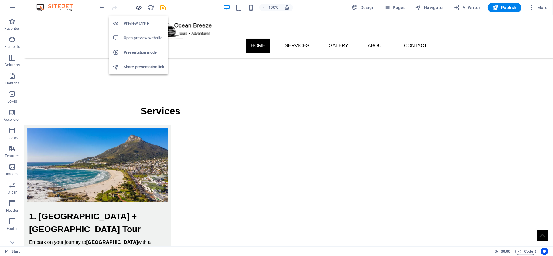
click at [139, 7] on icon "button" at bounding box center [138, 7] width 7 height 7
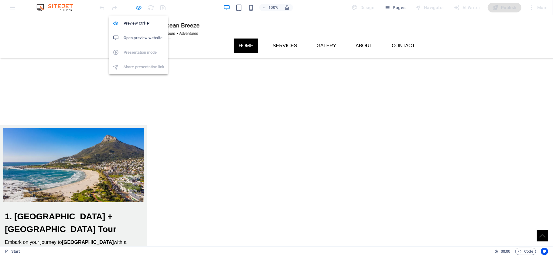
click at [139, 7] on icon "button" at bounding box center [138, 7] width 7 height 7
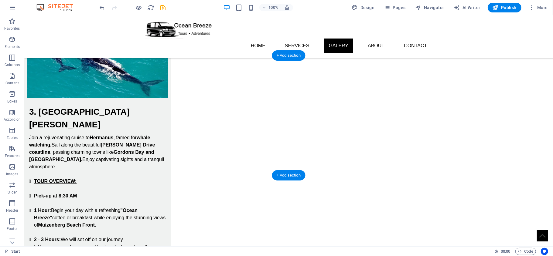
scroll to position [859, 0]
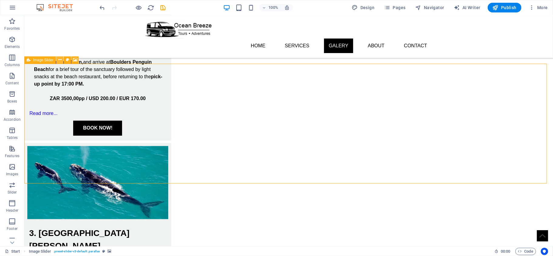
click at [59, 61] on icon at bounding box center [59, 60] width 3 height 6
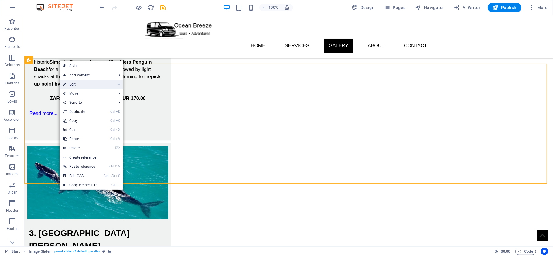
click at [75, 85] on link "⏎ Edit" at bounding box center [80, 84] width 41 height 9
select select "ms"
select select "s"
select select "progressive"
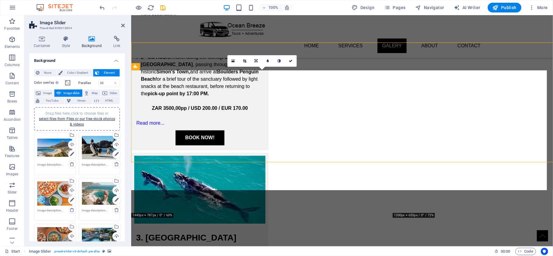
scroll to position [880, 0]
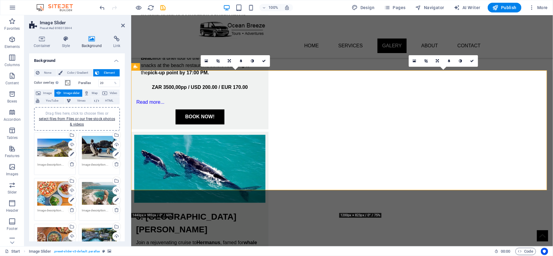
click at [72, 112] on span "Drag files here, click to choose files or select files from Files or our free s…" at bounding box center [77, 118] width 76 height 15
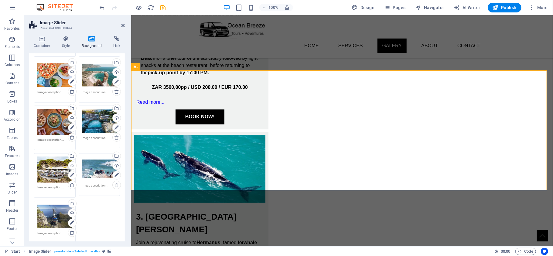
scroll to position [122, 0]
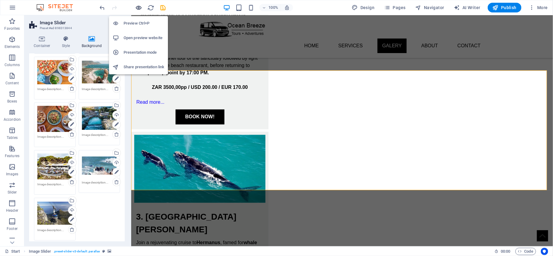
click at [138, 7] on icon "button" at bounding box center [138, 7] width 7 height 7
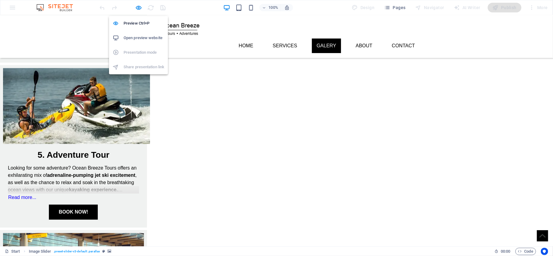
scroll to position [568, 0]
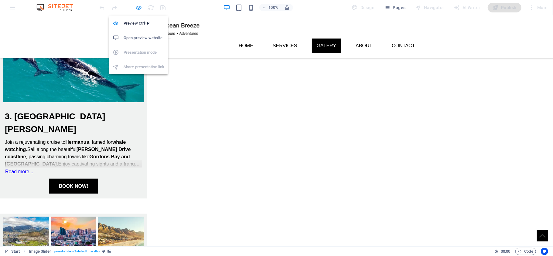
click at [137, 6] on icon "button" at bounding box center [138, 7] width 7 height 7
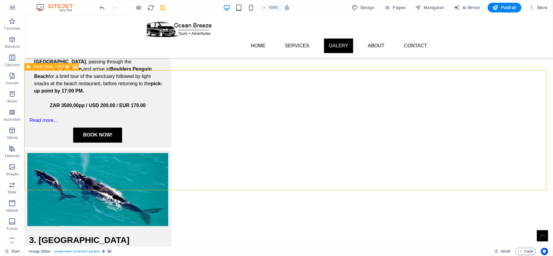
click at [60, 70] on button at bounding box center [59, 66] width 7 height 7
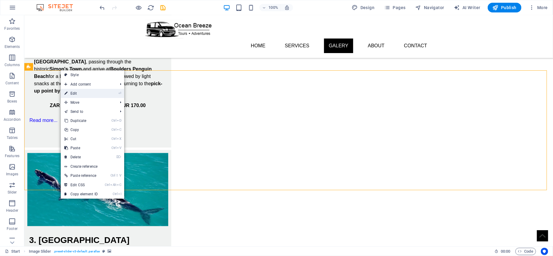
click at [79, 94] on link "⏎ Edit" at bounding box center [81, 93] width 41 height 9
select select "ms"
select select "s"
select select "progressive"
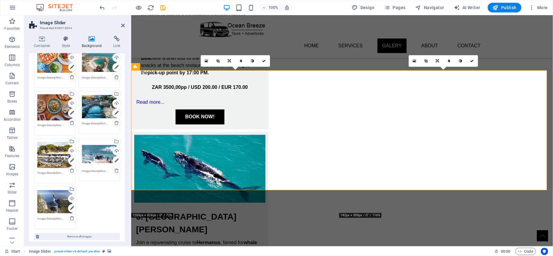
scroll to position [122, 0]
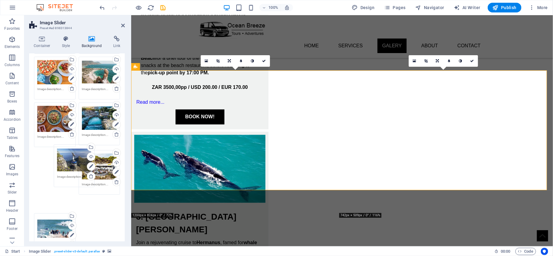
drag, startPoint x: 53, startPoint y: 212, endPoint x: 86, endPoint y: 168, distance: 54.7
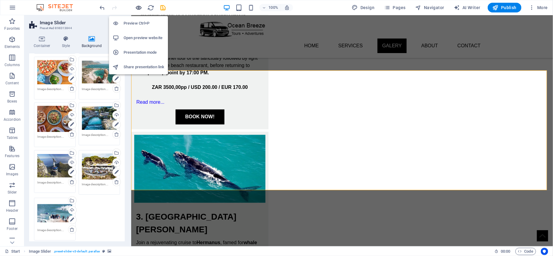
click at [139, 9] on icon "button" at bounding box center [138, 7] width 7 height 7
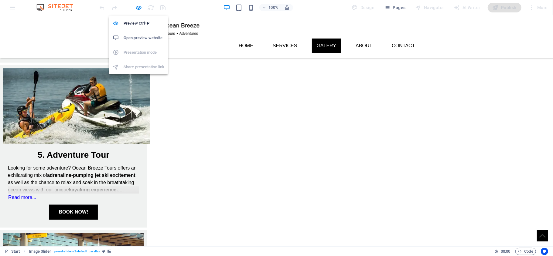
scroll to position [568, 0]
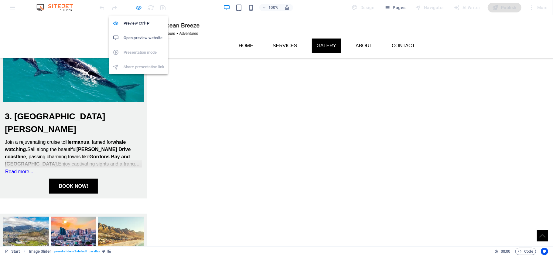
click at [137, 7] on icon "button" at bounding box center [138, 7] width 7 height 7
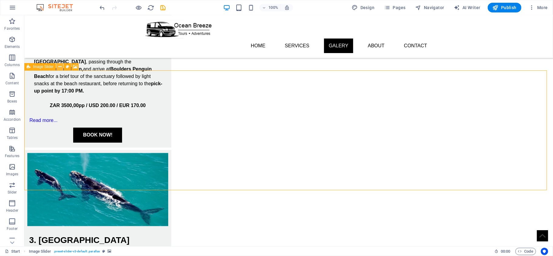
click at [58, 68] on icon at bounding box center [59, 67] width 3 height 6
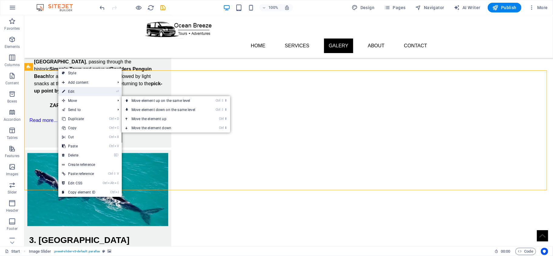
drag, startPoint x: 70, startPoint y: 101, endPoint x: 78, endPoint y: 93, distance: 11.2
click at [78, 93] on link "⏎ Edit" at bounding box center [78, 91] width 41 height 9
select select "ms"
select select "s"
select select "progressive"
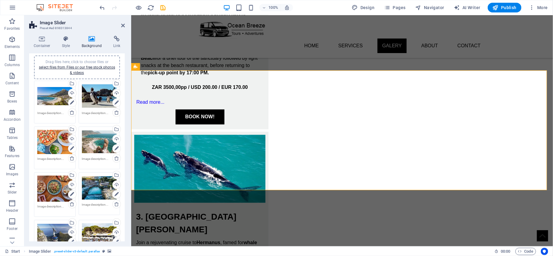
scroll to position [40, 0]
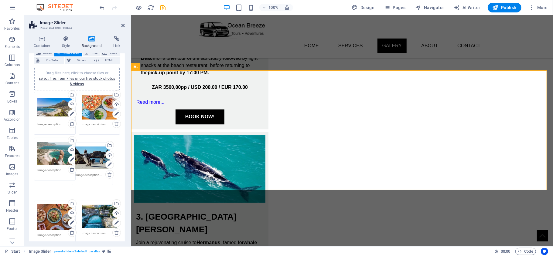
drag, startPoint x: 95, startPoint y: 137, endPoint x: 84, endPoint y: 157, distance: 22.2
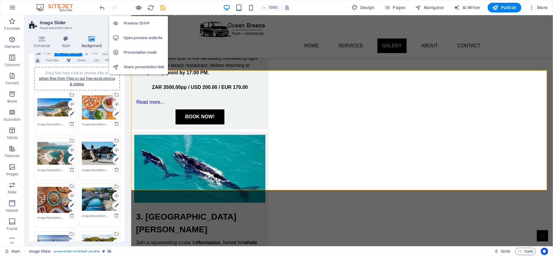
click at [139, 5] on icon "button" at bounding box center [138, 7] width 7 height 7
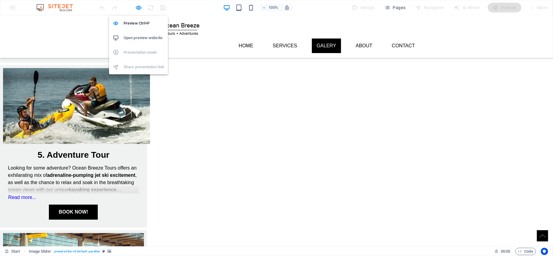
scroll to position [568, 0]
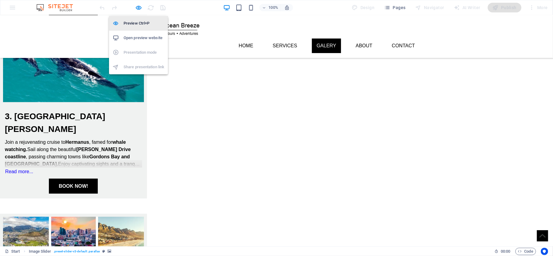
drag, startPoint x: 139, startPoint y: 6, endPoint x: 141, endPoint y: 24, distance: 18.3
click at [139, 6] on icon "button" at bounding box center [138, 7] width 7 height 7
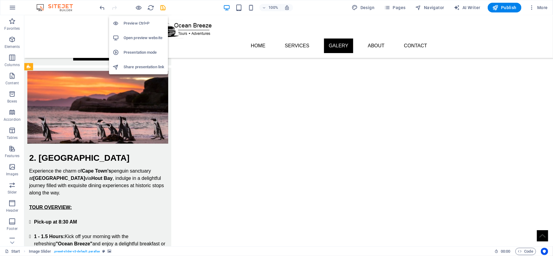
scroll to position [852, 0]
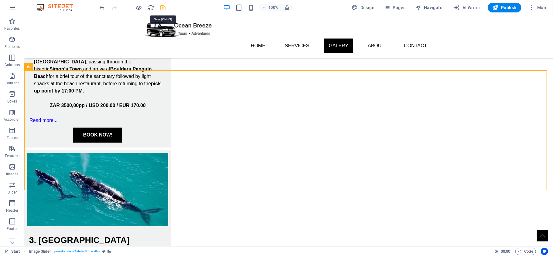
click at [161, 6] on icon "save" at bounding box center [163, 7] width 7 height 7
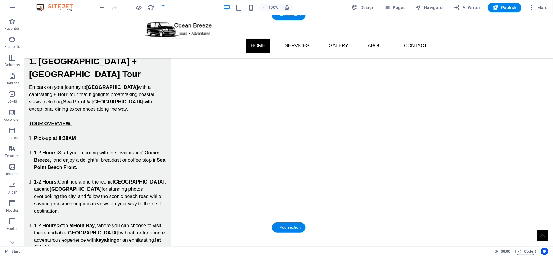
scroll to position [0, 0]
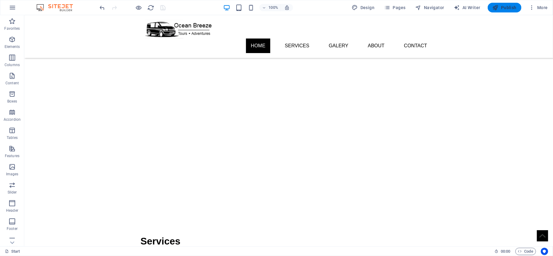
click at [496, 7] on icon "button" at bounding box center [496, 8] width 6 height 6
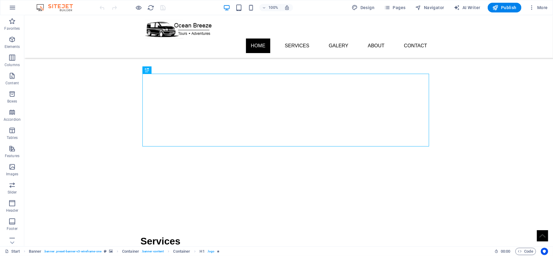
click at [84, 43] on img "1/6" at bounding box center [285, 43] width 523 height 0
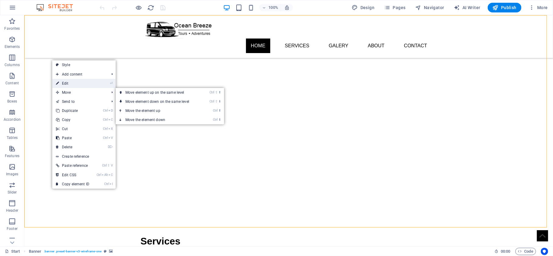
drag, startPoint x: 76, startPoint y: 84, endPoint x: 59, endPoint y: 93, distance: 19.2
click at [76, 84] on link "⏎ Edit" at bounding box center [72, 83] width 41 height 9
select select "px"
select select "vh"
select select "banner"
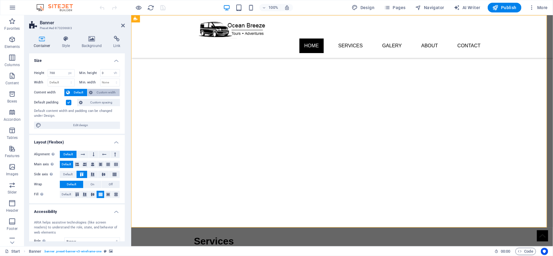
click at [91, 94] on icon at bounding box center [91, 92] width 4 height 7
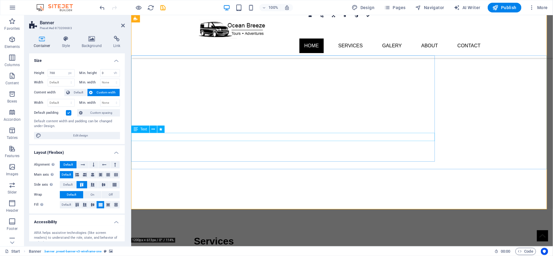
scroll to position [40, 0]
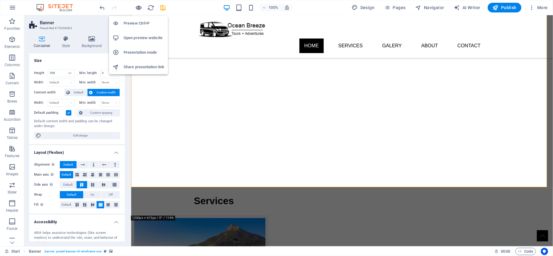
click at [136, 8] on icon "button" at bounding box center [138, 7] width 7 height 7
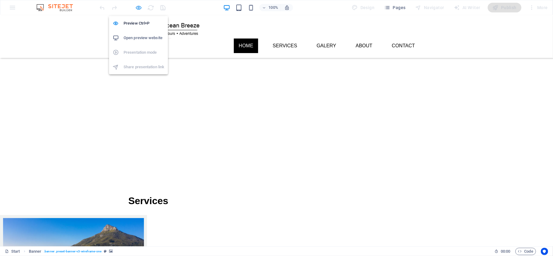
click at [139, 10] on icon "button" at bounding box center [138, 7] width 7 height 7
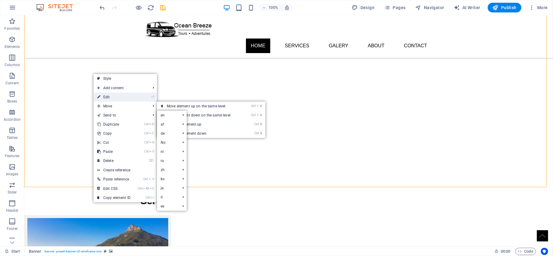
click at [117, 95] on link "⏎ Edit" at bounding box center [114, 97] width 41 height 9
select select "px"
select select "vh"
select select "banner"
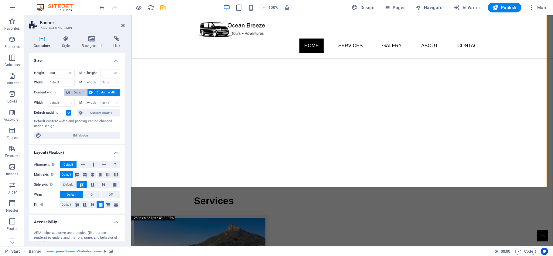
click at [77, 89] on span "Default" at bounding box center [79, 92] width 14 height 7
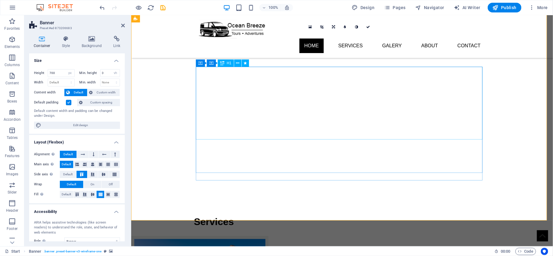
scroll to position [0, 0]
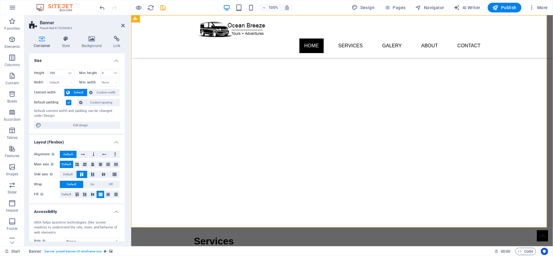
click at [70, 104] on label at bounding box center [68, 102] width 5 height 5
click at [0, 0] on input "Default padding" at bounding box center [0, 0] width 0 height 0
click at [70, 104] on label at bounding box center [68, 102] width 5 height 5
click at [0, 0] on input "Default padding" at bounding box center [0, 0] width 0 height 0
click at [84, 44] on h4 "Background" at bounding box center [93, 42] width 32 height 13
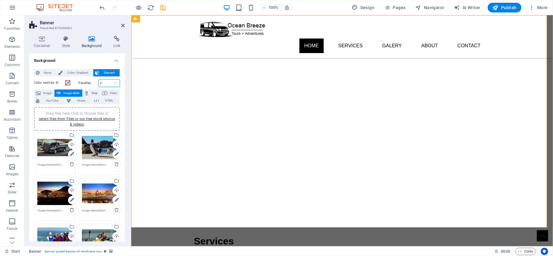
click at [104, 86] on input "0" at bounding box center [109, 83] width 21 height 7
type input "50"
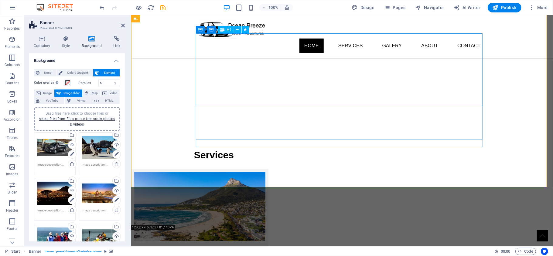
scroll to position [40, 0]
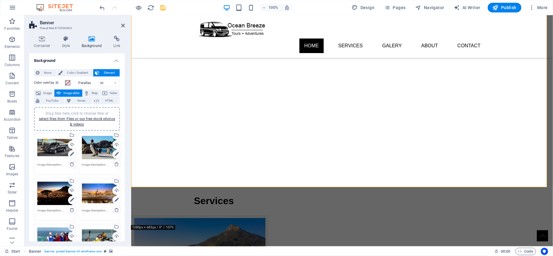
click at [142, 7] on div at bounding box center [133, 8] width 68 height 10
drag, startPoint x: 139, startPoint y: 7, endPoint x: 185, endPoint y: 10, distance: 46.6
click at [139, 7] on icon "button" at bounding box center [138, 7] width 7 height 7
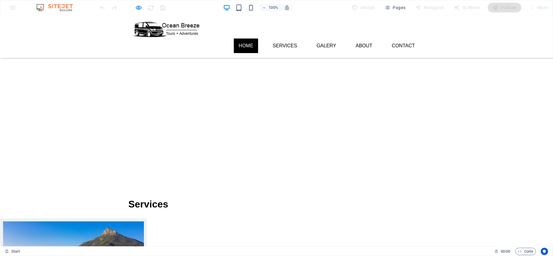
scroll to position [0, 0]
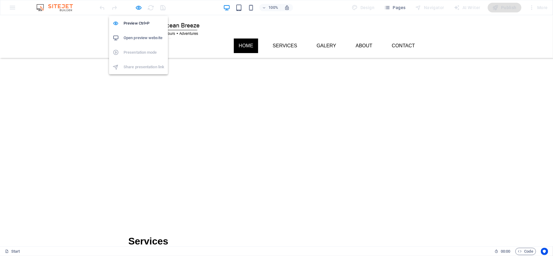
click at [139, 5] on icon "button" at bounding box center [138, 7] width 7 height 7
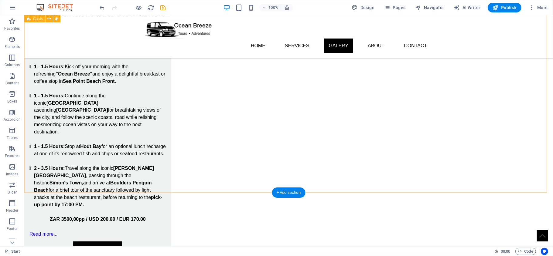
scroll to position [851, 0]
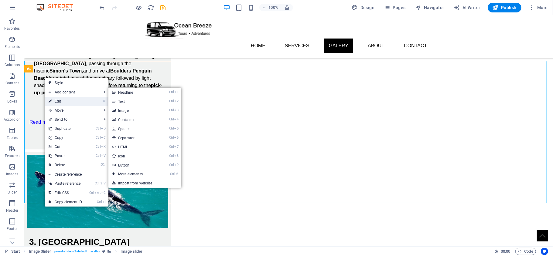
click at [68, 100] on link "⏎ Edit" at bounding box center [65, 101] width 41 height 9
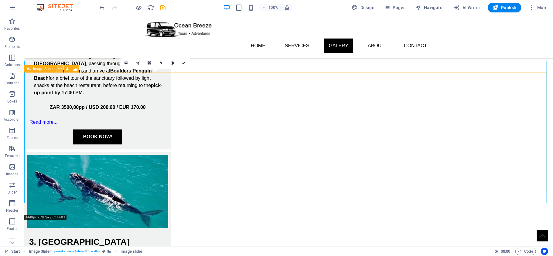
click at [61, 68] on icon at bounding box center [59, 69] width 3 height 6
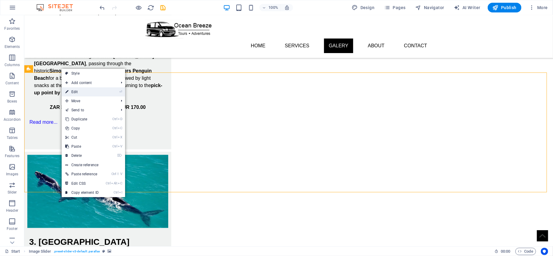
click at [80, 91] on link "⏎ Edit" at bounding box center [82, 91] width 41 height 9
select select "px"
select select "region"
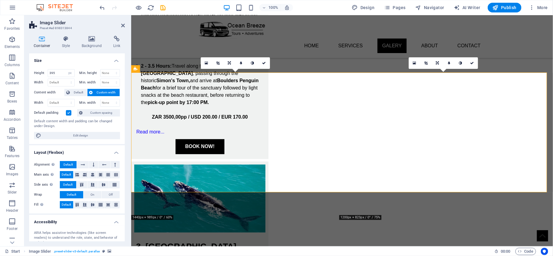
scroll to position [878, 0]
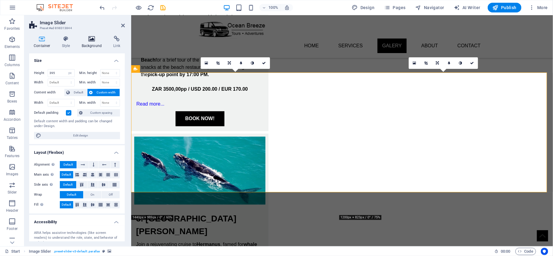
click at [91, 43] on h4 "Background" at bounding box center [93, 42] width 32 height 13
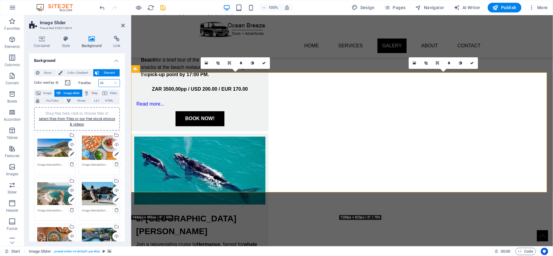
click at [104, 84] on input "20" at bounding box center [109, 83] width 21 height 7
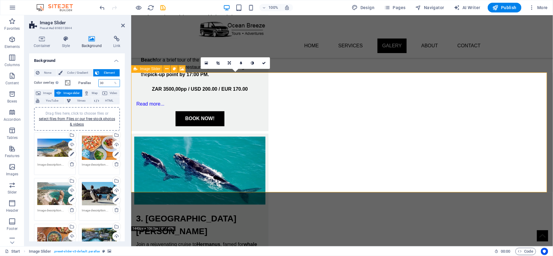
type input "30"
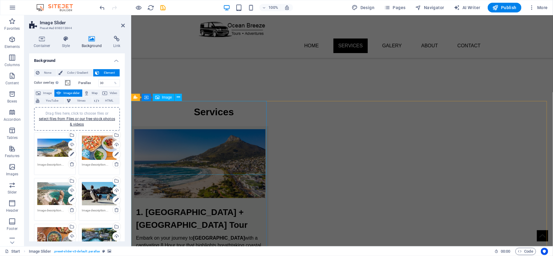
scroll to position [0, 0]
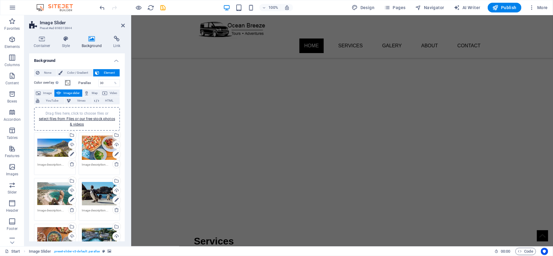
click at [164, 43] on img "1/6" at bounding box center [339, 43] width 416 height 0
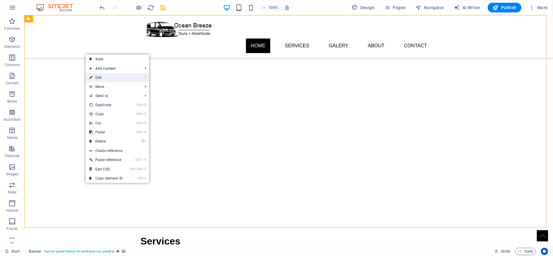
click at [108, 78] on link "⏎ Edit" at bounding box center [106, 77] width 41 height 9
select select "px"
select select "fade"
select select "ms"
select select "s"
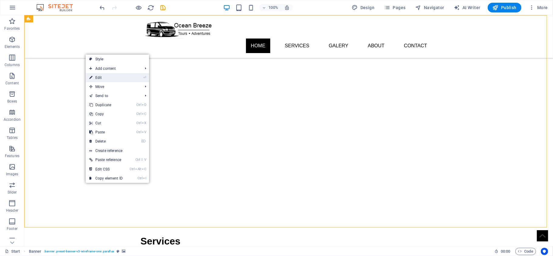
select select "progressive"
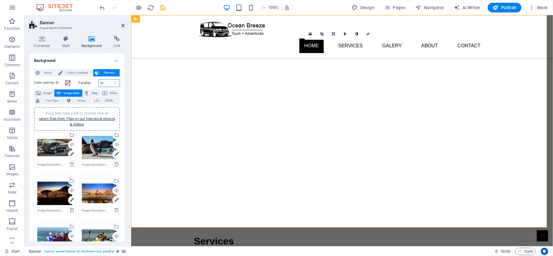
click at [107, 84] on input "50" at bounding box center [109, 83] width 21 height 7
type input "30"
click at [140, 6] on icon "button" at bounding box center [138, 7] width 7 height 7
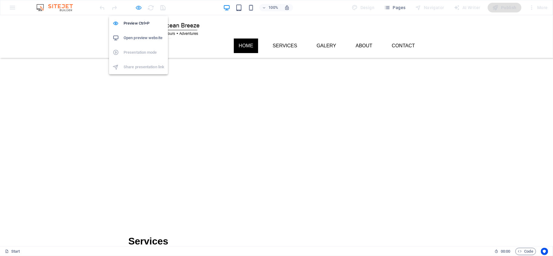
click at [139, 9] on icon "button" at bounding box center [138, 7] width 7 height 7
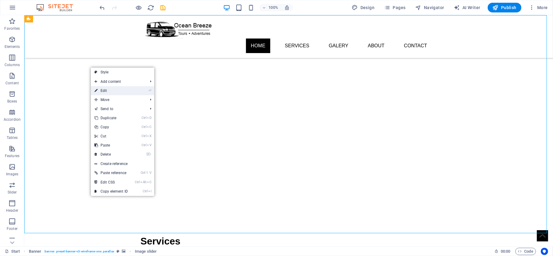
click at [113, 88] on link "⏎ Edit" at bounding box center [111, 90] width 41 height 9
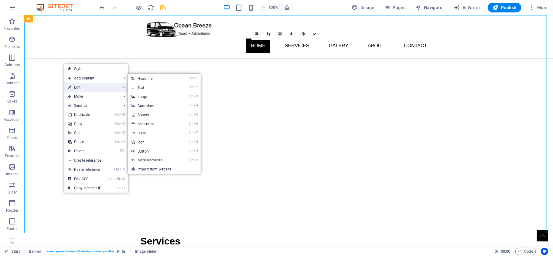
click at [79, 87] on link "⏎ Edit" at bounding box center [84, 87] width 41 height 9
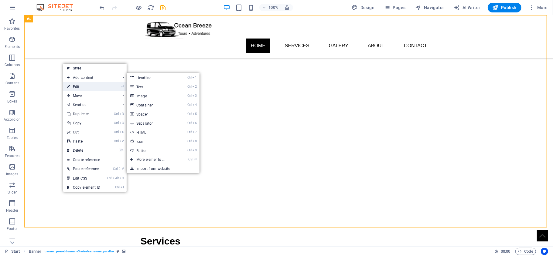
click at [82, 88] on link "⏎ Edit" at bounding box center [83, 86] width 41 height 9
select select "px"
select select "fade"
select select "ms"
select select "s"
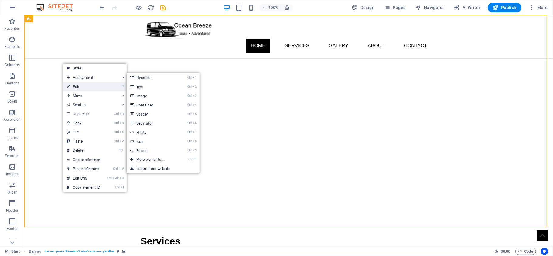
select select "progressive"
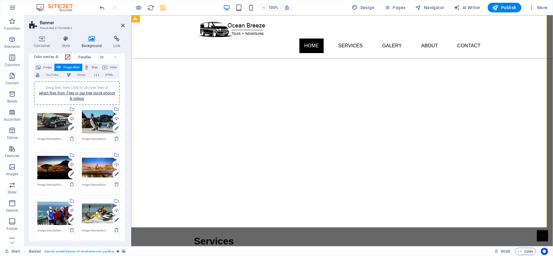
scroll to position [40, 0]
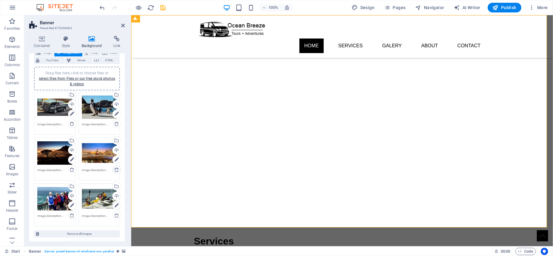
click at [116, 171] on icon at bounding box center [116, 169] width 5 height 5
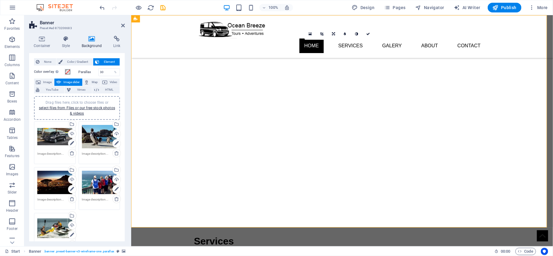
scroll to position [0, 0]
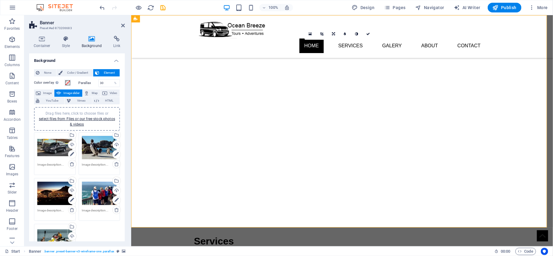
click at [88, 113] on span "Drag files here, click to choose files or select files from Files or our free s…" at bounding box center [77, 118] width 76 height 15
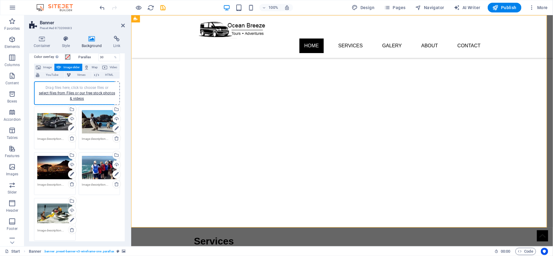
scroll to position [40, 0]
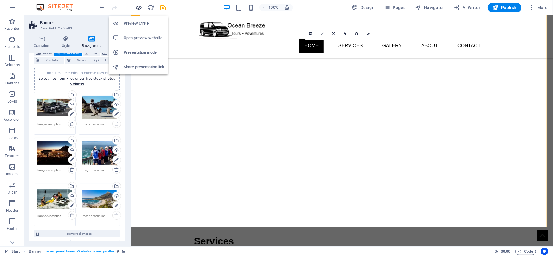
click at [137, 6] on icon "button" at bounding box center [138, 7] width 7 height 7
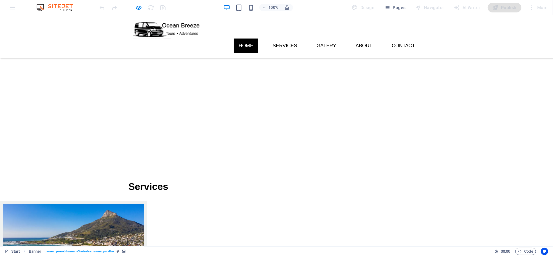
scroll to position [0, 0]
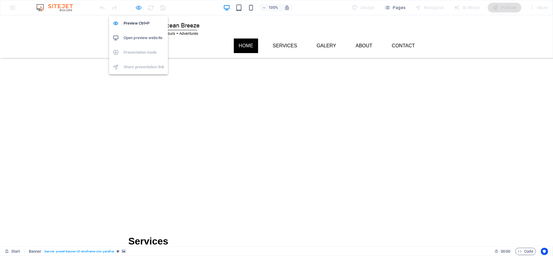
click at [138, 10] on icon "button" at bounding box center [138, 7] width 7 height 7
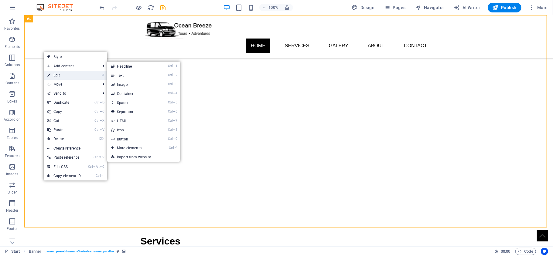
click at [59, 72] on link "⏎ Edit" at bounding box center [64, 75] width 41 height 9
select select "px"
select select "fade"
select select "ms"
select select "s"
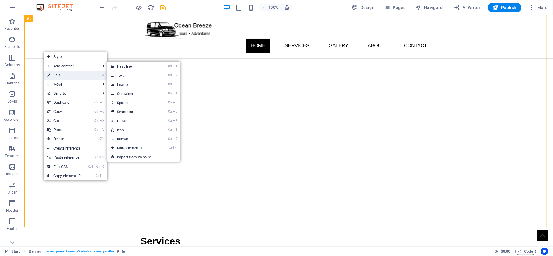
select select "progressive"
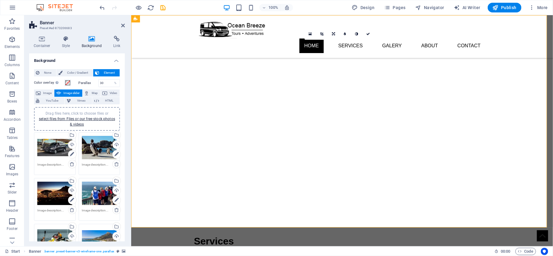
click at [94, 168] on textarea at bounding box center [99, 167] width 35 height 9
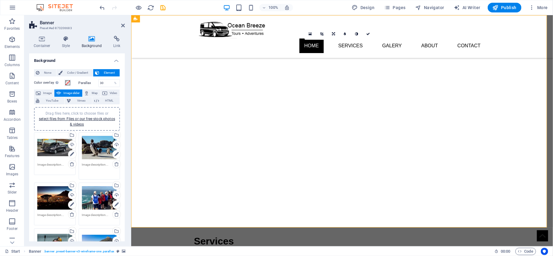
click at [94, 166] on textarea at bounding box center [99, 170] width 35 height 14
click at [52, 163] on textarea at bounding box center [54, 167] width 35 height 9
click at [52, 163] on textarea at bounding box center [54, 170] width 35 height 14
type textarea "H"
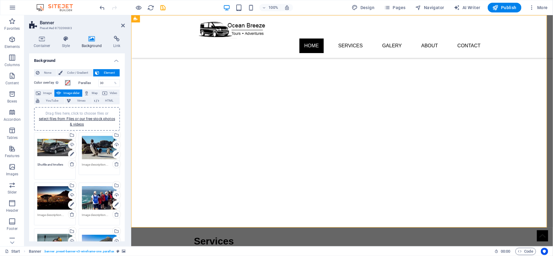
type textarea "Shuttle and trnsfers"
click at [93, 166] on textarea at bounding box center [99, 170] width 35 height 14
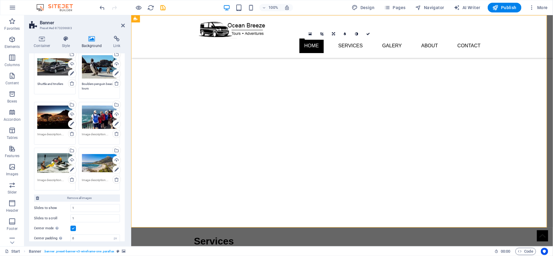
type textarea "Boulders penguin beach tours"
click at [38, 82] on textarea "Shuttle and trnsfers" at bounding box center [54, 89] width 35 height 14
type textarea "Private shuttle and transfers"
click at [58, 135] on textarea at bounding box center [54, 136] width 35 height 9
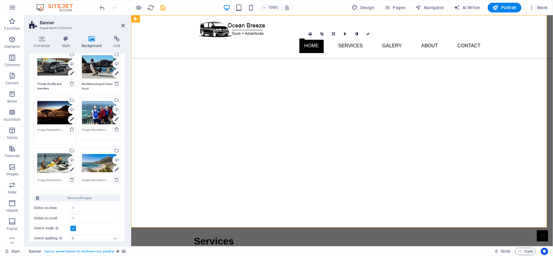
click at [58, 135] on textarea at bounding box center [54, 135] width 35 height 14
click at [51, 129] on textarea "SIgnal hill ours" at bounding box center [54, 135] width 35 height 14
type textarea "SIgnal hill tours"
click at [100, 132] on textarea at bounding box center [99, 132] width 35 height 9
click at [100, 132] on textarea at bounding box center [99, 135] width 35 height 14
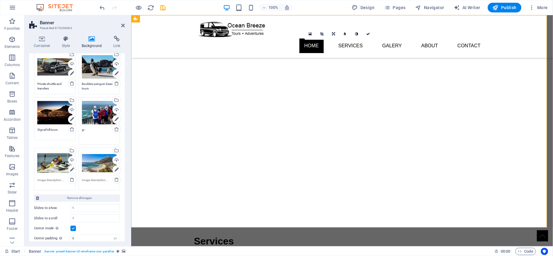
type textarea "g"
type textarea "Group tours cape town"
click at [49, 86] on textarea "Private shuttle and transfers" at bounding box center [54, 86] width 35 height 9
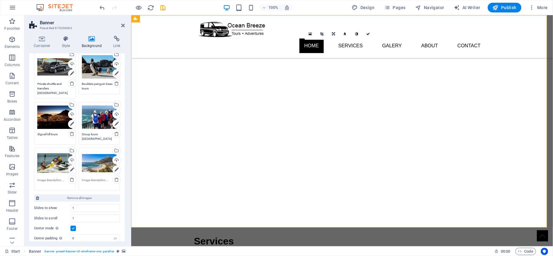
type textarea "Private shuttle and transfers cape town"
click at [95, 88] on textarea "Boulders penguin beach tours" at bounding box center [99, 89] width 35 height 14
type textarea "Boulders penguin beach tours cape town"
click at [57, 179] on textarea at bounding box center [54, 182] width 35 height 9
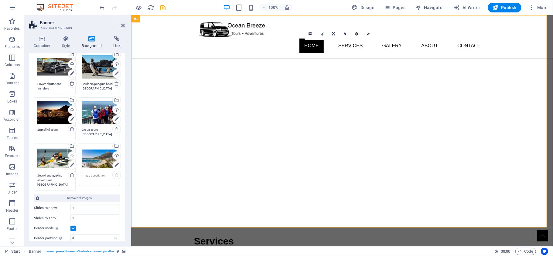
type textarea "Jet ski and ayaking adventures cape town"
click at [101, 176] on textarea at bounding box center [99, 180] width 35 height 14
type textarea "c"
type textarea "Camps"
click at [43, 131] on textarea "SIgnal hill tours" at bounding box center [54, 132] width 35 height 9
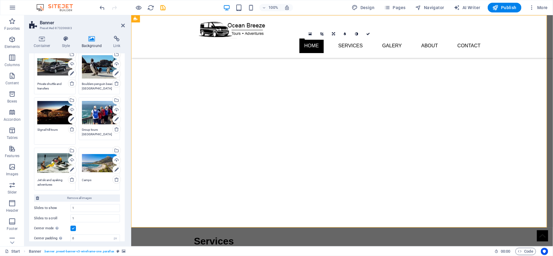
click at [44, 130] on textarea "SIgnal hill tours" at bounding box center [54, 135] width 35 height 14
drag, startPoint x: 60, startPoint y: 128, endPoint x: 101, endPoint y: 128, distance: 41.6
click at [101, 128] on div "Drag files here, click to choose files or select files from Files or our free s…" at bounding box center [77, 121] width 89 height 142
click at [64, 140] on textarea "cape town city hill tours" at bounding box center [54, 135] width 35 height 14
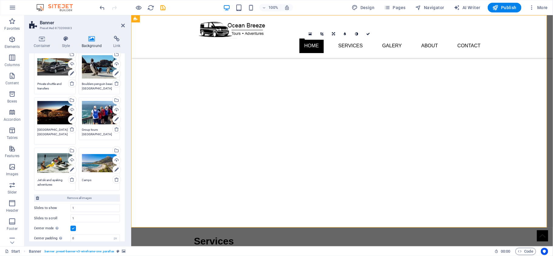
click at [59, 128] on textarea "cape town city hill tours" at bounding box center [54, 135] width 35 height 14
type textarea "cape town city tours"
click at [98, 181] on textarea "Camps" at bounding box center [99, 182] width 35 height 9
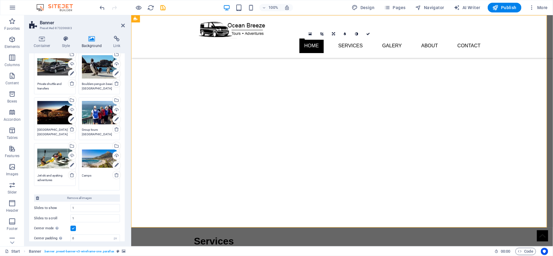
click at [96, 178] on textarea "Camps" at bounding box center [99, 180] width 35 height 14
type textarea "Cape Town Castal tours"
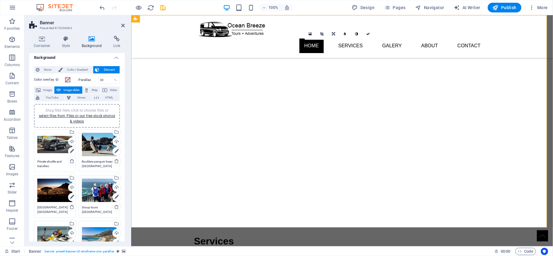
scroll to position [0, 0]
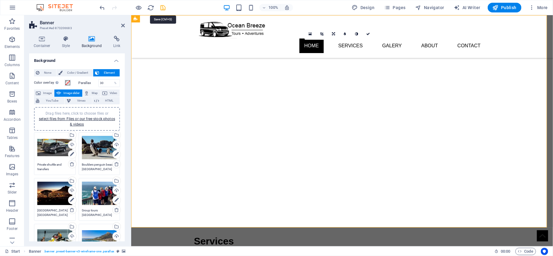
click at [162, 6] on icon "save" at bounding box center [163, 7] width 7 height 7
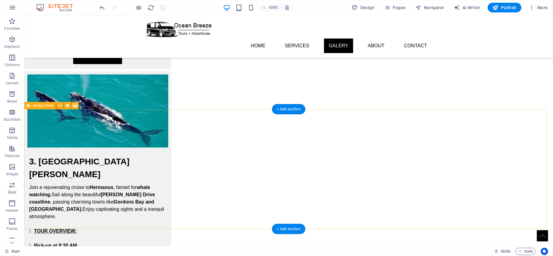
scroll to position [810, 0]
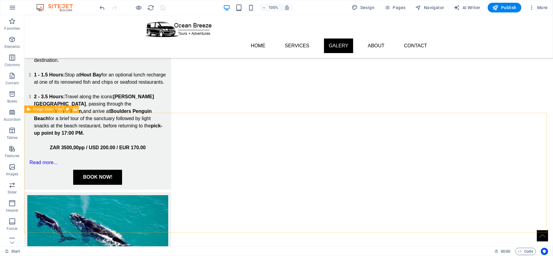
click at [61, 107] on icon at bounding box center [59, 109] width 3 height 6
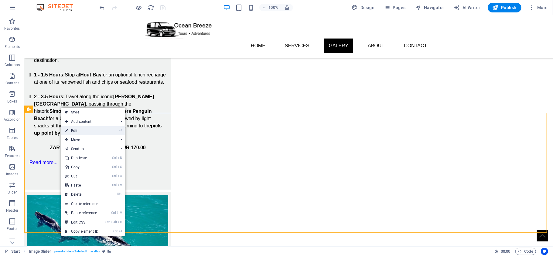
click at [85, 131] on link "⏎ Edit" at bounding box center [81, 130] width 41 height 9
select select "ms"
select select "s"
select select "progressive"
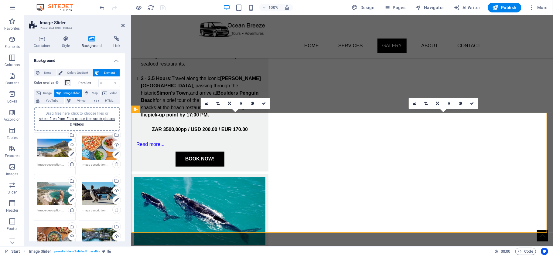
scroll to position [40, 0]
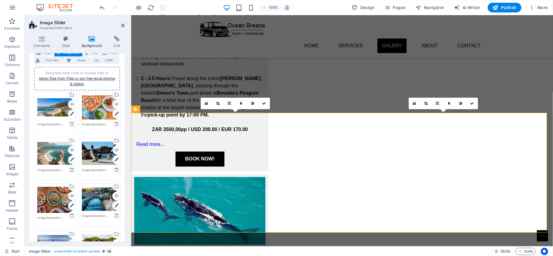
click at [55, 127] on textarea at bounding box center [54, 126] width 35 height 9
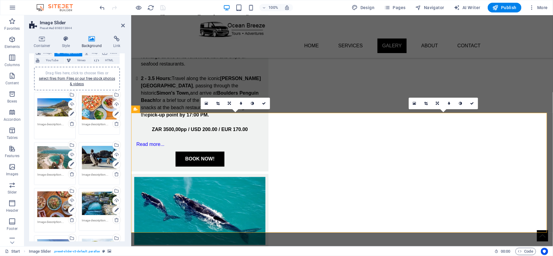
click at [55, 127] on textarea at bounding box center [54, 129] width 35 height 14
type textarea "Costal City Tours Cape Town"
click at [85, 126] on textarea at bounding box center [99, 129] width 35 height 14
click at [85, 125] on textarea at bounding box center [99, 129] width 35 height 14
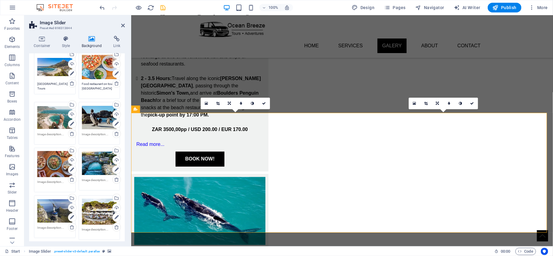
type textarea "Food restaurant on tour cape town"
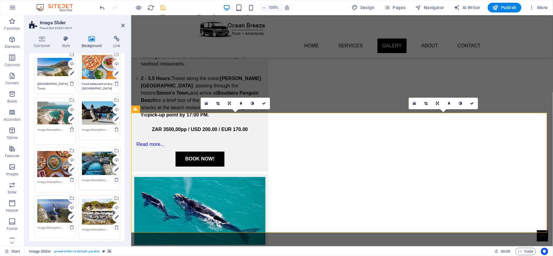
click at [56, 138] on textarea at bounding box center [54, 135] width 35 height 14
type textarea "A"
type textarea "Cape Town tours"
click at [96, 130] on textarea at bounding box center [99, 135] width 35 height 14
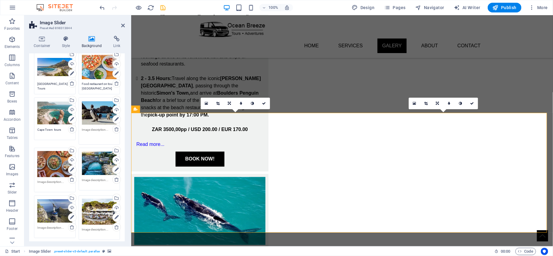
click at [96, 130] on textarea at bounding box center [99, 135] width 35 height 14
type textarea "P"
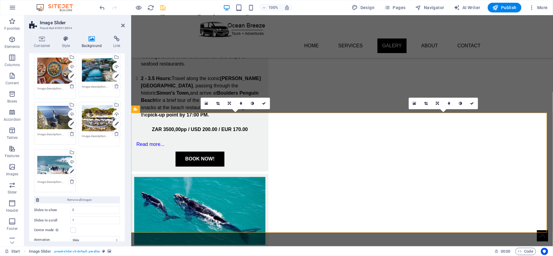
scroll to position [202, 0]
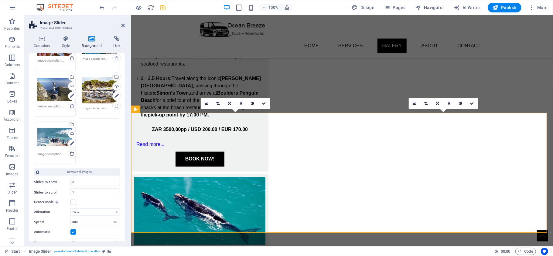
type textarea "Cape town tours"
click at [50, 153] on textarea at bounding box center [54, 156] width 35 height 9
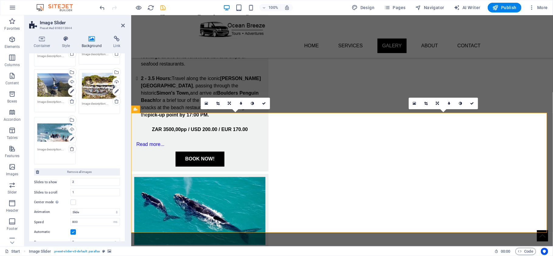
scroll to position [198, 0]
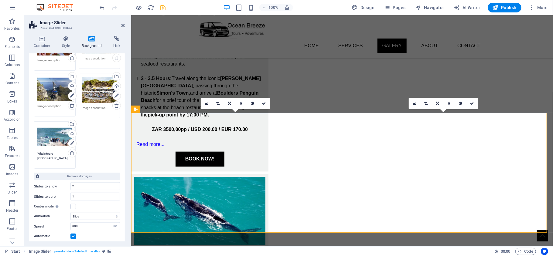
type textarea "Whale tours cape town"
click at [53, 107] on textarea at bounding box center [54, 108] width 35 height 9
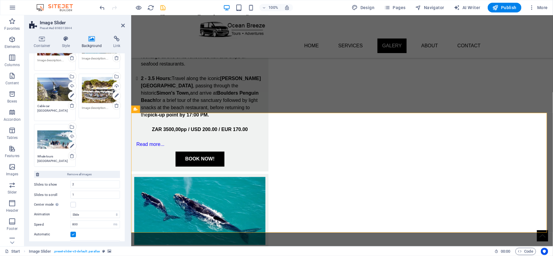
type textarea "Cable car cape Town"
click at [97, 106] on textarea at bounding box center [99, 110] width 35 height 9
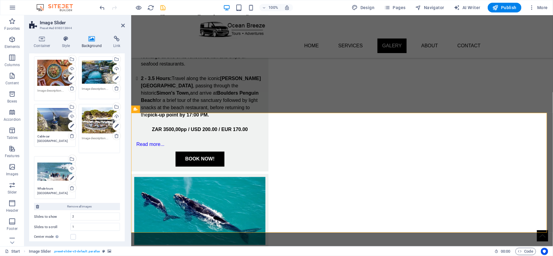
scroll to position [157, 0]
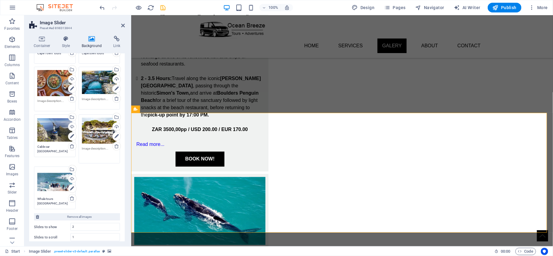
click at [99, 147] on textarea at bounding box center [99, 153] width 35 height 14
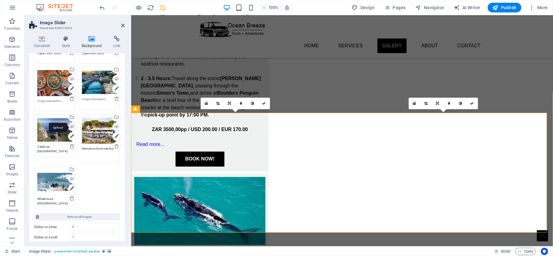
scroll to position [77, 0]
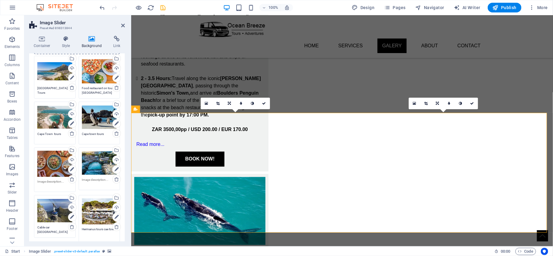
type textarea "Hermanus tours cae town"
click at [96, 178] on textarea at bounding box center [99, 182] width 35 height 9
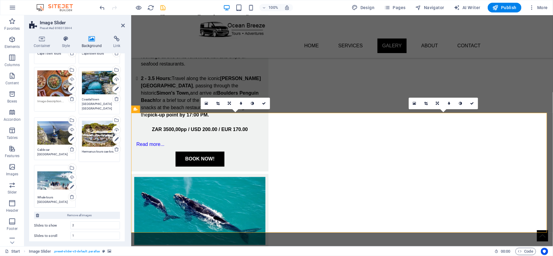
scroll to position [157, 0]
drag, startPoint x: 106, startPoint y: 100, endPoint x: 124, endPoint y: 101, distance: 17.7
click at [124, 101] on div "Background None Color / Gradient Element Stretch background to full-width Color…" at bounding box center [77, 147] width 96 height 188
type textarea "Coastal town tours Cape town"
click at [53, 100] on textarea at bounding box center [54, 103] width 35 height 9
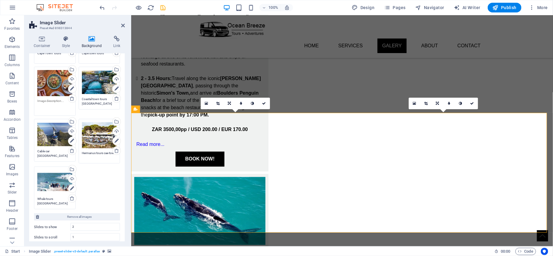
click at [53, 100] on textarea at bounding box center [54, 106] width 35 height 14
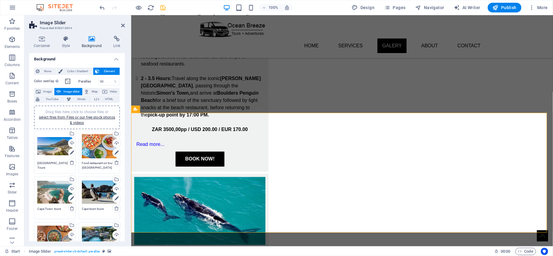
scroll to position [0, 0]
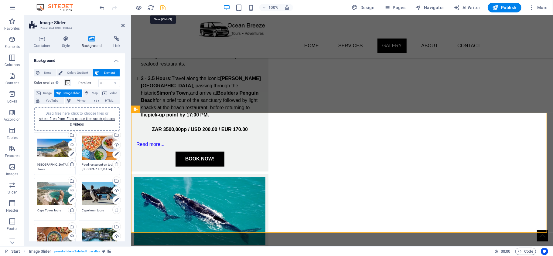
type textarea "Restaurant stop tours"
click at [166, 8] on icon "save" at bounding box center [163, 7] width 7 height 7
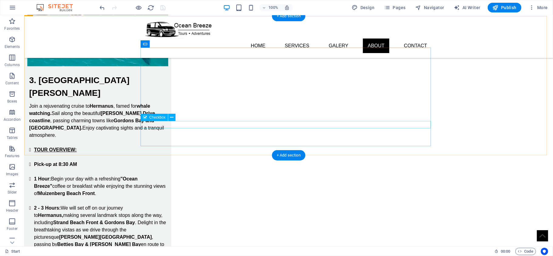
scroll to position [1144, 0]
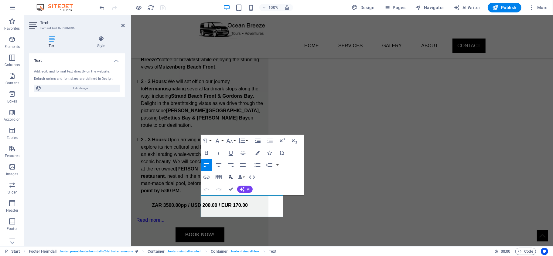
scroll to position [1172, 0]
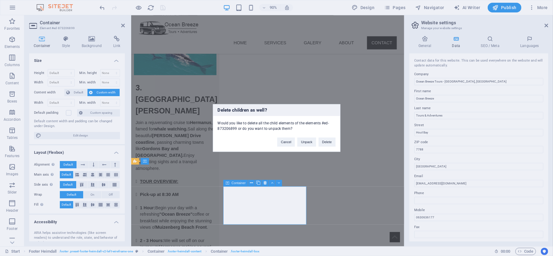
scroll to position [1235, 0]
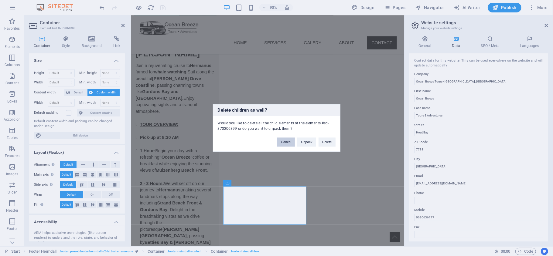
click at [289, 142] on button "Cancel" at bounding box center [286, 142] width 18 height 9
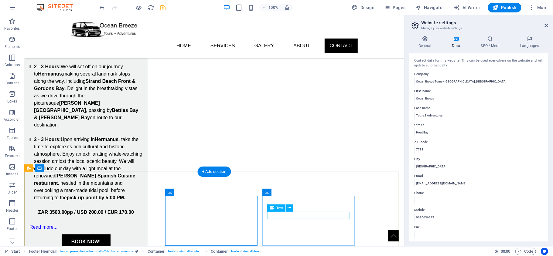
scroll to position [1200, 0]
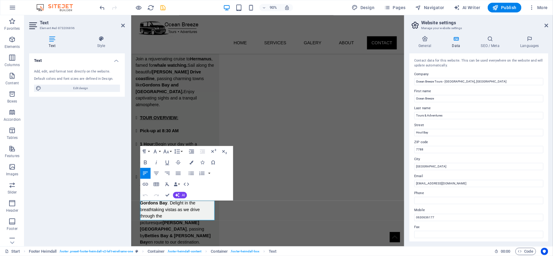
scroll to position [1235, 0]
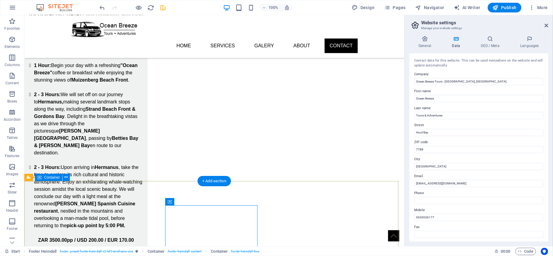
scroll to position [1193, 0]
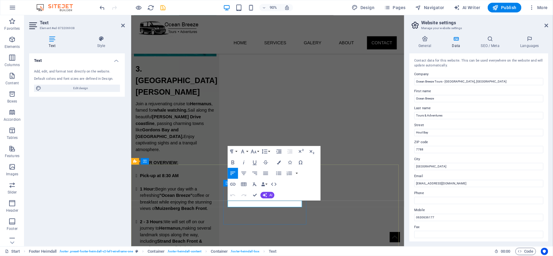
scroll to position [1235, 0]
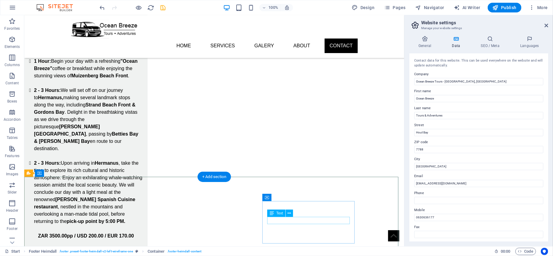
scroll to position [1193, 0]
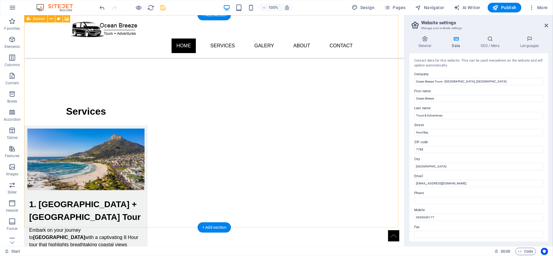
scroll to position [0, 0]
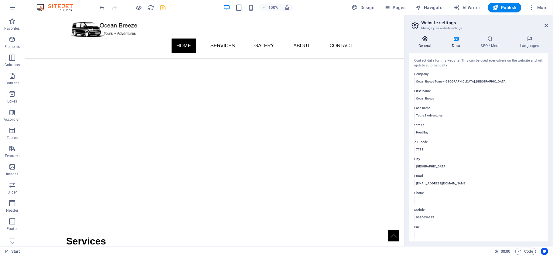
click at [426, 43] on h4 "General" at bounding box center [425, 42] width 33 height 13
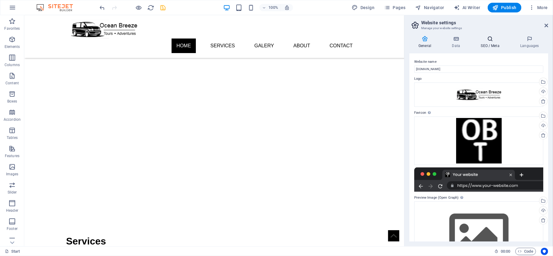
click at [491, 45] on h4 "SEO / Meta" at bounding box center [491, 42] width 39 height 13
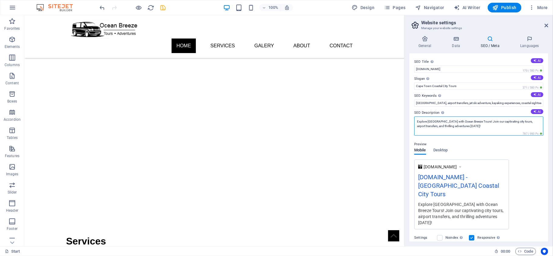
click at [430, 126] on textarea "Explore Cape Town with Ocean Breeze Tours! Join our captivating city tours, air…" at bounding box center [478, 126] width 129 height 19
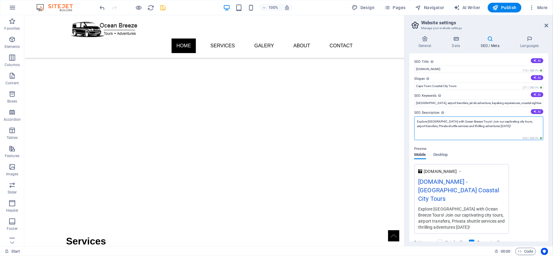
click at [430, 127] on textarea "Explore Cape Town with Ocean Breeze Tours! Join our captivating city tours, air…" at bounding box center [478, 129] width 129 height 24
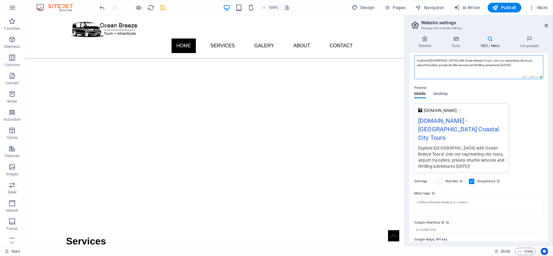
scroll to position [67, 0]
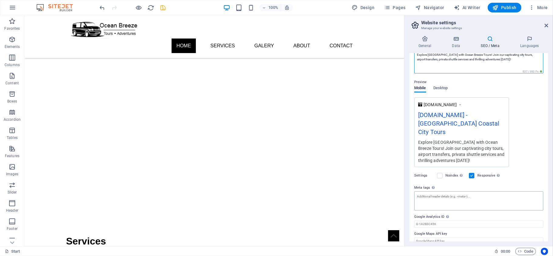
type textarea "Explore Cape Town with Ocean Breeze Tours! Join our captivating city tours, air…"
click at [508, 192] on textarea "Meta tags Enter HTML code here that will be placed inside the tags of your webs…" at bounding box center [478, 201] width 129 height 19
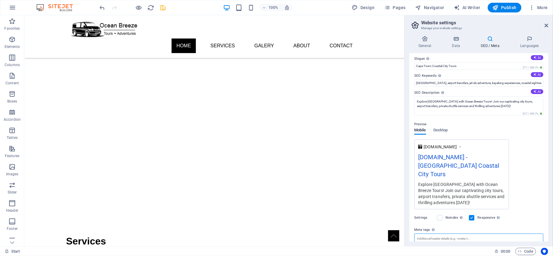
scroll to position [0, 0]
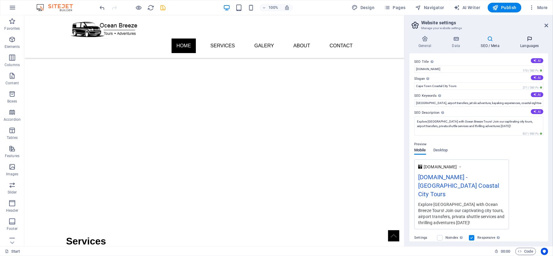
drag, startPoint x: 527, startPoint y: 42, endPoint x: 528, endPoint y: 46, distance: 4.3
click at [527, 42] on h4 "Languages" at bounding box center [529, 42] width 37 height 13
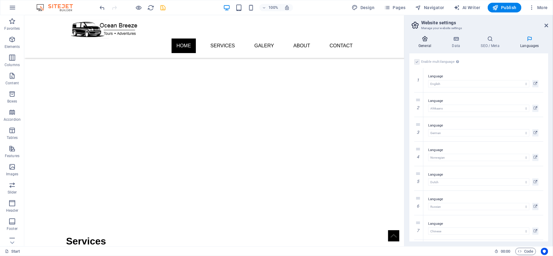
click at [428, 45] on h4 "General" at bounding box center [425, 42] width 33 height 13
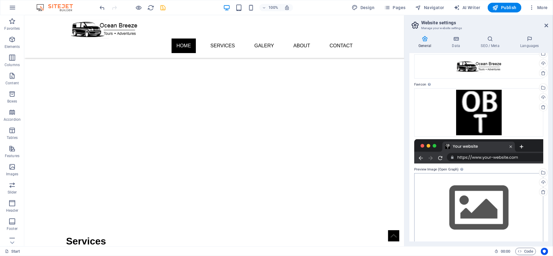
scroll to position [34, 0]
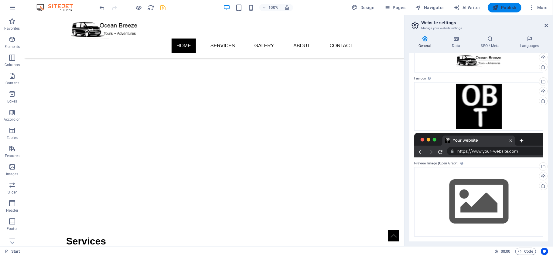
click at [501, 5] on span "Publish" at bounding box center [505, 8] width 24 height 6
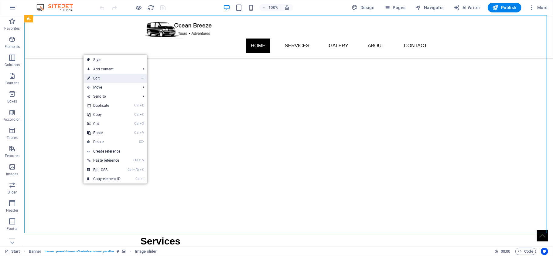
click at [121, 80] on link "⏎ Edit" at bounding box center [104, 78] width 41 height 9
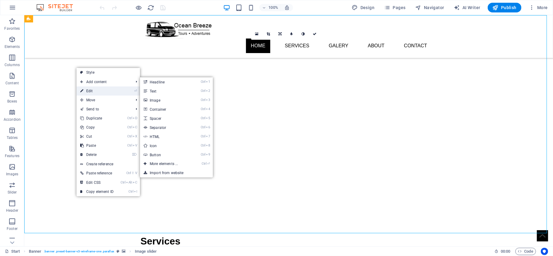
click at [104, 90] on link "⏎ Edit" at bounding box center [97, 91] width 41 height 9
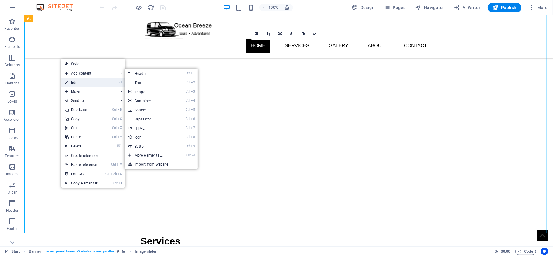
click at [80, 82] on link "⏎ Edit" at bounding box center [81, 82] width 41 height 9
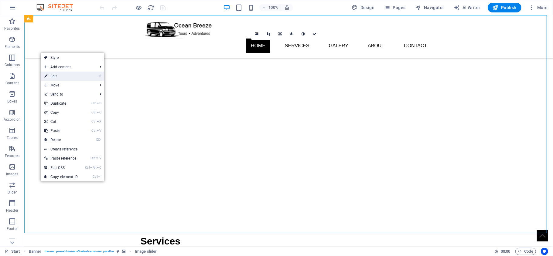
click at [63, 75] on link "⏎ Edit" at bounding box center [61, 76] width 41 height 9
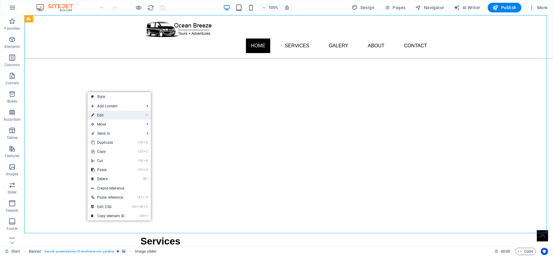
click at [101, 116] on link "⏎ Edit" at bounding box center [107, 115] width 41 height 9
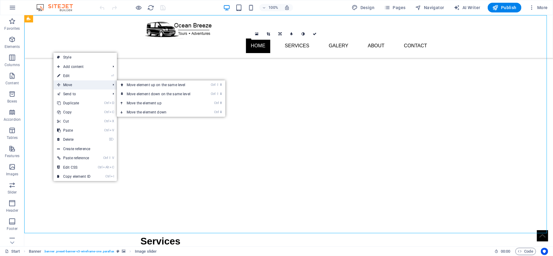
click at [71, 81] on span "Move" at bounding box center [80, 84] width 54 height 9
click at [76, 77] on link "⏎ Edit" at bounding box center [73, 75] width 41 height 9
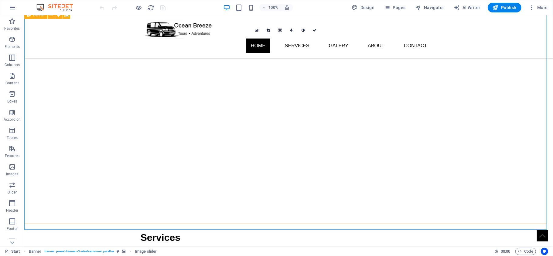
scroll to position [122, 0]
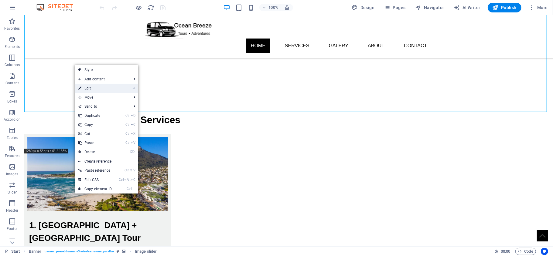
drag, startPoint x: 107, startPoint y: 88, endPoint x: 83, endPoint y: 73, distance: 28.7
click at [107, 88] on link "⏎ Edit" at bounding box center [95, 88] width 41 height 9
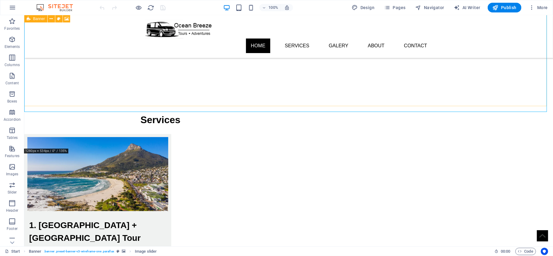
scroll to position [0, 0]
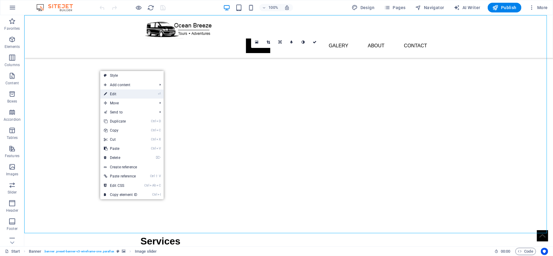
click at [121, 96] on link "⏎ Edit" at bounding box center [120, 94] width 41 height 9
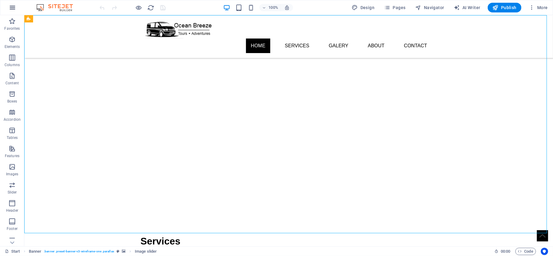
click at [11, 10] on icon "button" at bounding box center [12, 7] width 7 height 7
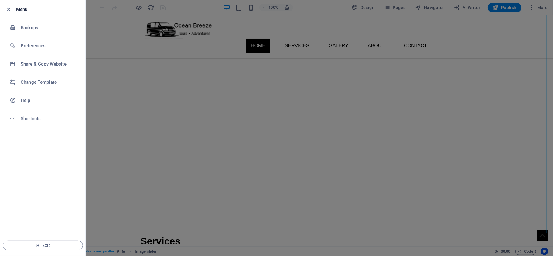
click at [104, 73] on div at bounding box center [276, 128] width 553 height 256
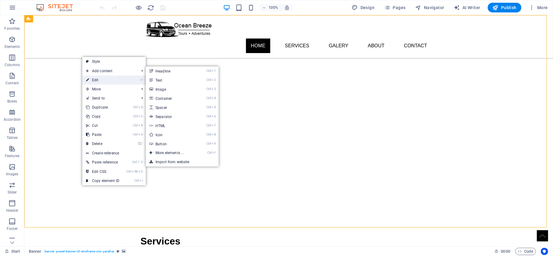
click at [97, 80] on link "⏎ Edit" at bounding box center [102, 80] width 41 height 9
select select "px"
select select "vh"
select select "banner"
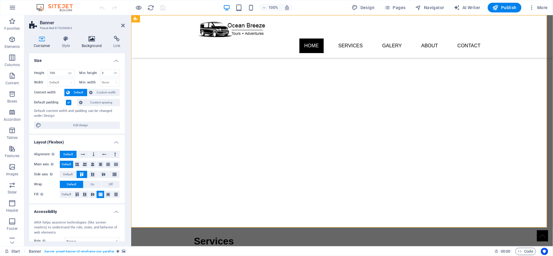
click at [86, 43] on h4 "Background" at bounding box center [93, 42] width 32 height 13
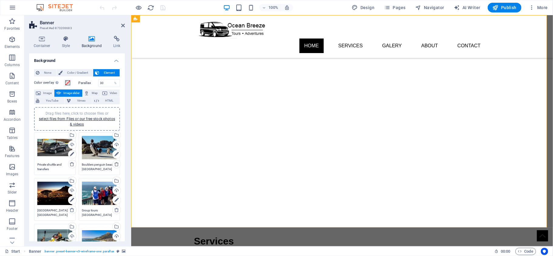
click at [58, 168] on textarea "Private shuttle and transfers [GEOGRAPHIC_DATA]" at bounding box center [54, 167] width 35 height 9
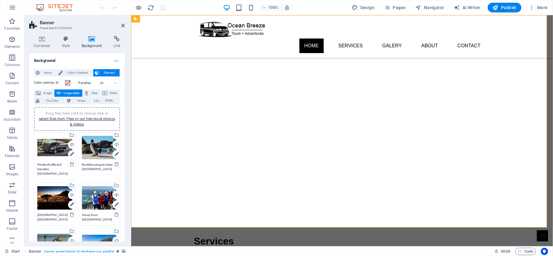
click at [58, 168] on textarea "Private shuttle and transfers [GEOGRAPHIC_DATA]" at bounding box center [54, 170] width 35 height 14
click at [85, 167] on textarea "Boulders penguin beach [GEOGRAPHIC_DATA] [GEOGRAPHIC_DATA]" at bounding box center [99, 167] width 35 height 9
click at [85, 167] on textarea "Boulders penguin beach [GEOGRAPHIC_DATA] [GEOGRAPHIC_DATA]" at bounding box center [99, 170] width 35 height 14
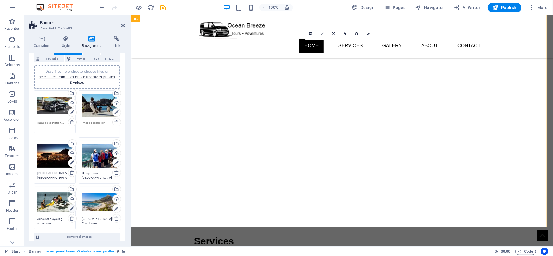
scroll to position [81, 0]
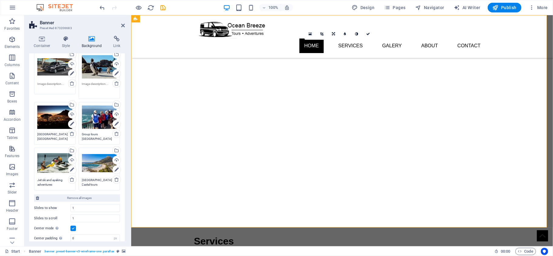
click at [58, 135] on textarea "[GEOGRAPHIC_DATA] [GEOGRAPHIC_DATA]" at bounding box center [54, 136] width 35 height 9
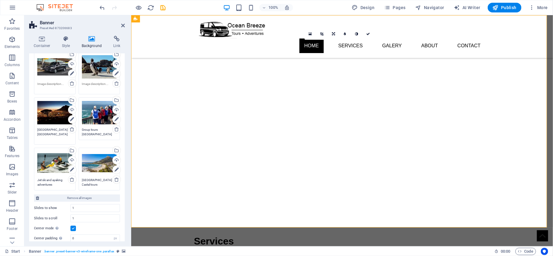
click at [58, 135] on textarea "[GEOGRAPHIC_DATA] [GEOGRAPHIC_DATA]" at bounding box center [54, 135] width 35 height 14
click at [99, 131] on textarea "Group tours [GEOGRAPHIC_DATA]" at bounding box center [99, 132] width 35 height 9
click at [99, 131] on textarea "Group tours [GEOGRAPHIC_DATA]" at bounding box center [99, 135] width 35 height 14
click at [100, 131] on textarea "Group tours [GEOGRAPHIC_DATA]" at bounding box center [99, 135] width 35 height 14
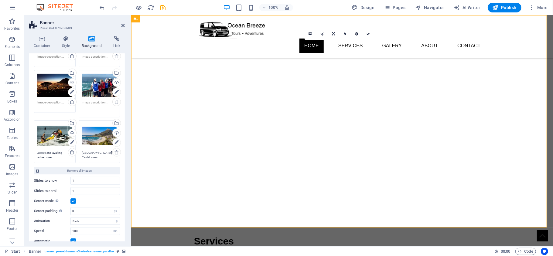
scroll to position [122, 0]
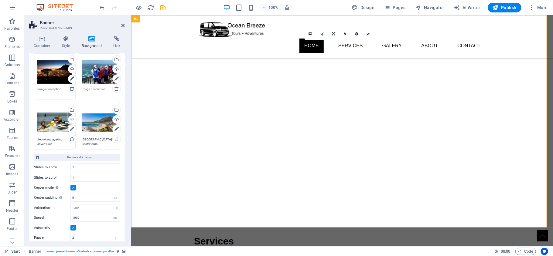
click at [55, 141] on textarea "Jet ski and ayaking adventures [GEOGRAPHIC_DATA]" at bounding box center [54, 141] width 35 height 9
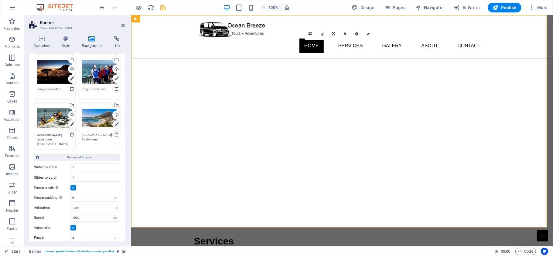
click at [55, 141] on textarea "Jet ski and ayaking adventures [GEOGRAPHIC_DATA]" at bounding box center [54, 140] width 35 height 14
click at [98, 135] on textarea "[GEOGRAPHIC_DATA] Castal tours" at bounding box center [99, 137] width 35 height 9
click at [99, 135] on textarea "[GEOGRAPHIC_DATA] Castal tours" at bounding box center [99, 140] width 35 height 14
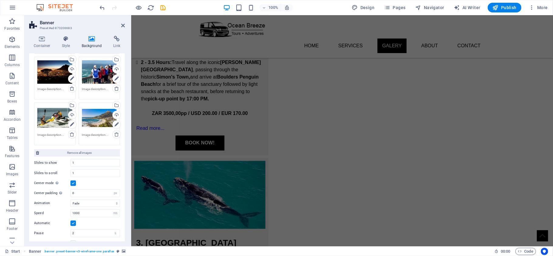
scroll to position [891, 0]
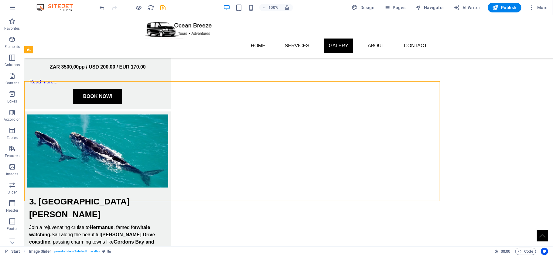
scroll to position [869, 0]
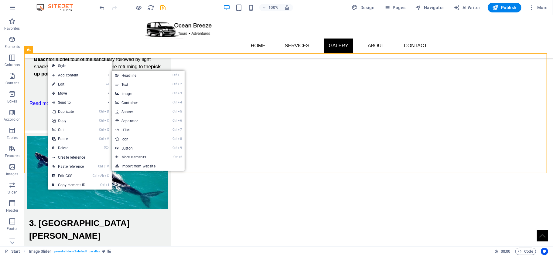
click at [71, 84] on link "⏎ Edit" at bounding box center [68, 84] width 41 height 9
select select "px"
select select "region"
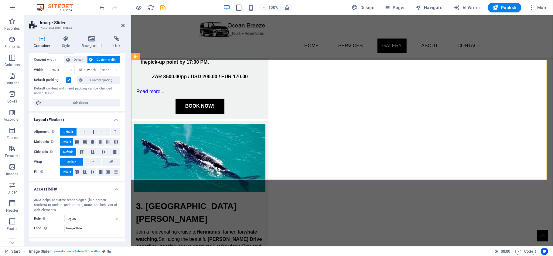
scroll to position [0, 0]
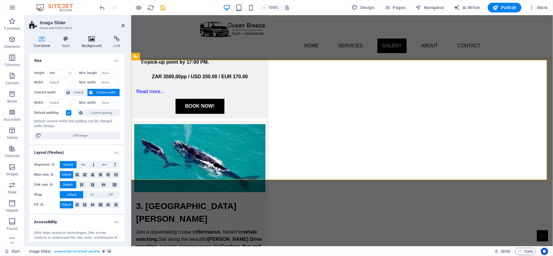
click at [95, 44] on h4 "Background" at bounding box center [93, 42] width 32 height 13
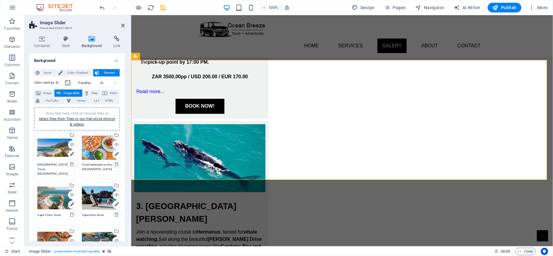
click at [60, 164] on textarea "[GEOGRAPHIC_DATA] Tours [GEOGRAPHIC_DATA]" at bounding box center [54, 170] width 35 height 14
click at [91, 168] on textarea "Food restaurant on tour [GEOGRAPHIC_DATA]" at bounding box center [99, 167] width 35 height 9
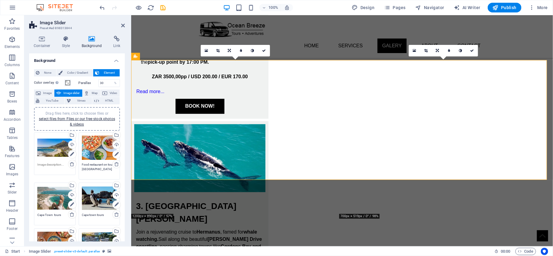
click at [91, 168] on textarea "Food restaurant on tour [GEOGRAPHIC_DATA]" at bounding box center [99, 170] width 35 height 14
click at [54, 211] on div "Drag files here, click to choose files or select files from Files or our free s…" at bounding box center [55, 204] width 45 height 46
click at [53, 215] on textarea "Cape Town tours" at bounding box center [54, 217] width 35 height 9
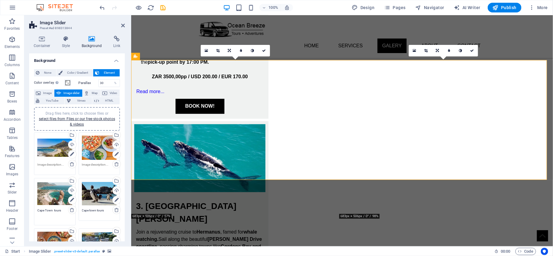
click at [53, 215] on textarea "Cape Town tours" at bounding box center [54, 215] width 35 height 14
click at [97, 213] on textarea "Cape town tours" at bounding box center [99, 212] width 35 height 9
click at [97, 213] on textarea "Cape town tours" at bounding box center [99, 215] width 35 height 14
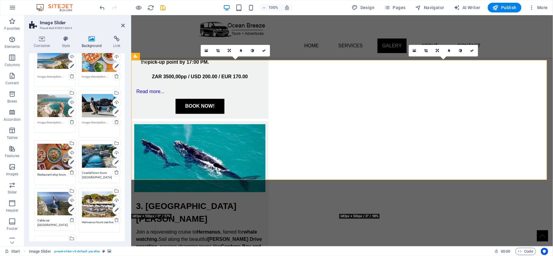
scroll to position [122, 0]
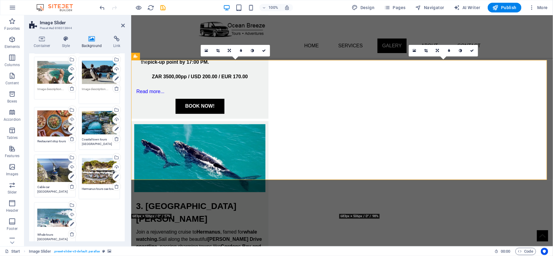
click at [99, 140] on textarea "Coastal town tours [GEOGRAPHIC_DATA]" at bounding box center [99, 141] width 35 height 9
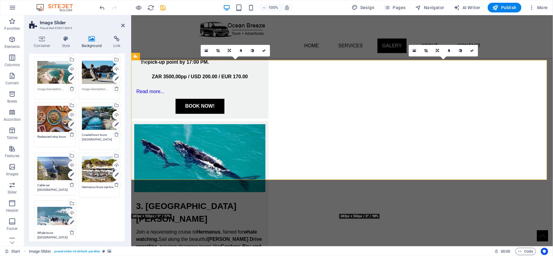
click at [99, 140] on textarea "Coastal town tours [GEOGRAPHIC_DATA]" at bounding box center [99, 140] width 35 height 14
click at [49, 138] on textarea "Restaurant stop tours" at bounding box center [54, 139] width 35 height 9
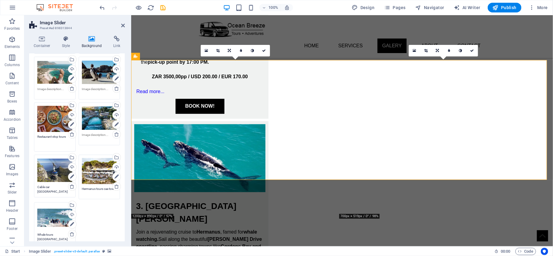
click at [49, 138] on textarea "Restaurant stop tours" at bounding box center [54, 142] width 35 height 14
click at [56, 187] on textarea "Cable car [GEOGRAPHIC_DATA]" at bounding box center [54, 189] width 35 height 9
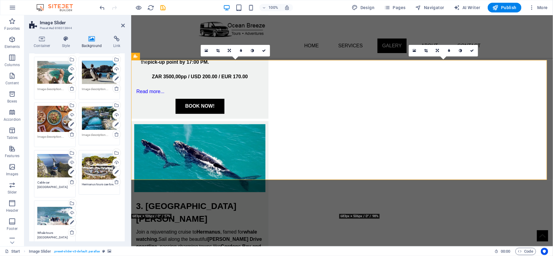
click at [56, 187] on textarea "Cable car [GEOGRAPHIC_DATA]" at bounding box center [54, 187] width 35 height 14
click at [88, 186] on textarea "Hermanus tours cae town" at bounding box center [99, 186] width 35 height 9
click at [88, 186] on textarea "Hermanus tours cae town" at bounding box center [99, 189] width 35 height 14
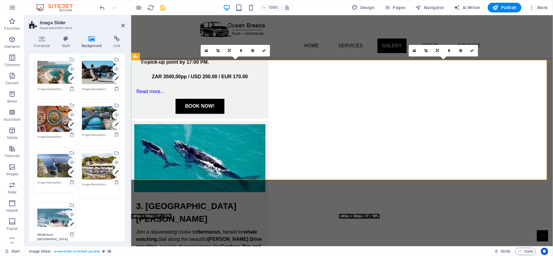
scroll to position [202, 0]
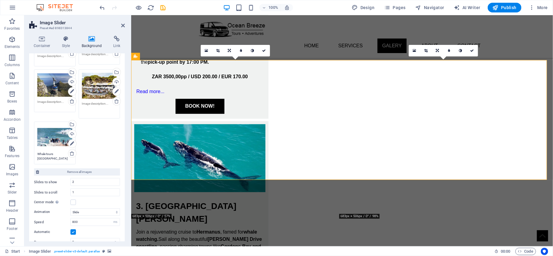
click at [59, 155] on textarea "Whale tours [GEOGRAPHIC_DATA]" at bounding box center [54, 156] width 35 height 9
click at [59, 155] on textarea "Whale tours [GEOGRAPHIC_DATA]" at bounding box center [54, 154] width 35 height 14
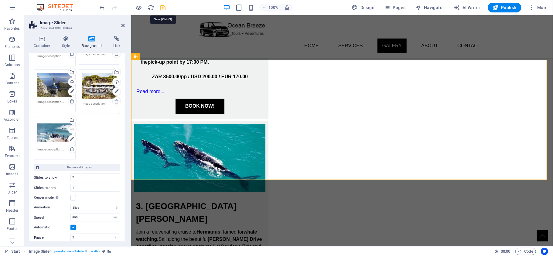
drag, startPoint x: 163, startPoint y: 10, endPoint x: 149, endPoint y: 0, distance: 17.7
click at [163, 10] on icon "save" at bounding box center [163, 7] width 7 height 7
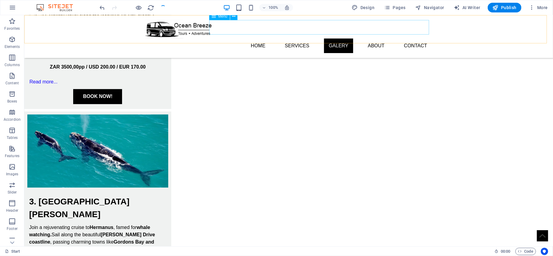
scroll to position [869, 0]
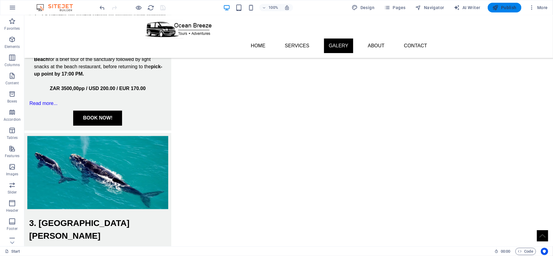
click at [505, 8] on span "Publish" at bounding box center [505, 8] width 24 height 6
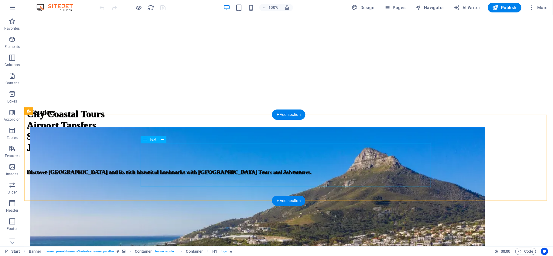
scroll to position [810, 0]
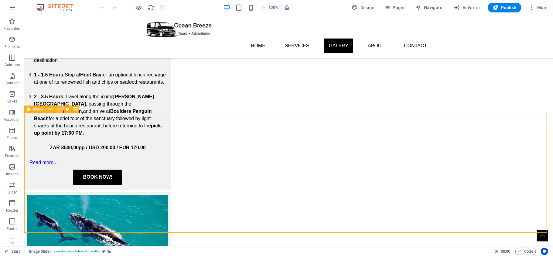
click at [60, 110] on icon at bounding box center [59, 109] width 3 height 6
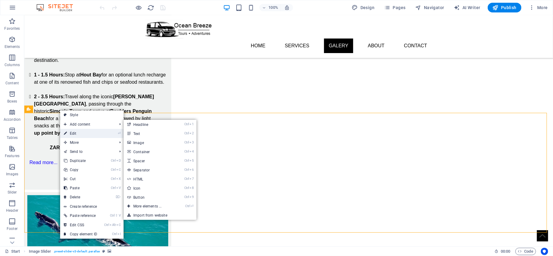
click at [78, 134] on link "⏎ Edit" at bounding box center [80, 133] width 41 height 9
select select "px"
select select "region"
select select "ms"
select select "s"
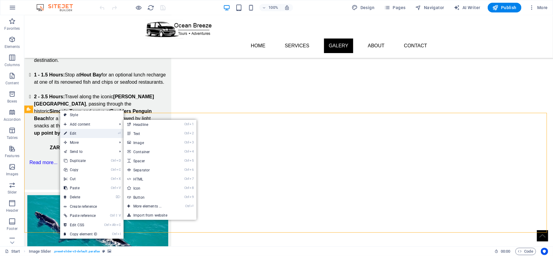
select select "progressive"
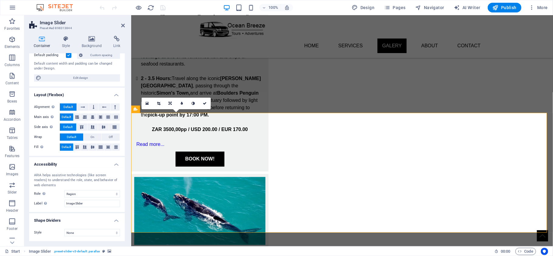
scroll to position [0, 0]
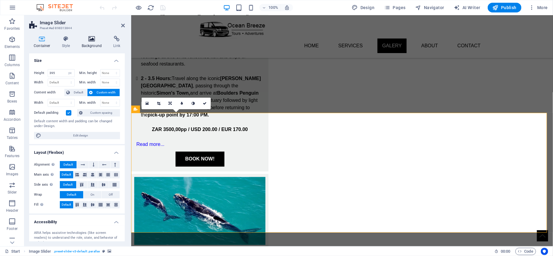
click at [99, 44] on h4 "Background" at bounding box center [93, 42] width 32 height 13
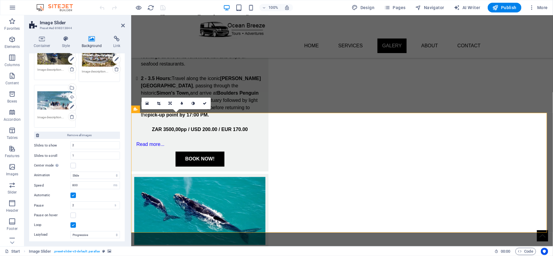
scroll to position [255, 0]
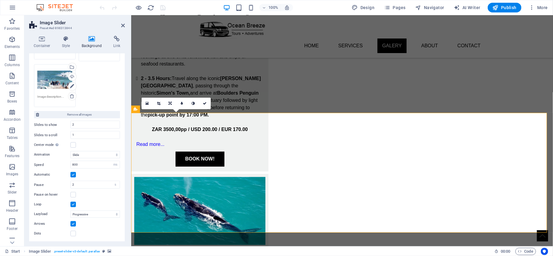
click at [74, 225] on label at bounding box center [72, 223] width 5 height 5
click at [0, 0] on input "Arrows" at bounding box center [0, 0] width 0 height 0
click at [505, 7] on span "Publish" at bounding box center [505, 8] width 24 height 6
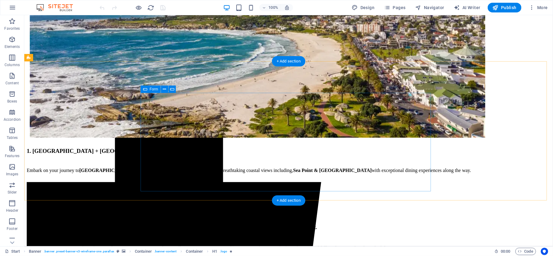
scroll to position [1136, 0]
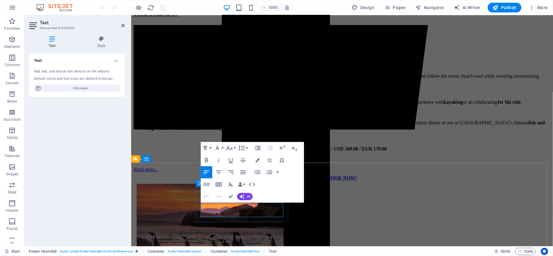
scroll to position [1164, 0]
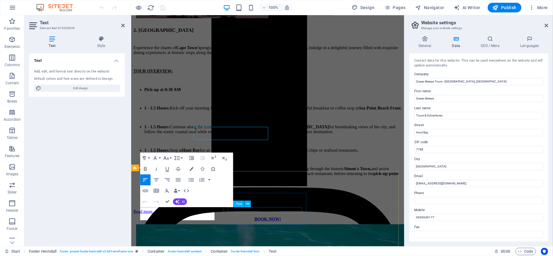
scroll to position [1228, 0]
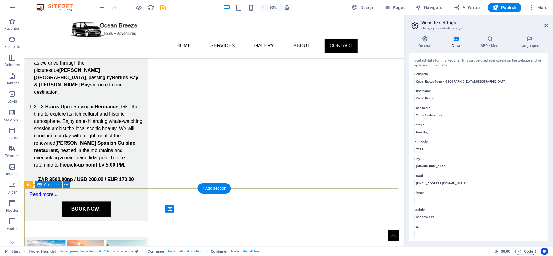
scroll to position [1160, 0]
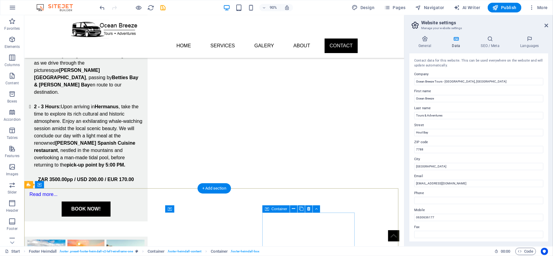
scroll to position [1160, 0]
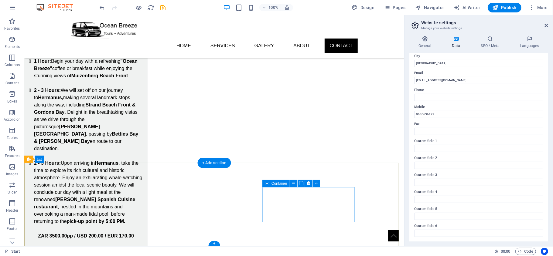
scroll to position [1185, 0]
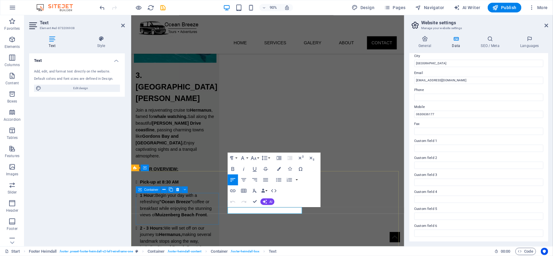
scroll to position [1228, 0]
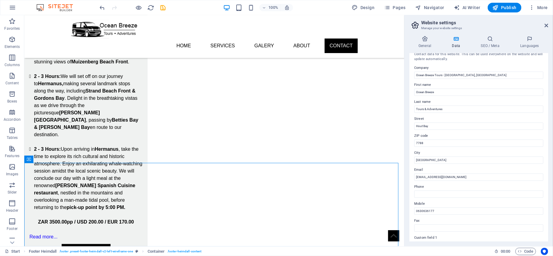
scroll to position [0, 0]
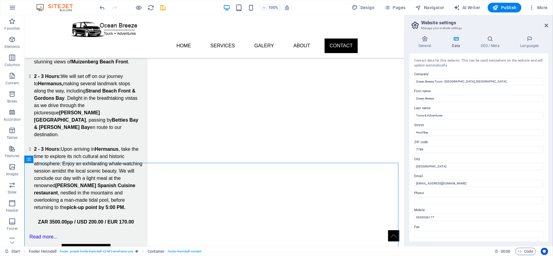
click at [491, 49] on div "General Data SEO / Meta Languages Website name [DOMAIN_NAME] Logo Drag files he…" at bounding box center [478, 139] width 139 height 206
click at [493, 44] on h4 "SEO / Meta" at bounding box center [491, 42] width 39 height 13
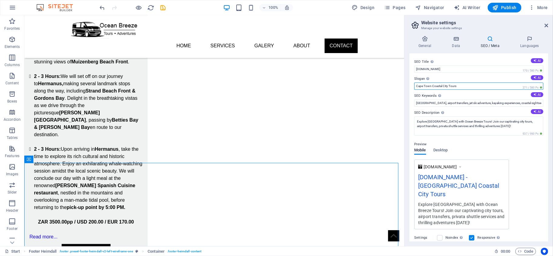
click at [469, 85] on input "Cape Town Coastal City Tours" at bounding box center [478, 86] width 129 height 7
type input "Cape Town Coastal City Tours & Adventures"
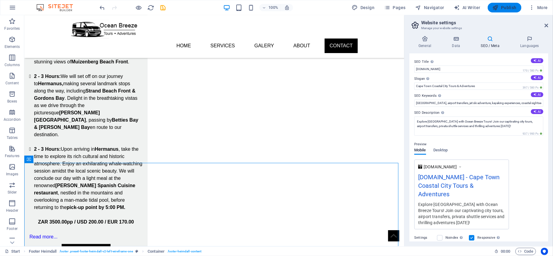
click at [503, 10] on span "Publish" at bounding box center [505, 8] width 24 height 6
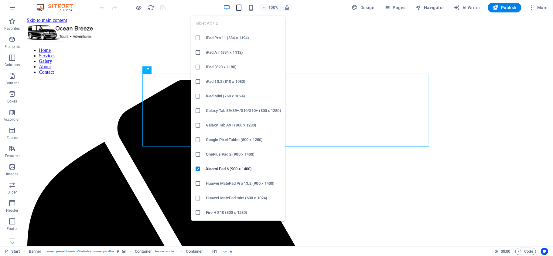
click at [238, 7] on icon "button" at bounding box center [238, 7] width 7 height 7
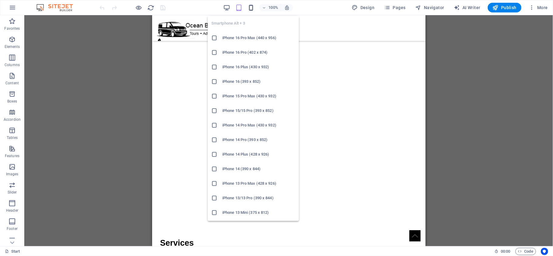
click at [250, 9] on icon "button" at bounding box center [251, 7] width 7 height 7
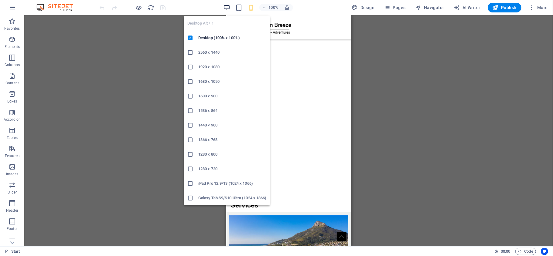
click at [229, 7] on icon "button" at bounding box center [226, 7] width 7 height 7
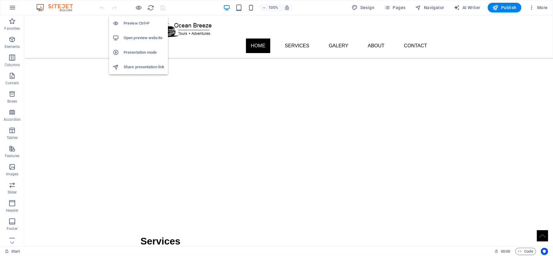
drag, startPoint x: 137, startPoint y: 9, endPoint x: 128, endPoint y: 32, distance: 24.9
click at [128, 32] on body "Ocean Breeze Tours - [GEOGRAPHIC_DATA], [GEOGRAPHIC_DATA] Start (en) Favorites …" at bounding box center [276, 128] width 553 height 256
click at [140, 8] on icon "button" at bounding box center [138, 7] width 7 height 7
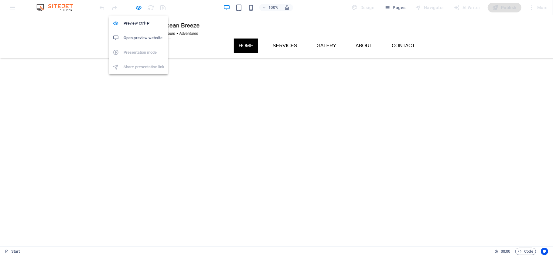
click at [140, 39] on h6 "Open preview website" at bounding box center [144, 37] width 41 height 7
click at [142, 6] on icon "button" at bounding box center [138, 7] width 7 height 7
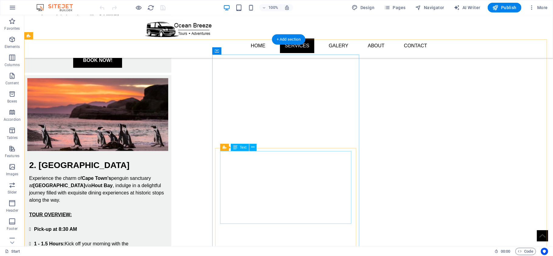
scroll to position [445, 0]
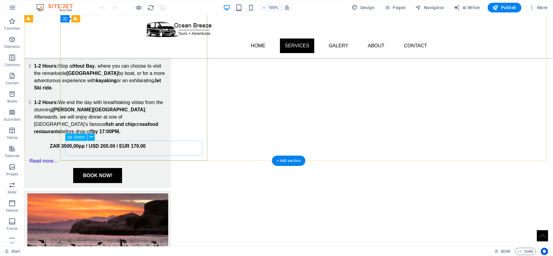
click at [140, 168] on div "BOOK NOW!" at bounding box center [97, 175] width 137 height 15
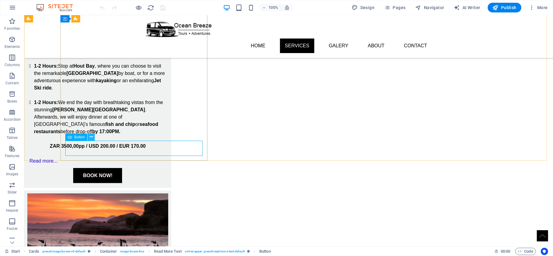
click at [90, 134] on icon at bounding box center [91, 137] width 3 height 6
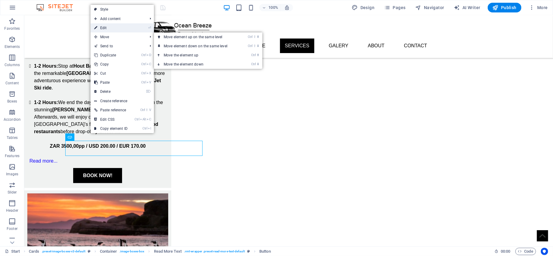
click at [110, 28] on link "⏎ Edit" at bounding box center [111, 27] width 41 height 9
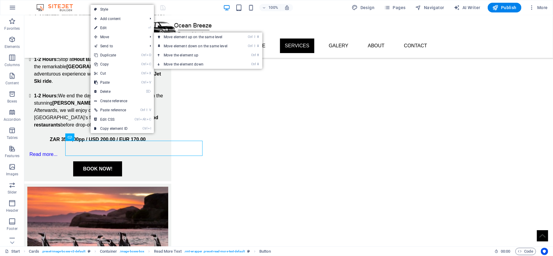
select select "px"
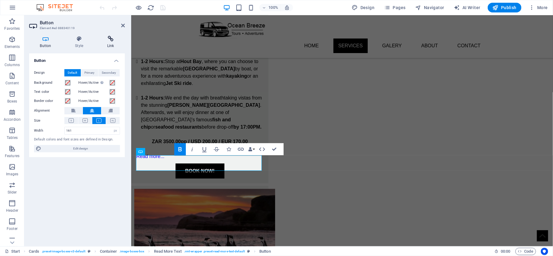
click at [110, 43] on h4 "Link" at bounding box center [110, 42] width 29 height 13
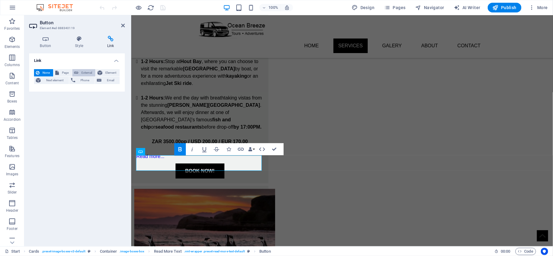
click at [83, 73] on span "External" at bounding box center [86, 72] width 13 height 7
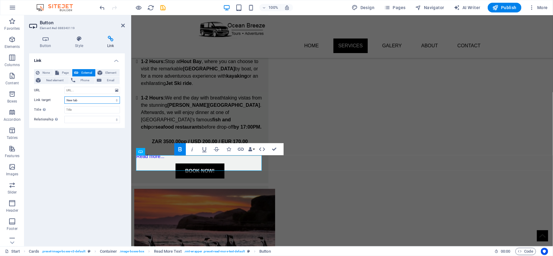
click at [92, 100] on select "New tab Same tab Overlay" at bounding box center [92, 100] width 56 height 7
select select "overlay"
click at [64, 97] on select "New tab Same tab Overlay" at bounding box center [92, 100] width 56 height 7
click at [83, 109] on input "Title Additional link description, should not be the same as the link text. The…" at bounding box center [92, 109] width 56 height 7
click at [112, 121] on select "alternate author bookmark external help license next nofollow noreferrer noopen…" at bounding box center [92, 119] width 56 height 7
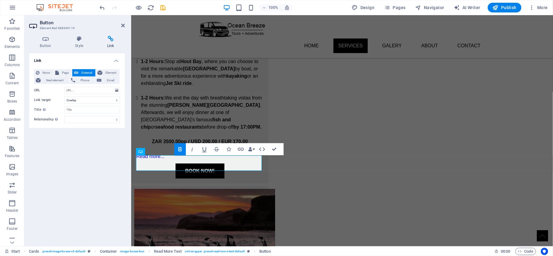
click at [102, 148] on div "Link None Page External Element Next element Phone Email Page Start Subpage Leg…" at bounding box center [77, 147] width 96 height 188
click at [82, 90] on input "URL" at bounding box center [92, 90] width 56 height 7
paste input "[URL][DOMAIN_NAME]<number>"
click at [89, 91] on input "[URL][DOMAIN_NAME]<number>" at bounding box center [92, 90] width 56 height 7
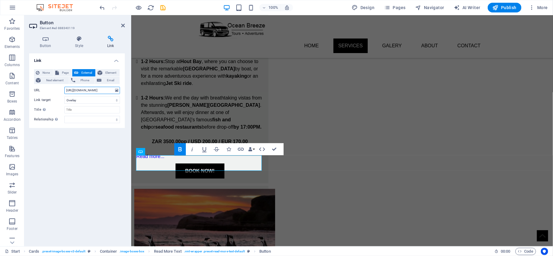
click at [95, 90] on input "[URL][DOMAIN_NAME]" at bounding box center [92, 90] width 56 height 7
type input "[URL][DOMAIN_NAME]"
click at [91, 160] on div "Link None Page External Element Next element Phone Email Page Start Subpage Leg…" at bounding box center [77, 147] width 96 height 188
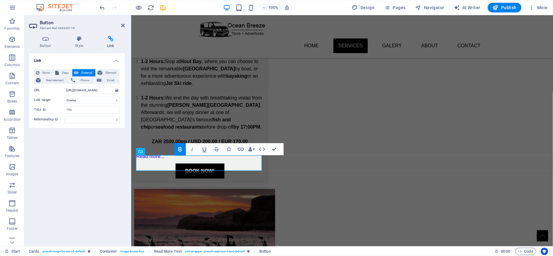
click at [87, 173] on div "Link None Page External Element Next element Phone Email Page Start Subpage Leg…" at bounding box center [77, 147] width 96 height 188
click at [89, 154] on div "Link None Page External Element Next element Phone Email Page Start Subpage Leg…" at bounding box center [77, 147] width 96 height 188
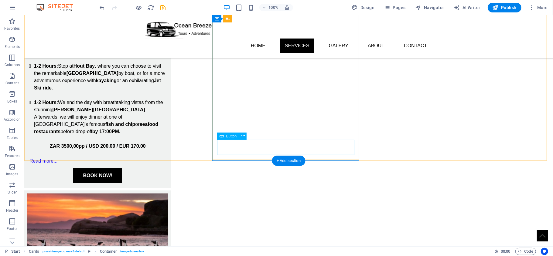
click at [241, 134] on button at bounding box center [242, 136] width 7 height 7
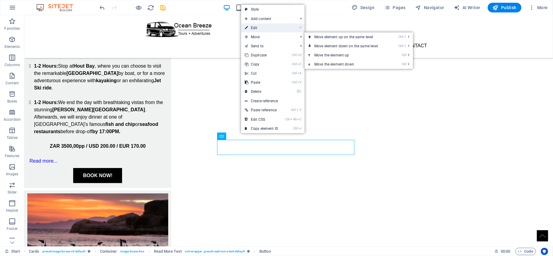
click at [263, 26] on link "⏎ Edit" at bounding box center [261, 27] width 41 height 9
select select "px"
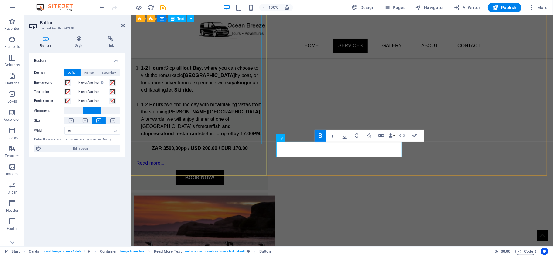
scroll to position [452, 0]
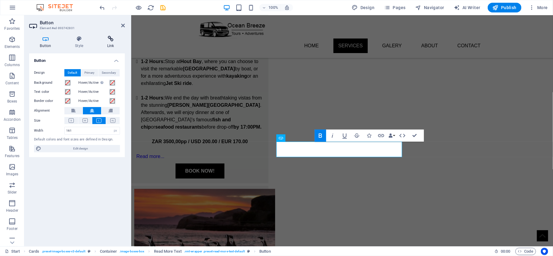
click at [111, 42] on icon at bounding box center [110, 39] width 29 height 6
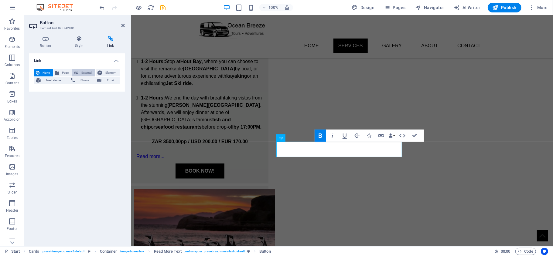
click at [82, 72] on span "External" at bounding box center [86, 72] width 13 height 7
select select "blank"
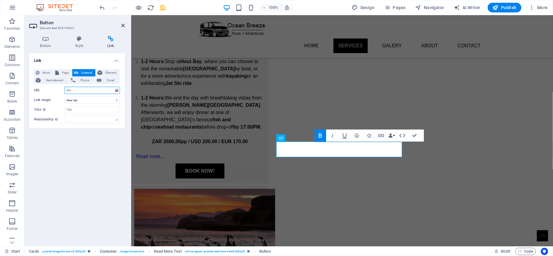
click at [86, 91] on input "URL" at bounding box center [92, 90] width 56 height 7
paste input "[URL][DOMAIN_NAME]"
type input "[URL][DOMAIN_NAME]"
click at [86, 155] on div "Link None Page External Element Next element Phone Email Page Start Subpage Leg…" at bounding box center [77, 147] width 96 height 188
click at [89, 101] on select "New tab Same tab Overlay" at bounding box center [92, 100] width 56 height 7
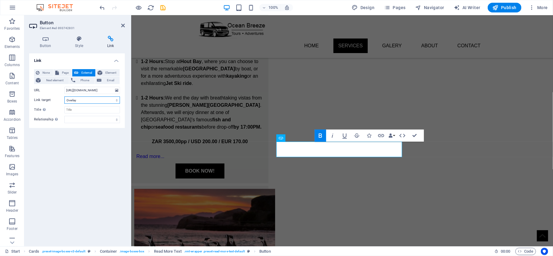
click at [64, 97] on select "New tab Same tab Overlay" at bounding box center [92, 100] width 56 height 7
click at [94, 99] on select "New tab Same tab Overlay" at bounding box center [92, 100] width 56 height 7
select select "blank"
click at [64, 97] on select "New tab Same tab Overlay" at bounding box center [92, 100] width 56 height 7
click at [95, 139] on div "Link None Page External Element Next element Phone Email Page Start Subpage Leg…" at bounding box center [77, 147] width 96 height 188
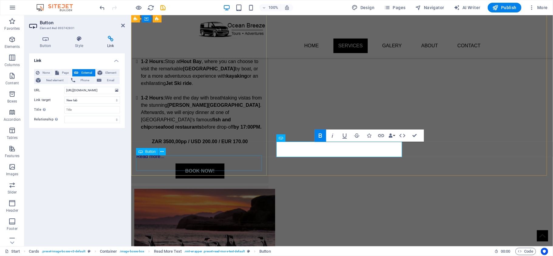
click at [205, 166] on div "BOOK NOW!" at bounding box center [200, 170] width 128 height 15
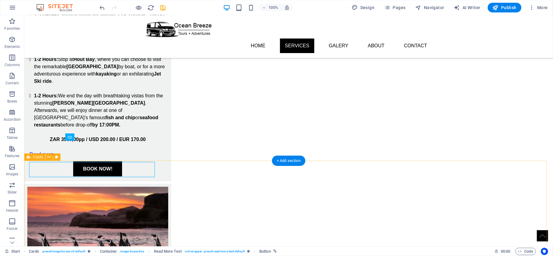
scroll to position [445, 0]
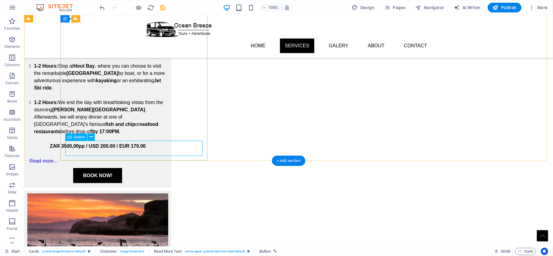
click at [152, 168] on div "BOOK NOW!" at bounding box center [97, 175] width 137 height 15
select select "overlay"
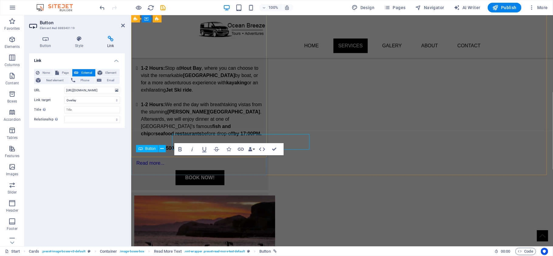
scroll to position [452, 0]
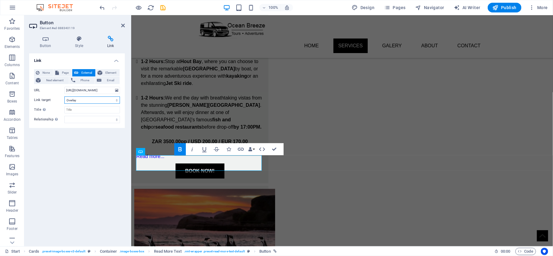
click at [83, 100] on select "New tab Same tab Overlay" at bounding box center [92, 100] width 56 height 7
click at [91, 147] on div "Link None Page External Element Next element Phone Email Page Start Subpage Leg…" at bounding box center [77, 147] width 96 height 188
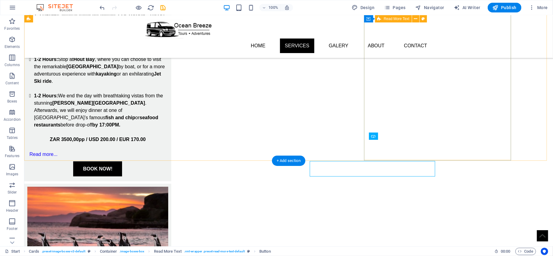
scroll to position [445, 0]
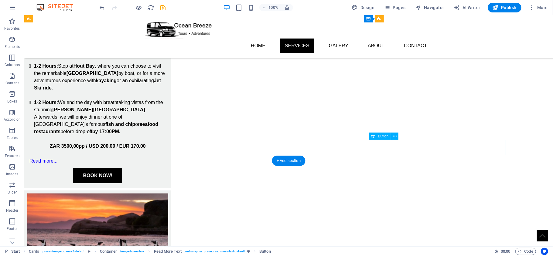
select select "px"
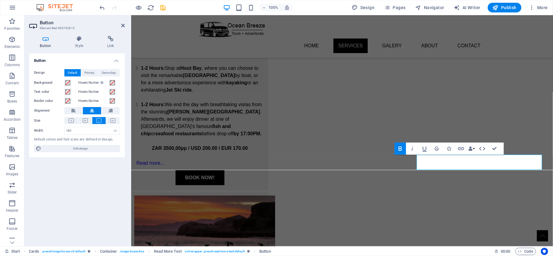
scroll to position [452, 0]
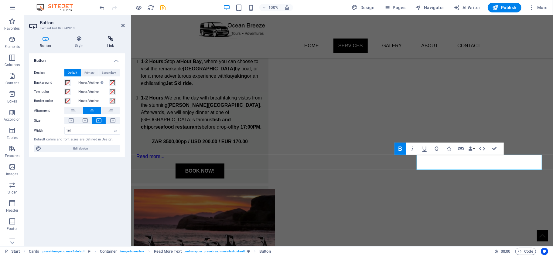
click at [115, 39] on icon at bounding box center [110, 39] width 29 height 6
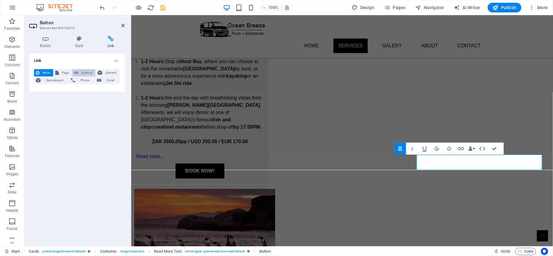
drag, startPoint x: 88, startPoint y: 77, endPoint x: 78, endPoint y: 73, distance: 10.4
click at [84, 77] on div "None Page External Element Next element Phone Email" at bounding box center [77, 76] width 86 height 15
drag, startPoint x: 73, startPoint y: 73, endPoint x: 79, endPoint y: 74, distance: 5.9
click at [79, 74] on div "None Page External Element Next element Phone Email" at bounding box center [77, 76] width 86 height 15
drag, startPoint x: 88, startPoint y: 66, endPoint x: 85, endPoint y: 71, distance: 6.3
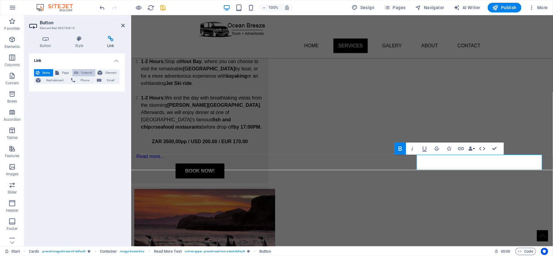
click at [85, 69] on div "Button Style Link Button Design Default Primary Secondary Background Hover/Acti…" at bounding box center [77, 139] width 96 height 206
click at [89, 75] on span "External" at bounding box center [86, 72] width 13 height 7
select select "blank"
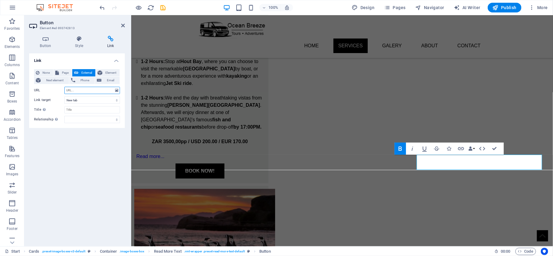
click at [86, 93] on input "URL" at bounding box center [92, 90] width 56 height 7
paste input "[URL][DOMAIN_NAME]"
click at [86, 93] on input "URL" at bounding box center [92, 90] width 56 height 7
type input "[URL][DOMAIN_NAME]"
click at [91, 143] on div "Link None Page External Element Next element Phone Email Page Start Subpage Leg…" at bounding box center [77, 147] width 96 height 188
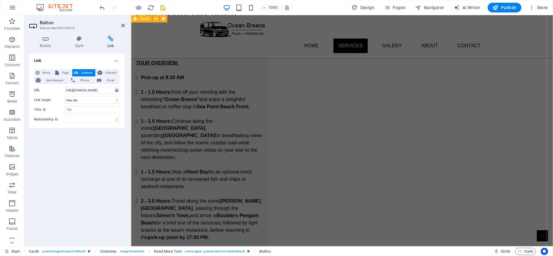
scroll to position [776, 0]
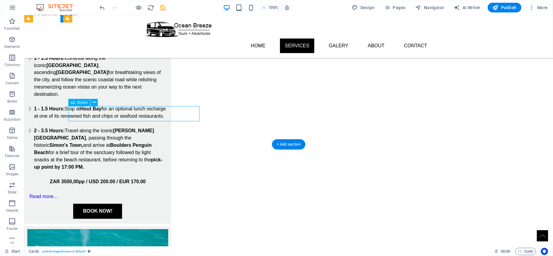
select select "px"
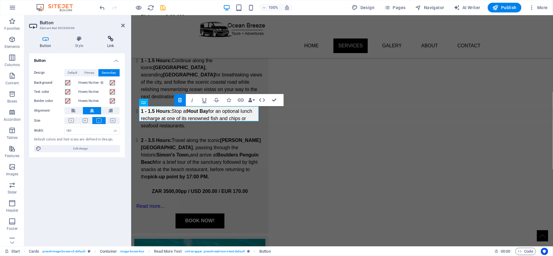
click at [103, 40] on icon at bounding box center [110, 39] width 29 height 6
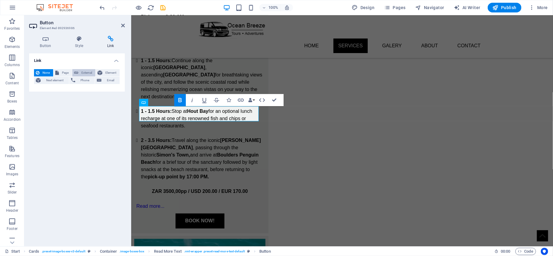
click at [81, 71] on span "External" at bounding box center [86, 72] width 13 height 7
select select "blank"
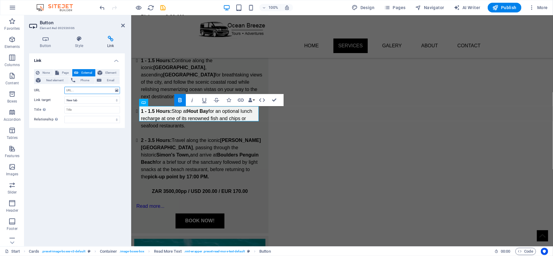
click at [89, 92] on input "URL" at bounding box center [92, 90] width 56 height 7
paste input "[URL][DOMAIN_NAME]"
type input "[URL][DOMAIN_NAME]"
click at [95, 146] on div "Link None Page External Element Next element Phone Email Page Start Subpage Leg…" at bounding box center [77, 147] width 96 height 188
click at [90, 150] on div "Link None Page External Element Next element Phone Email Page Start Subpage Leg…" at bounding box center [77, 147] width 96 height 188
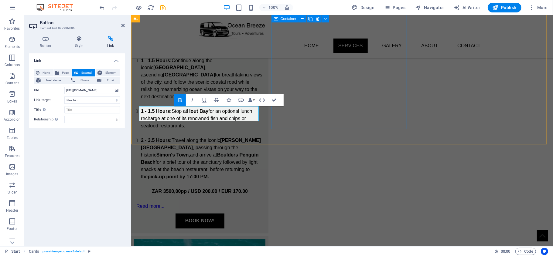
scroll to position [748, 0]
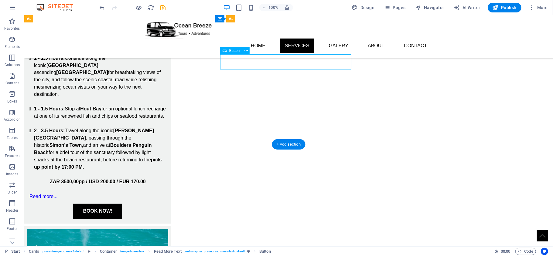
select select "px"
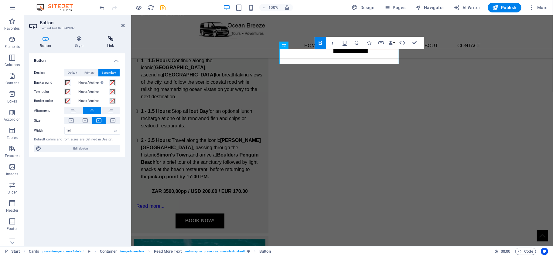
click at [112, 39] on icon at bounding box center [110, 39] width 29 height 6
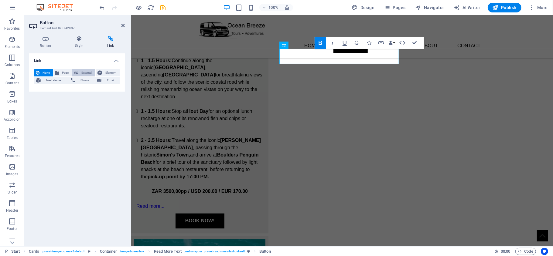
click at [81, 72] on span "External" at bounding box center [86, 72] width 13 height 7
select select "blank"
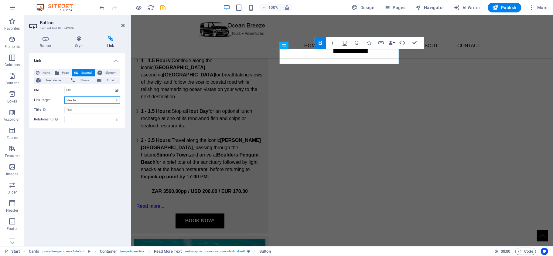
click at [88, 102] on select "New tab Same tab Overlay" at bounding box center [92, 100] width 56 height 7
click at [89, 100] on select "New tab Same tab Overlay" at bounding box center [92, 100] width 56 height 7
click at [88, 90] on input "URL" at bounding box center [92, 90] width 56 height 7
paste input "[URL][DOMAIN_NAME]"
type input "[URL][DOMAIN_NAME]"
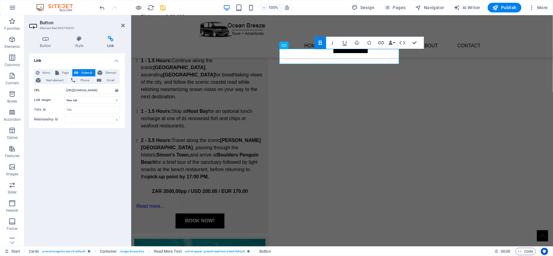
click at [98, 144] on div "Link None Page External Element Next element Phone Email Page Start Subpage Leg…" at bounding box center [77, 147] width 96 height 188
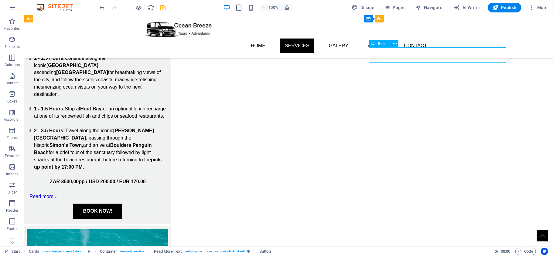
select select "px"
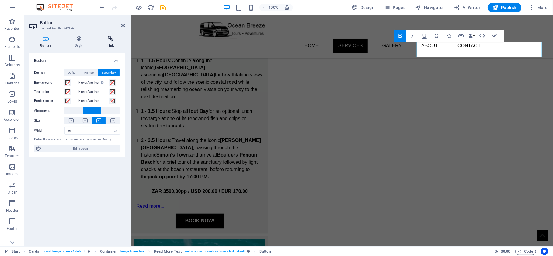
click at [112, 42] on icon at bounding box center [110, 39] width 29 height 6
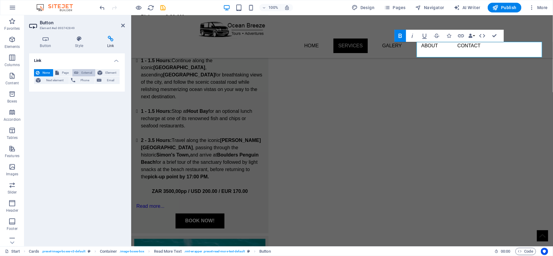
click at [81, 74] on span "External" at bounding box center [86, 72] width 13 height 7
select select "blank"
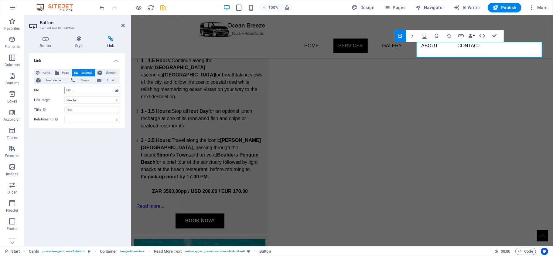
click at [79, 88] on div "None Page External Element Next element Phone Email Page Start Subpage Legal No…" at bounding box center [77, 96] width 86 height 54
click at [79, 88] on input "URL" at bounding box center [92, 90] width 56 height 7
paste input "[URL][DOMAIN_NAME]"
type input "[URL][DOMAIN_NAME]"
click at [83, 144] on div "Link None Page External Element Next element Phone Email Page Start Subpage Leg…" at bounding box center [77, 147] width 96 height 188
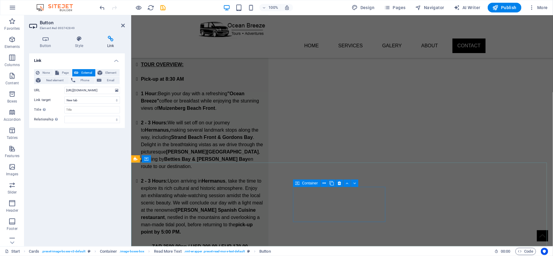
scroll to position [1164, 0]
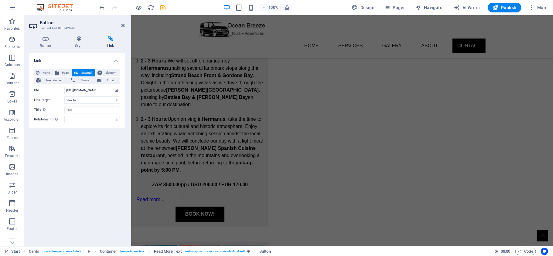
click at [106, 163] on div "Link None Page External Element Next element Phone Email Page Start Subpage Leg…" at bounding box center [77, 147] width 96 height 188
click at [501, 9] on span "Publish" at bounding box center [505, 8] width 24 height 6
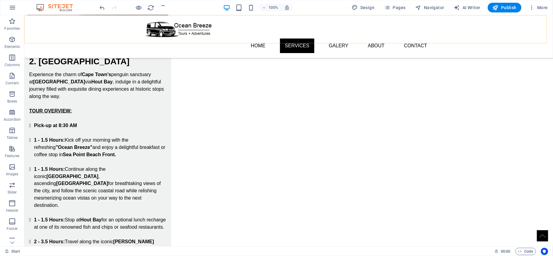
scroll to position [510, 0]
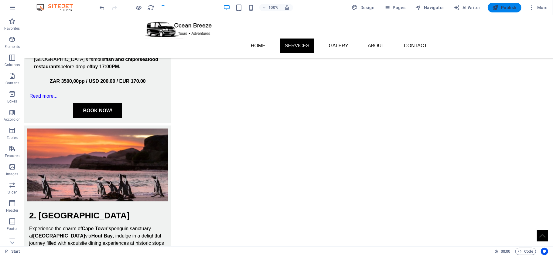
click at [502, 7] on span "Publish" at bounding box center [505, 8] width 24 height 6
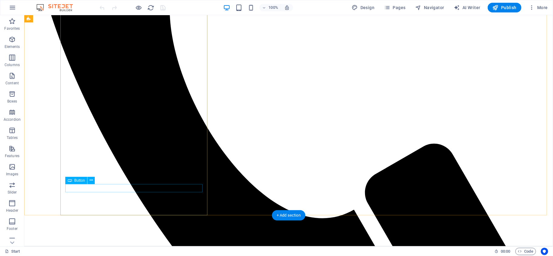
scroll to position [445, 0]
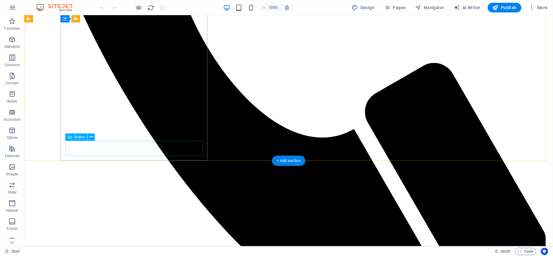
select select "px"
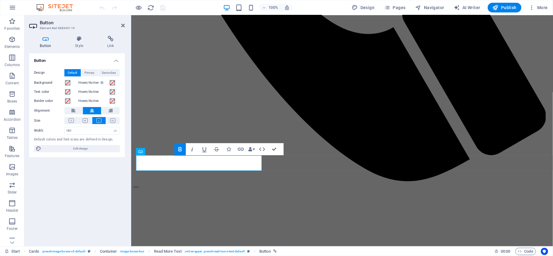
scroll to position [452, 0]
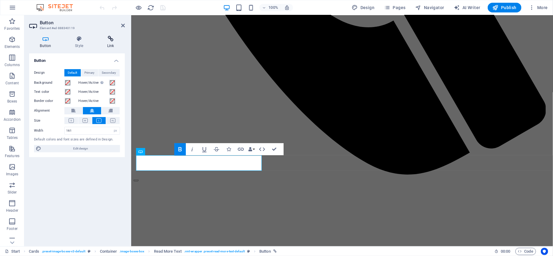
click at [110, 43] on h4 "Link" at bounding box center [110, 42] width 29 height 13
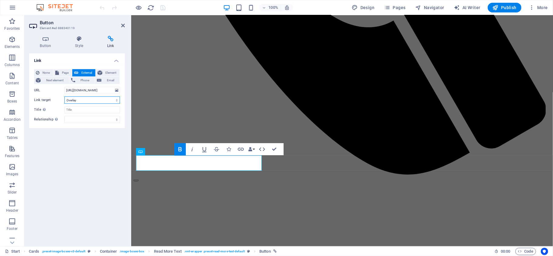
click at [87, 100] on select "New tab Same tab Overlay" at bounding box center [92, 100] width 56 height 7
select select "blank"
click at [64, 97] on select "New tab Same tab Overlay" at bounding box center [92, 100] width 56 height 7
click at [88, 89] on input "[URL][DOMAIN_NAME]" at bounding box center [92, 90] width 56 height 7
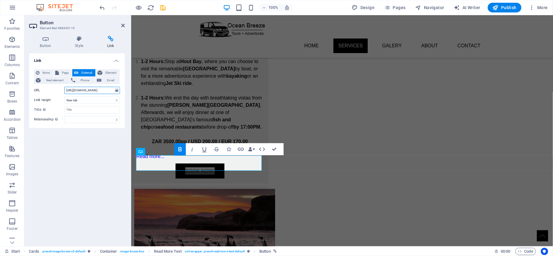
click at [101, 90] on input "[URL][DOMAIN_NAME]" at bounding box center [92, 90] width 56 height 7
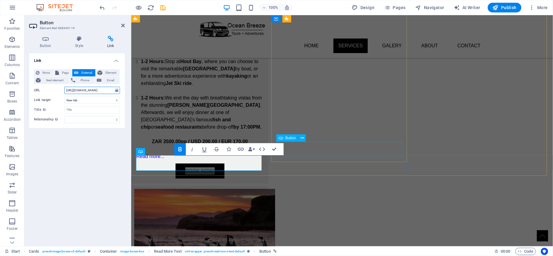
type input "[URL][DOMAIN_NAME]"
select select "px"
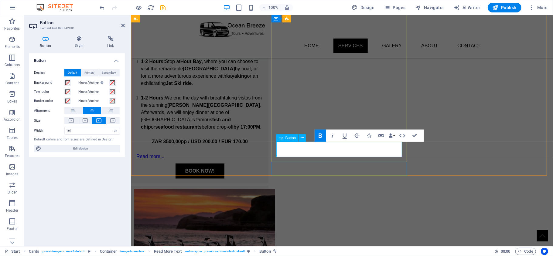
click at [111, 43] on h4 "Link" at bounding box center [110, 42] width 29 height 13
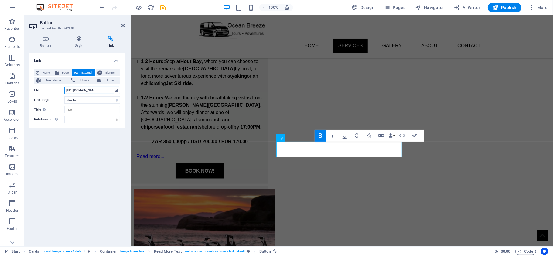
click at [88, 91] on input "[URL][DOMAIN_NAME]" at bounding box center [92, 90] width 56 height 7
paste input "27"
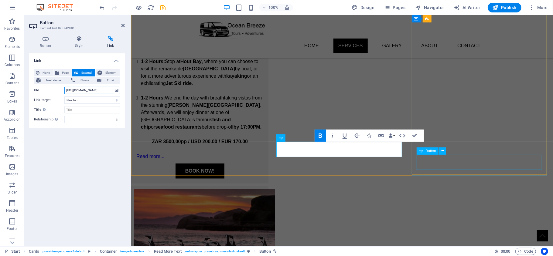
type input "[URL][DOMAIN_NAME]"
select select "px"
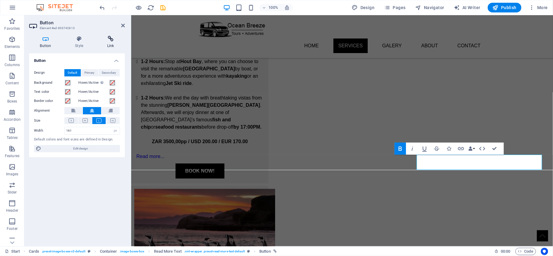
click at [108, 43] on h4 "Link" at bounding box center [110, 42] width 29 height 13
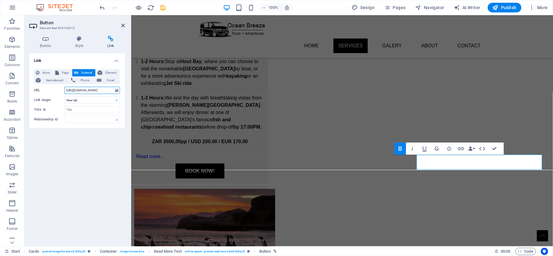
click at [93, 88] on input "[URL][DOMAIN_NAME]" at bounding box center [92, 90] width 56 height 7
paste input "27"
type input "[URL][DOMAIN_NAME]"
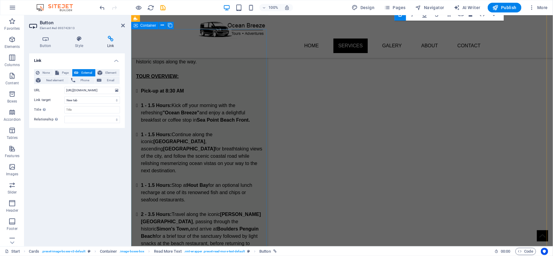
scroll to position [735, 0]
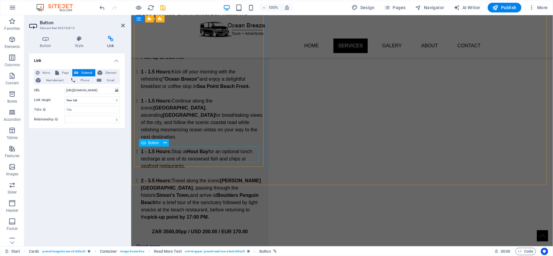
drag, startPoint x: 219, startPoint y: 155, endPoint x: 327, endPoint y: 154, distance: 107.5
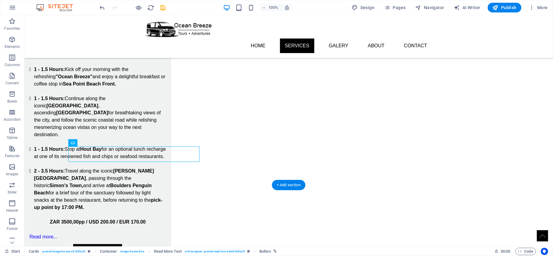
scroll to position [707, 0]
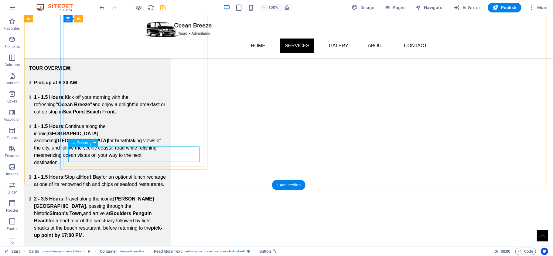
select select "px"
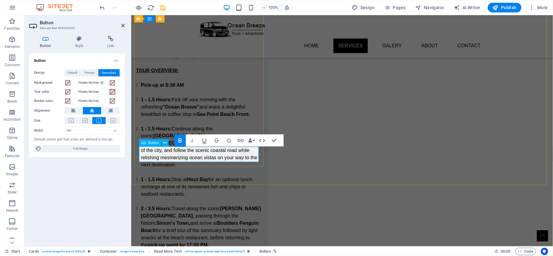
scroll to position [735, 0]
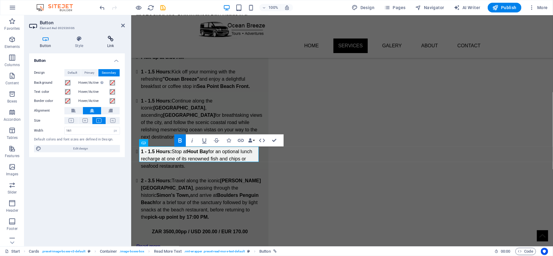
click at [106, 45] on h4 "Link" at bounding box center [110, 42] width 29 height 13
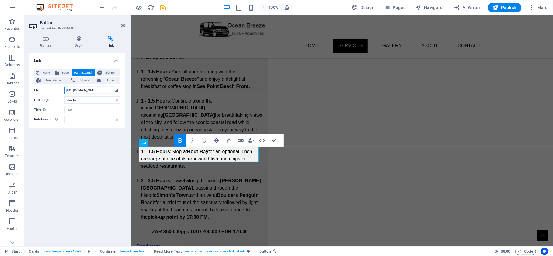
click at [88, 90] on input "[URL][DOMAIN_NAME]" at bounding box center [92, 90] width 56 height 7
paste input "27"
type input "[URL][DOMAIN_NAME]"
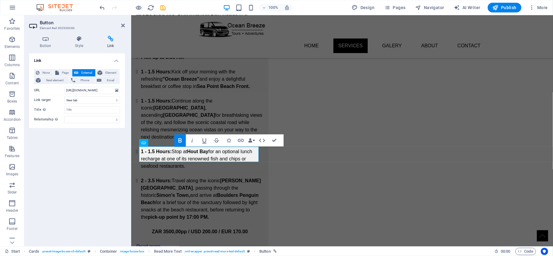
click at [100, 145] on div "Link None Page External Element Next element Phone Email Page Start Subpage Leg…" at bounding box center [77, 147] width 96 height 188
select select "px"
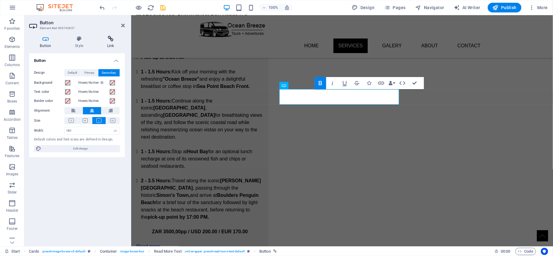
click at [109, 46] on h4 "Link" at bounding box center [110, 42] width 29 height 13
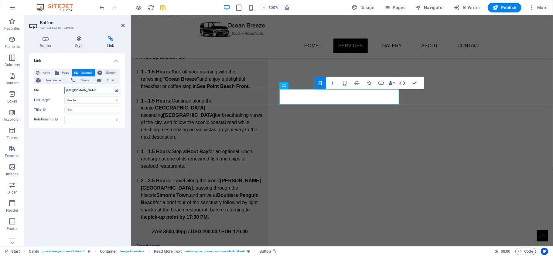
click at [84, 89] on input "[URL][DOMAIN_NAME]" at bounding box center [92, 90] width 56 height 7
paste input "27"
type input "[URL][DOMAIN_NAME]"
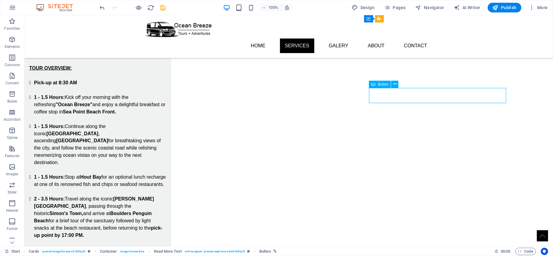
select select "px"
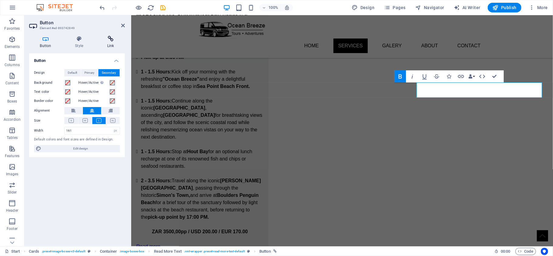
click at [111, 38] on icon at bounding box center [110, 39] width 29 height 6
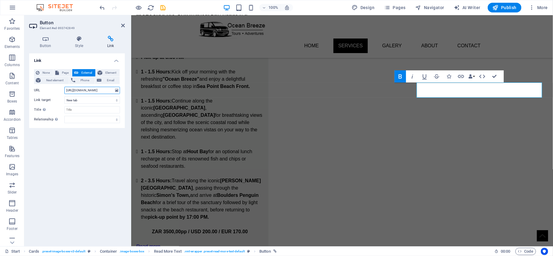
click at [98, 87] on input "[URL][DOMAIN_NAME]" at bounding box center [92, 90] width 56 height 7
paste input "27"
type input "[URL][DOMAIN_NAME]"
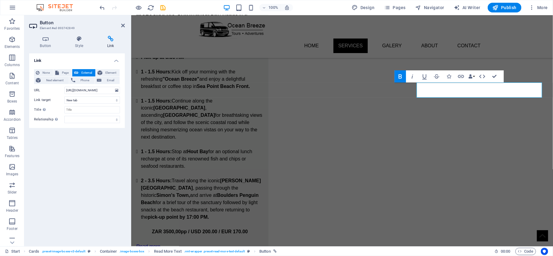
click at [102, 150] on div "Link None Page External Element Next element Phone Email Page Start Subpage Leg…" at bounding box center [77, 147] width 96 height 188
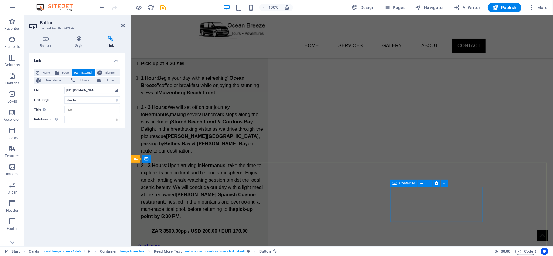
scroll to position [1164, 0]
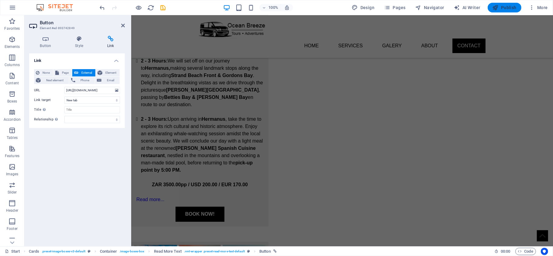
click at [507, 10] on span "Publish" at bounding box center [505, 8] width 24 height 6
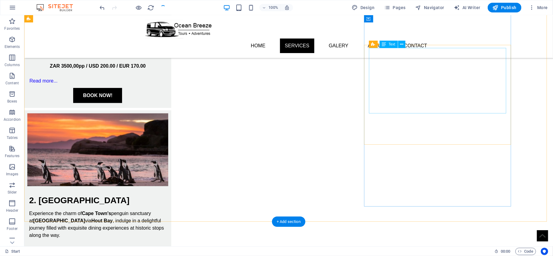
scroll to position [470, 0]
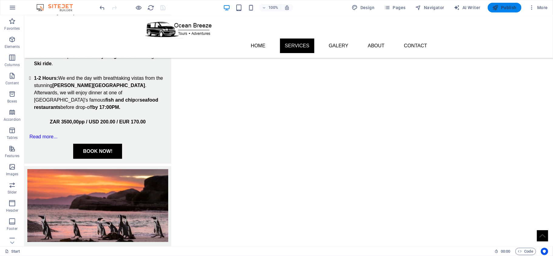
click at [508, 7] on span "Publish" at bounding box center [505, 8] width 24 height 6
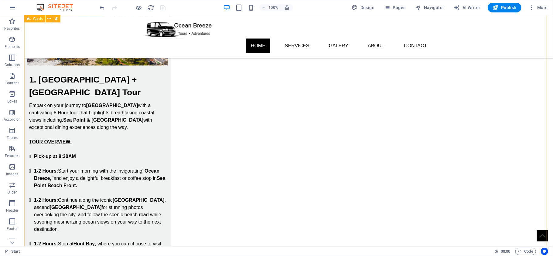
scroll to position [0, 0]
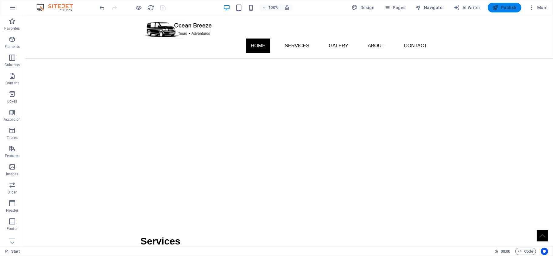
click at [509, 6] on span "Publish" at bounding box center [505, 8] width 24 height 6
